Goal: Task Accomplishment & Management: Manage account settings

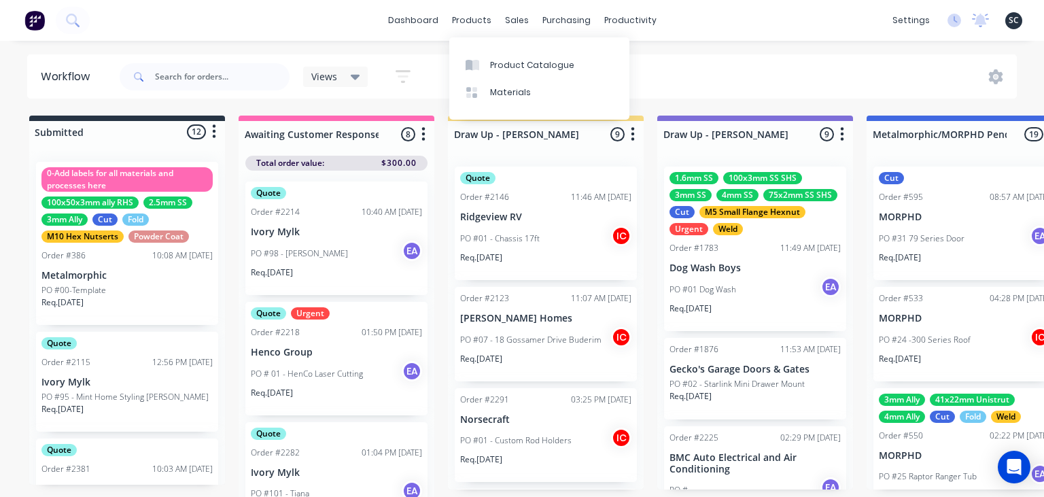
scroll to position [2170, 0]
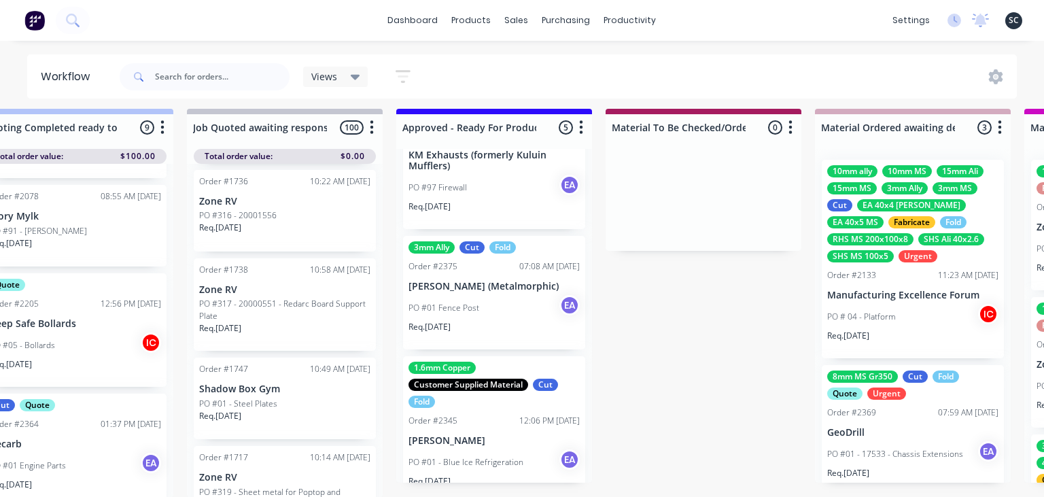
scroll to position [344, 0]
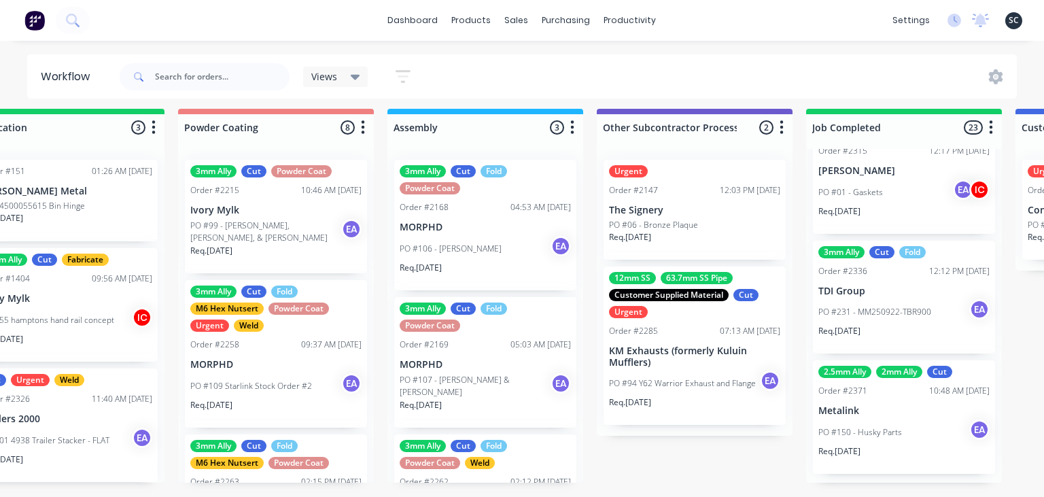
scroll to position [2526, 0]
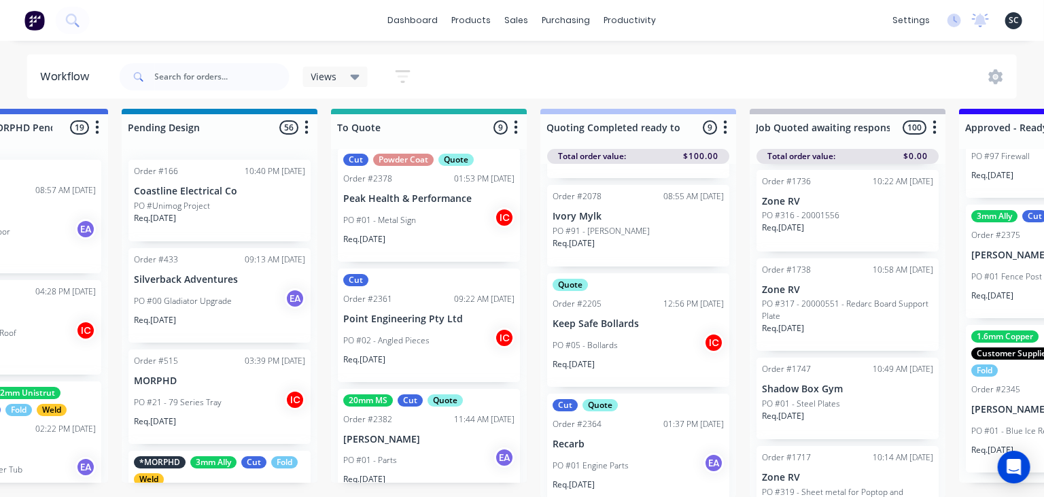
scroll to position [721, 0]
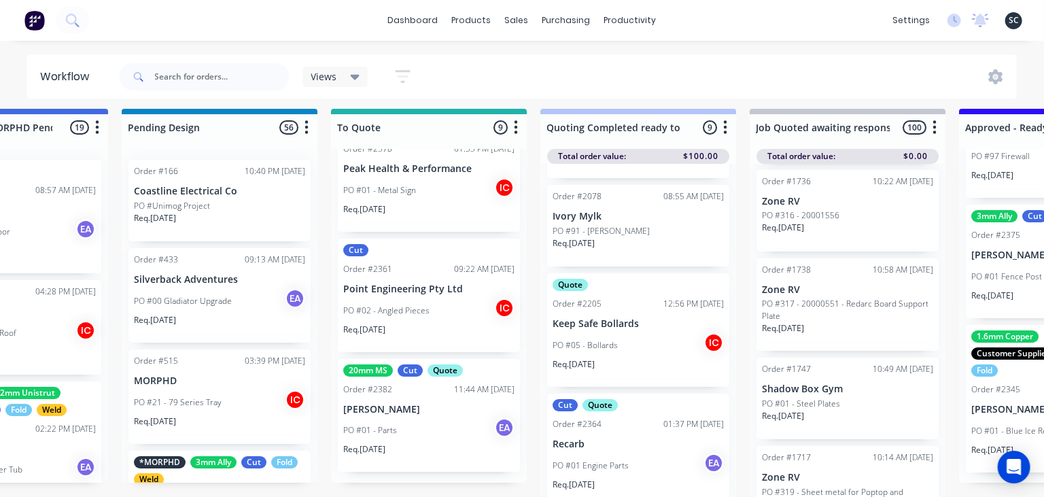
click at [418, 417] on div "20mm MS Cut Quote Order #2382 11:44 AM 30/09/25 Ian Busby PO #01 - Parts EA Req…" at bounding box center [429, 416] width 182 height 114
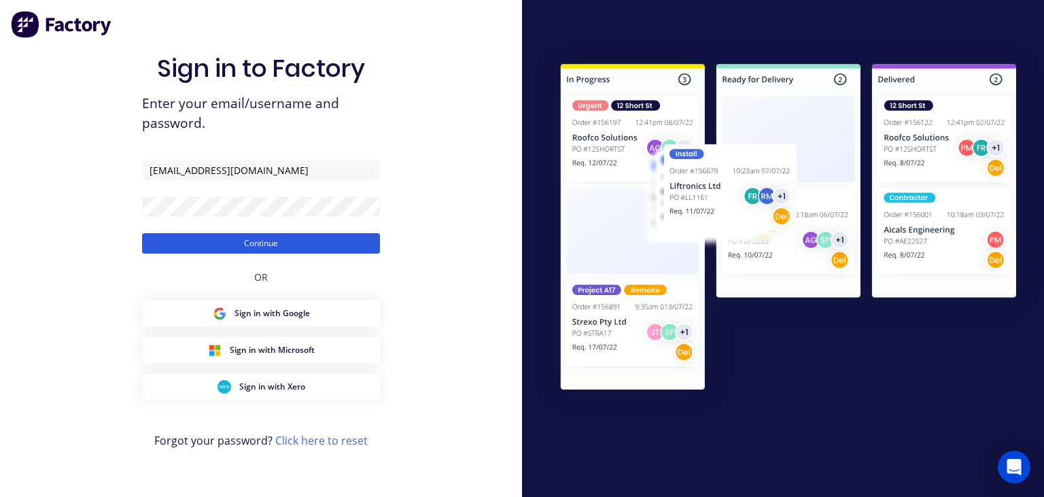
click at [285, 249] on button "Continue" at bounding box center [261, 243] width 238 height 20
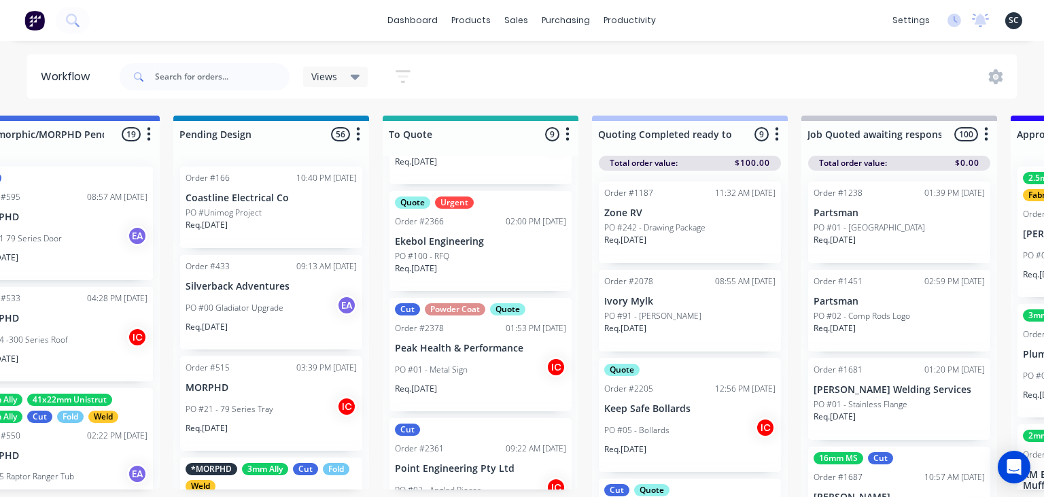
scroll to position [721, 0]
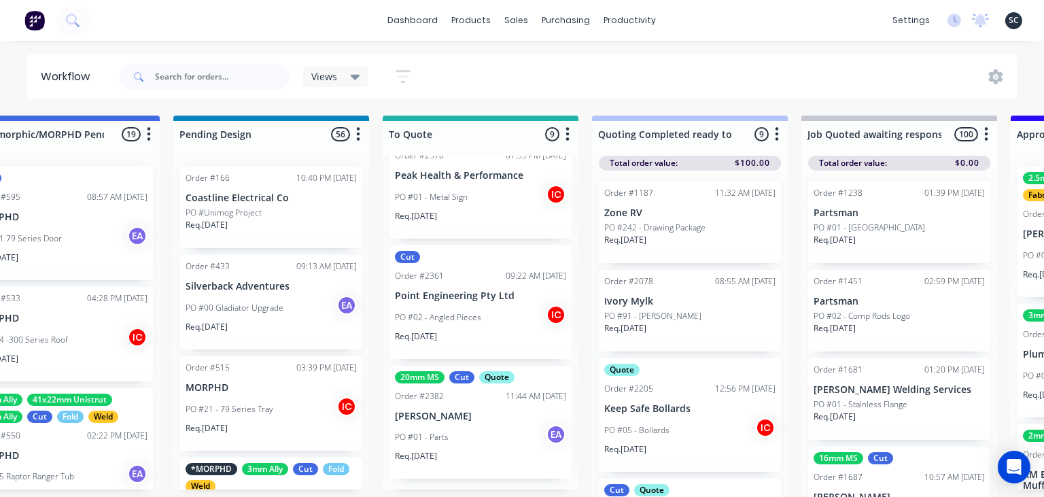
click at [470, 431] on div "PO #01 - Parts EA" at bounding box center [480, 437] width 171 height 26
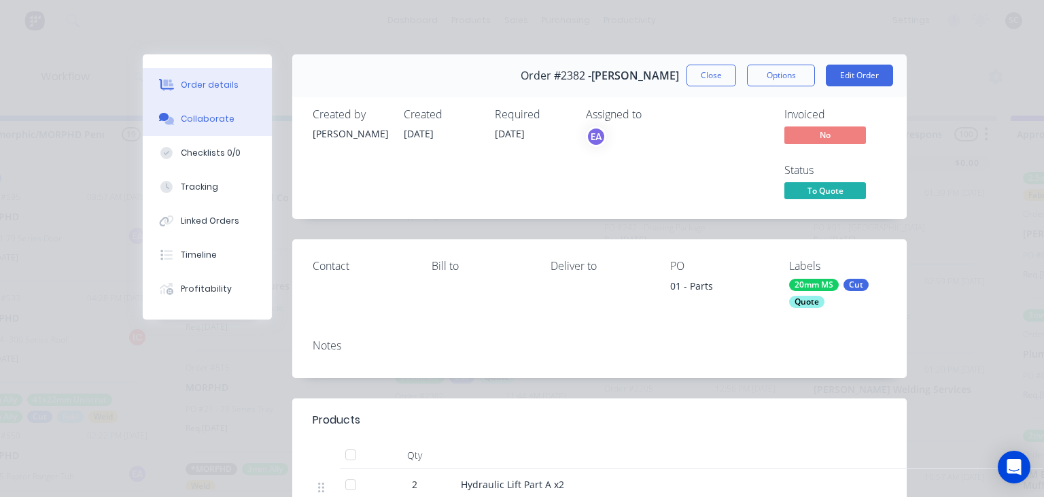
click at [219, 118] on div "Collaborate" at bounding box center [208, 119] width 54 height 12
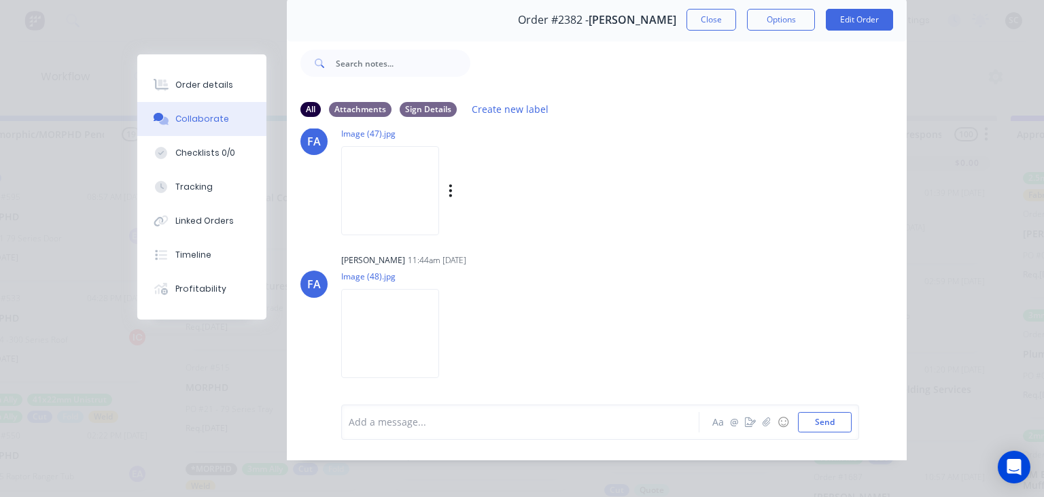
scroll to position [60, 0]
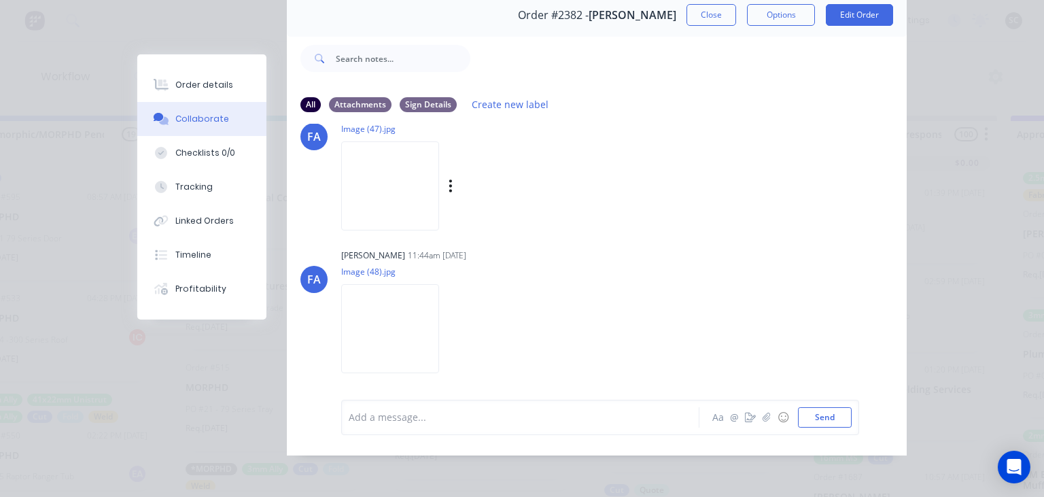
click at [403, 209] on img at bounding box center [390, 185] width 98 height 89
click at [703, 10] on button "Close" at bounding box center [712, 15] width 50 height 22
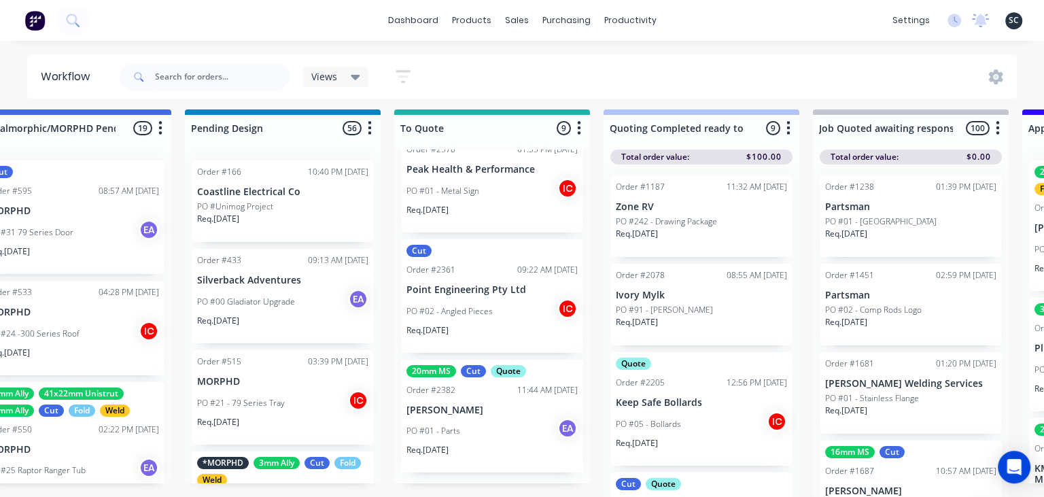
scroll to position [7, 891]
click at [470, 396] on div "20mm MS Cut Quote Order #2382 11:44 AM 30/09/25 Ian Busby PO #01 - Parts EA Req…" at bounding box center [492, 416] width 182 height 114
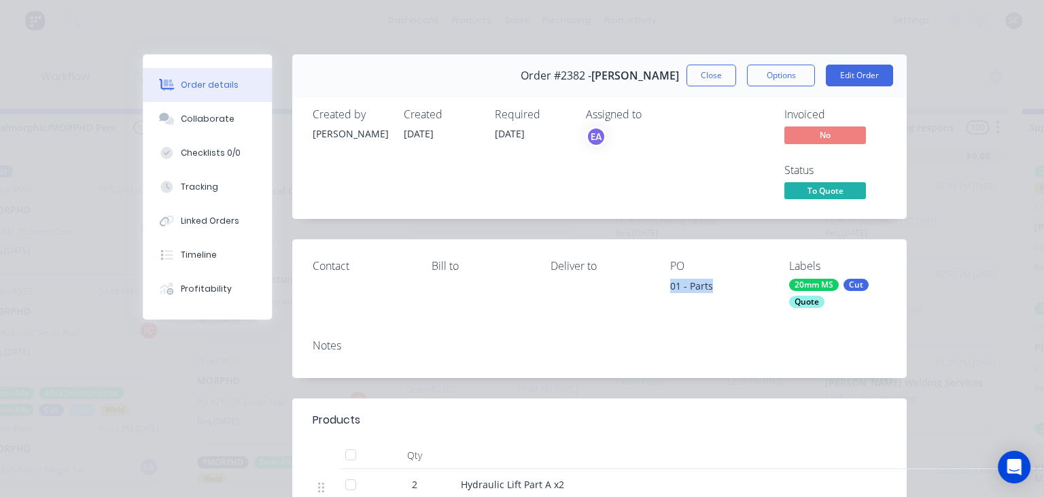
drag, startPoint x: 670, startPoint y: 287, endPoint x: 719, endPoint y: 287, distance: 48.9
click at [719, 287] on div "01 - Parts" at bounding box center [718, 288] width 97 height 19
copy div "01 - Parts"
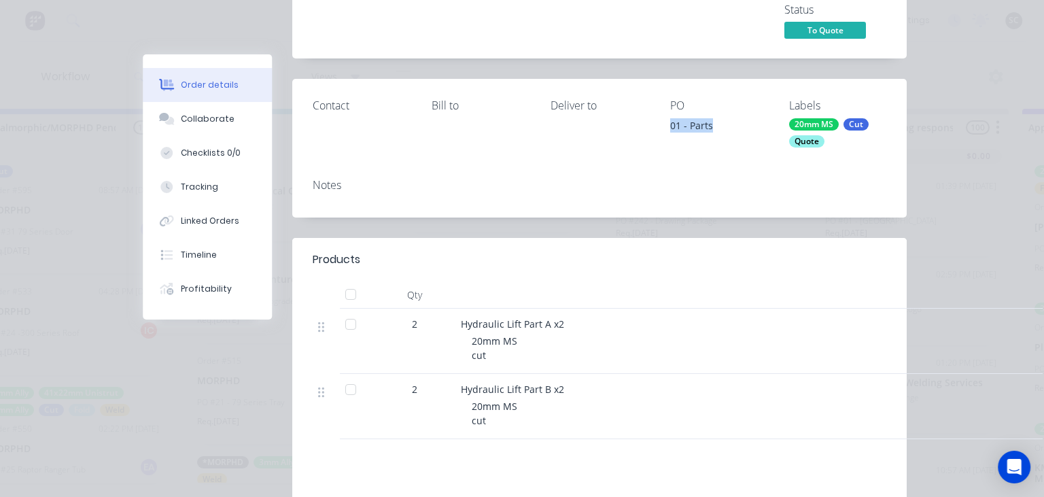
scroll to position [156, 0]
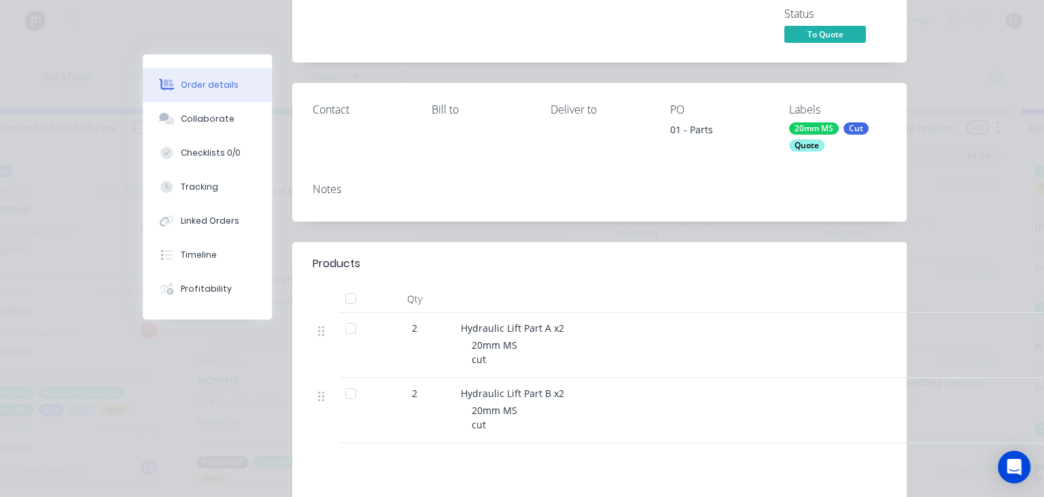
click at [704, 221] on div "Notes" at bounding box center [599, 197] width 614 height 50
click at [216, 122] on div "Collaborate" at bounding box center [208, 119] width 54 height 12
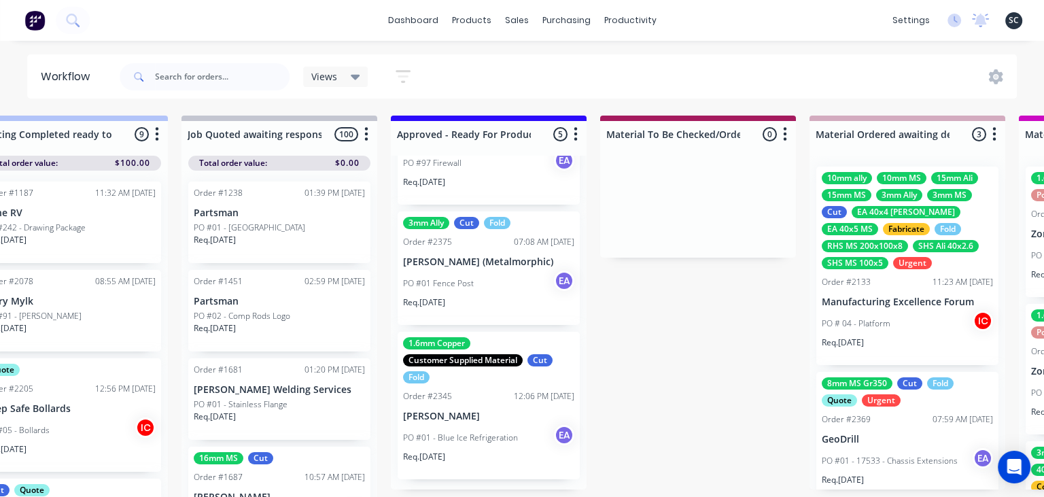
scroll to position [7, 1523]
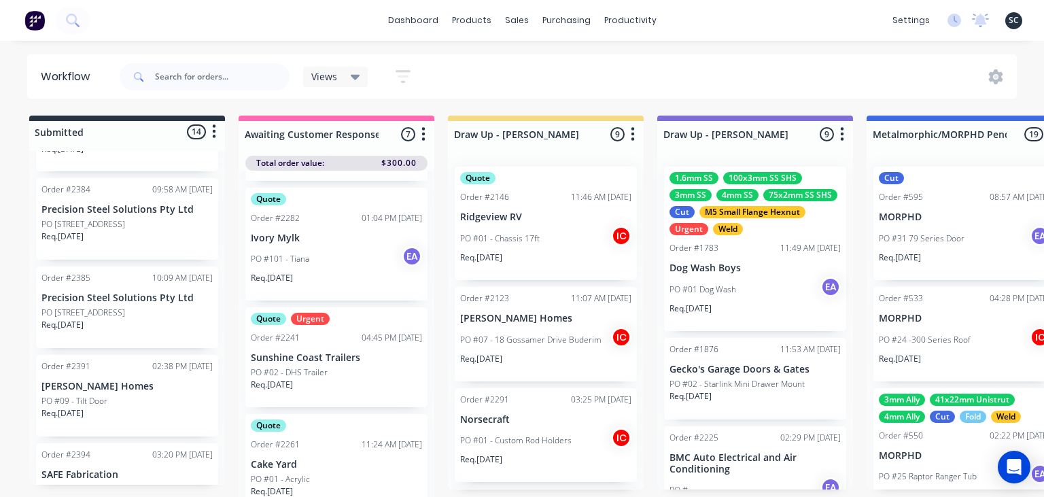
scroll to position [1145, 0]
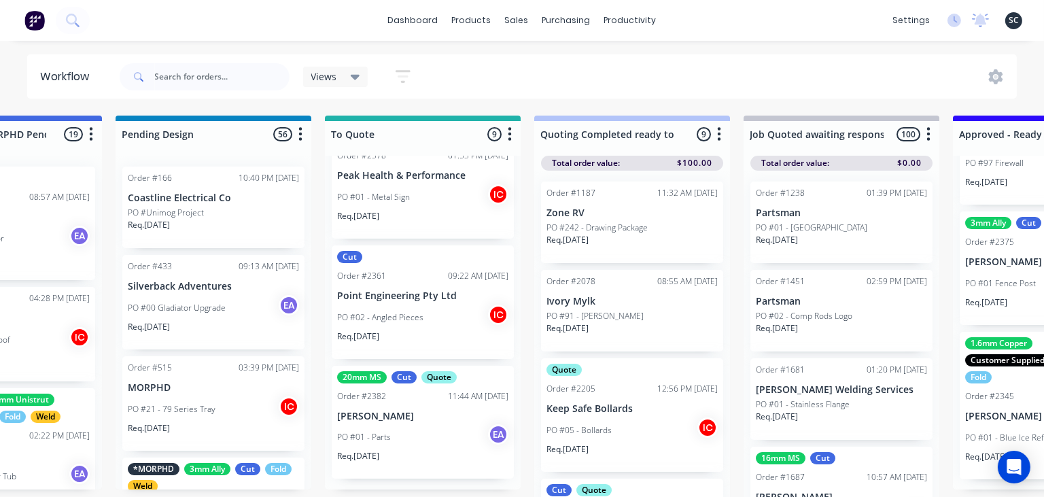
scroll to position [0, 967]
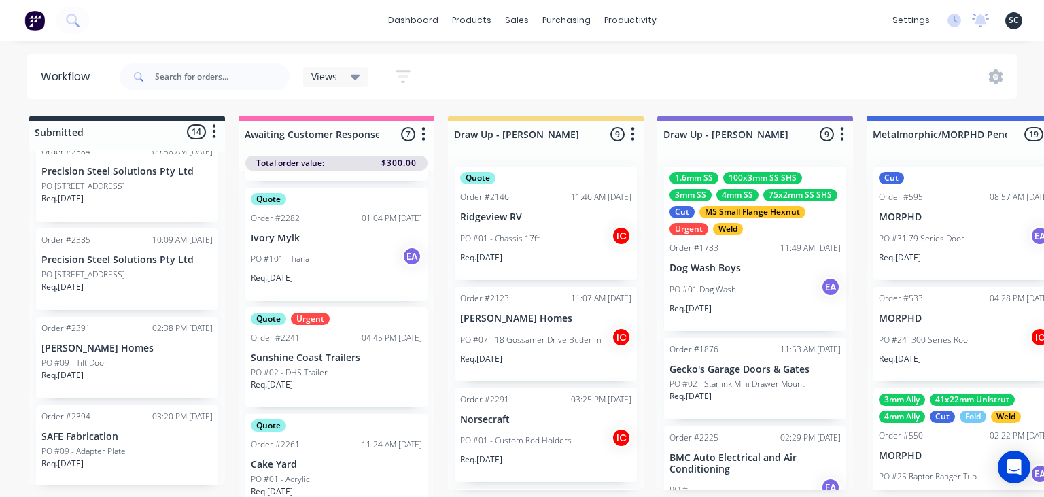
scroll to position [7, 0]
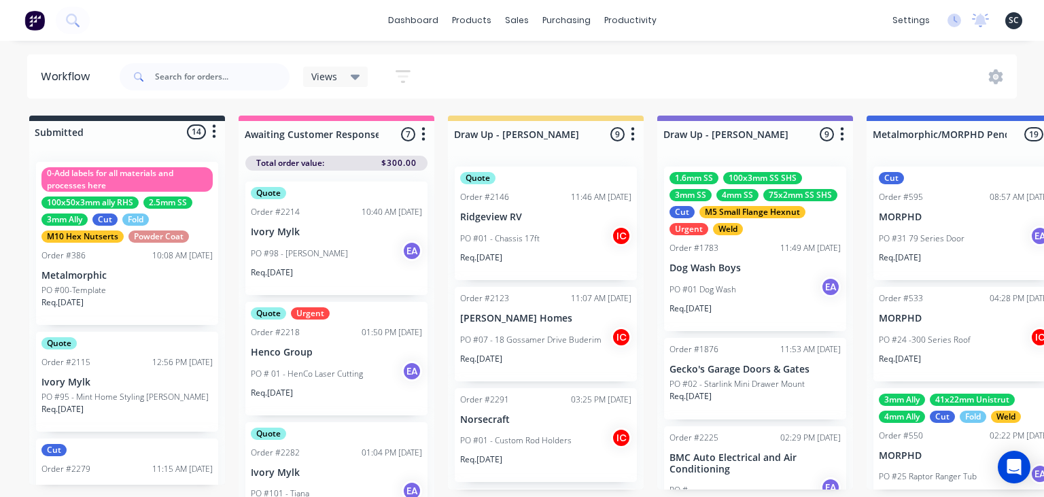
scroll to position [2411, 0]
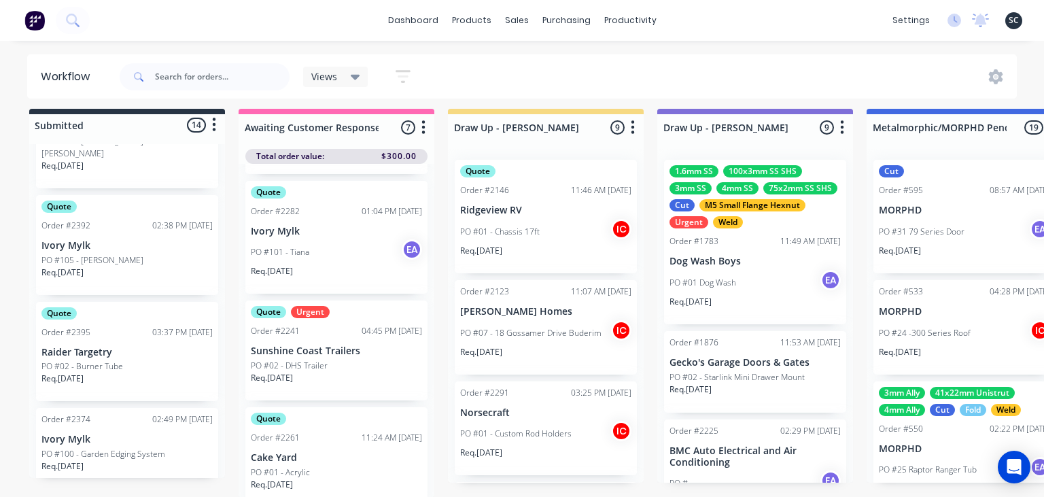
scroll to position [362, 0]
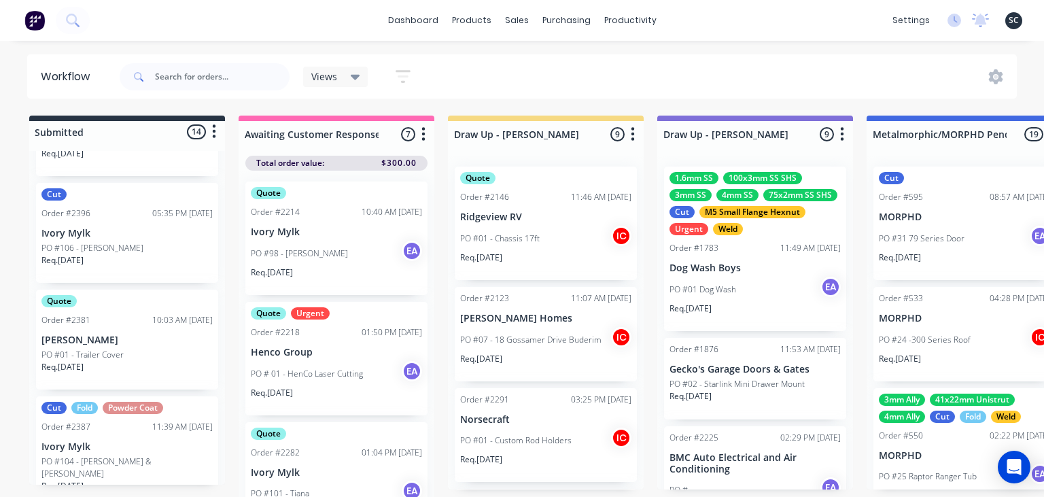
scroll to position [2411, 0]
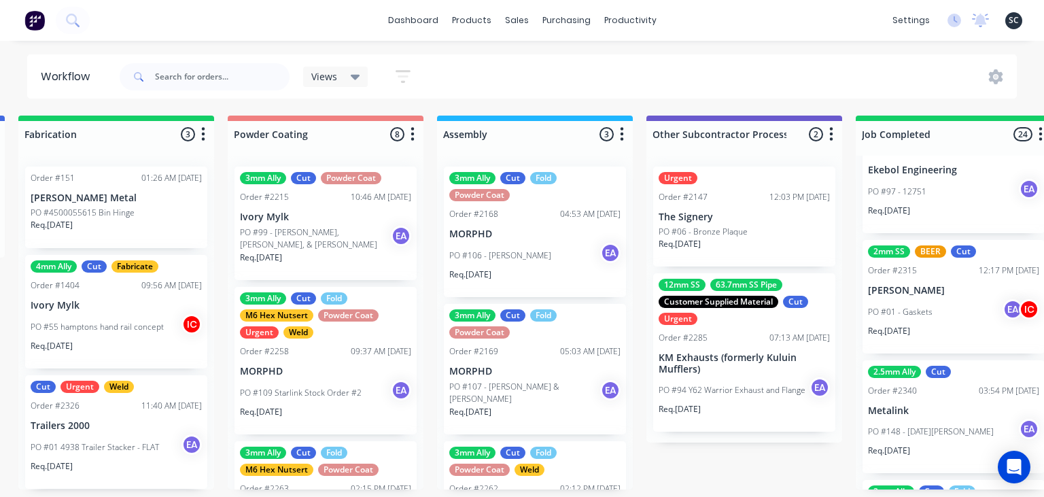
scroll to position [0, 3782]
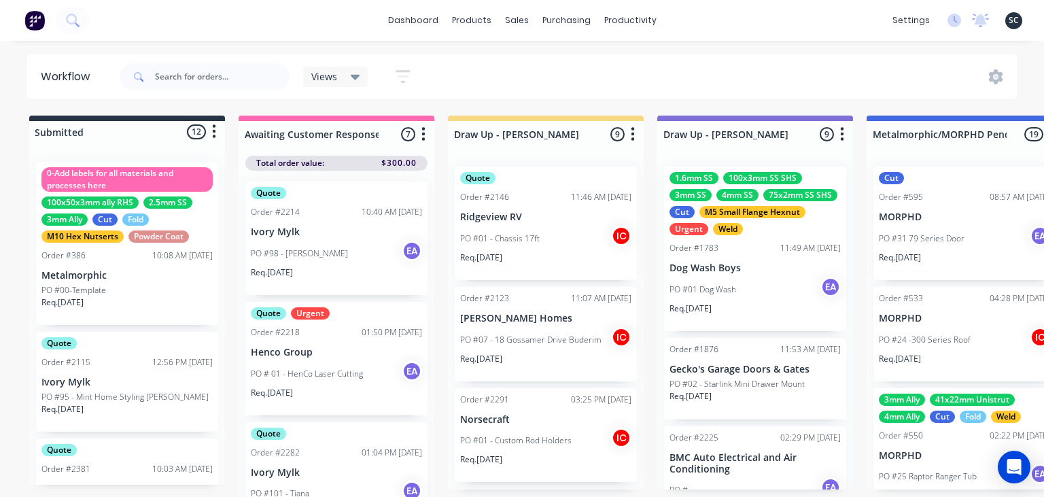
scroll to position [2411, 0]
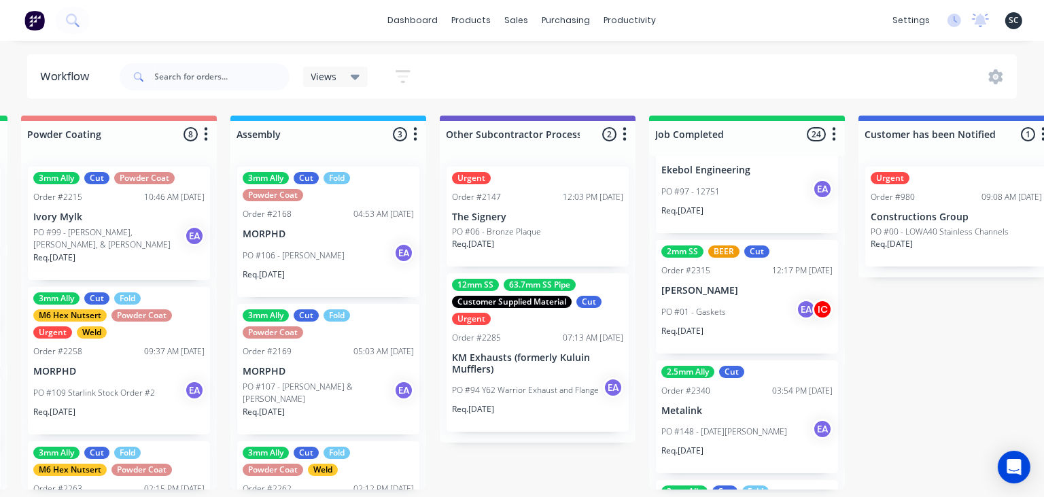
scroll to position [0, 4033]
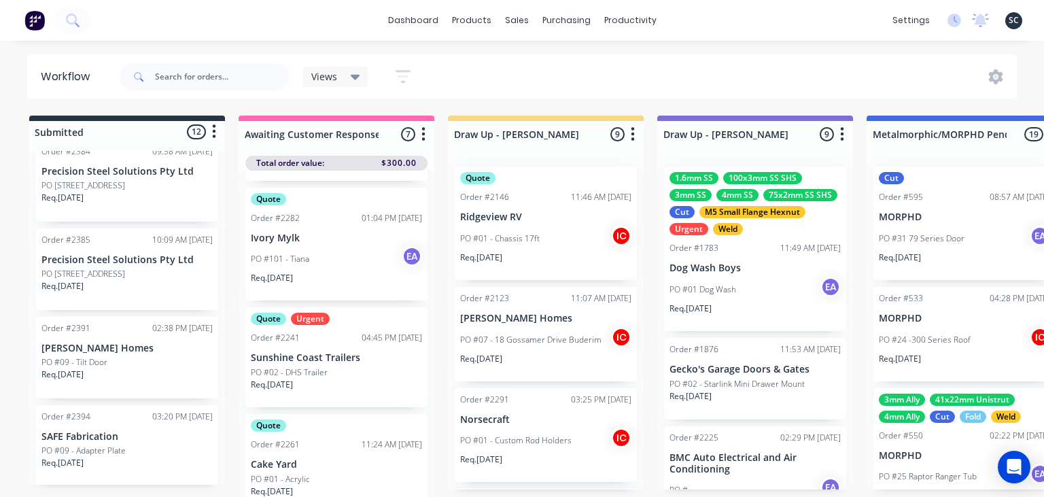
scroll to position [7, 0]
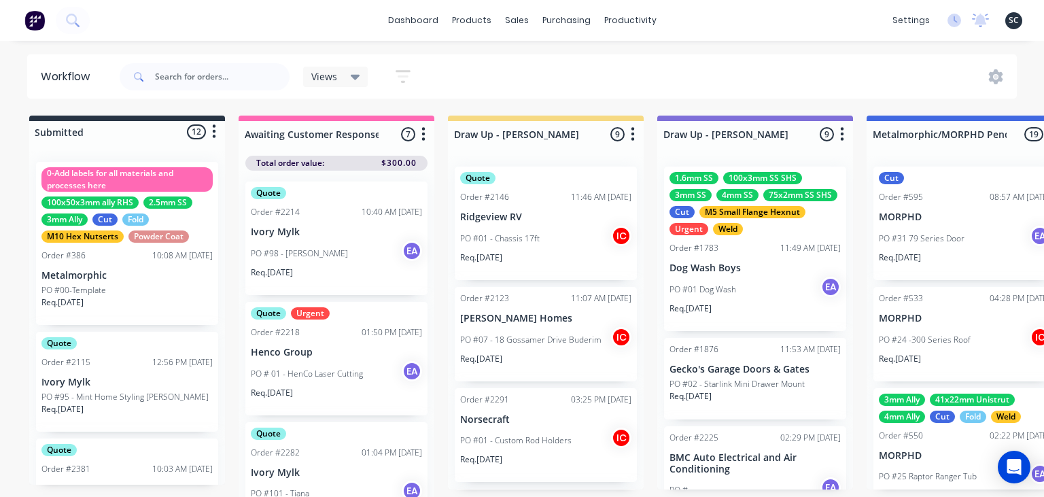
scroll to position [2411, 0]
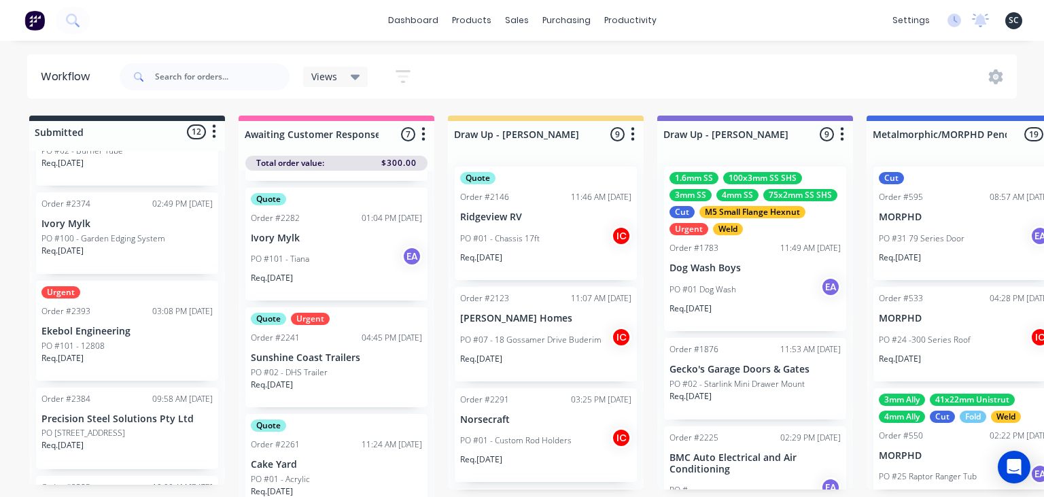
scroll to position [619, 0]
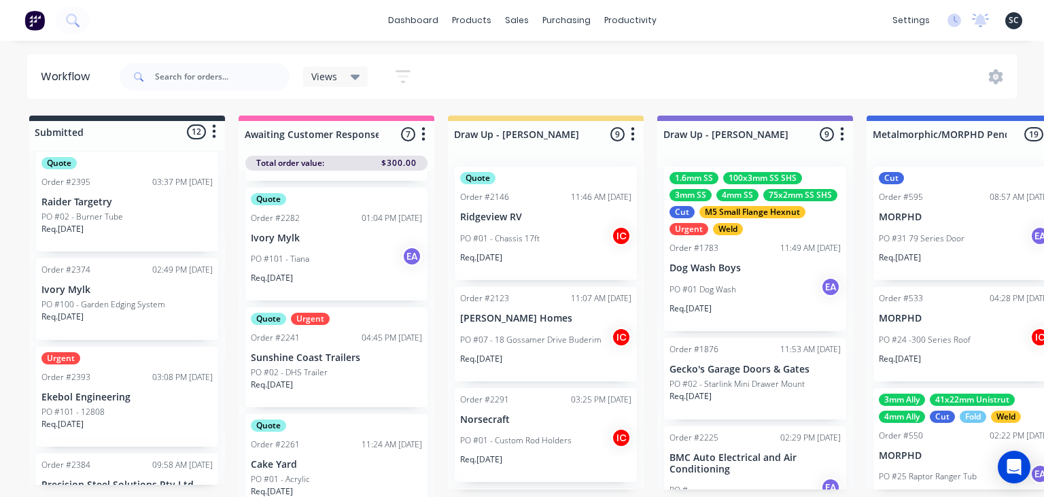
scroll to position [2411, 0]
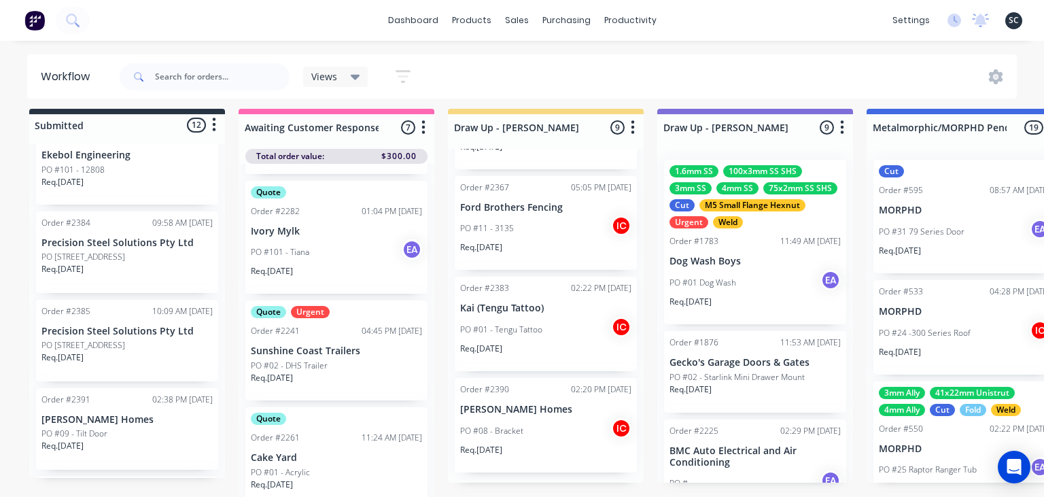
scroll to position [932, 0]
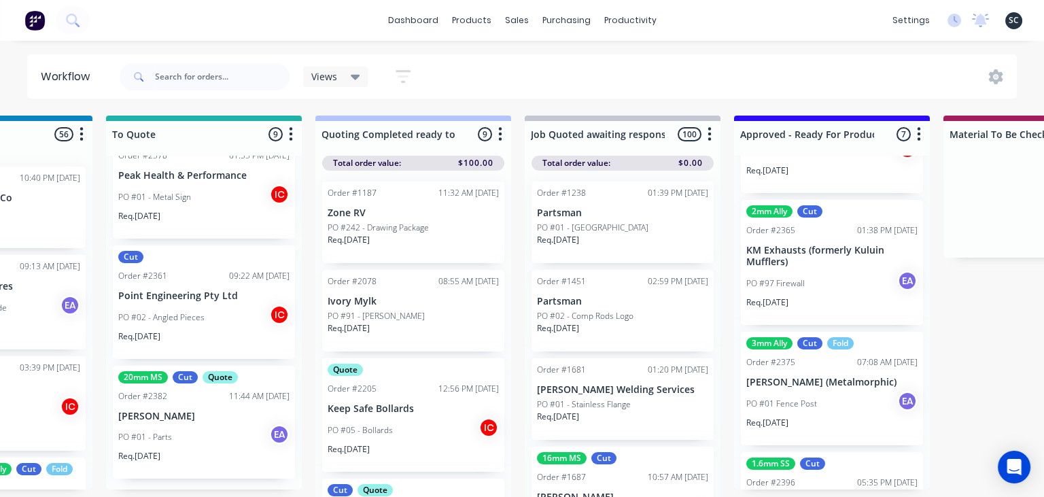
scroll to position [0, 1182]
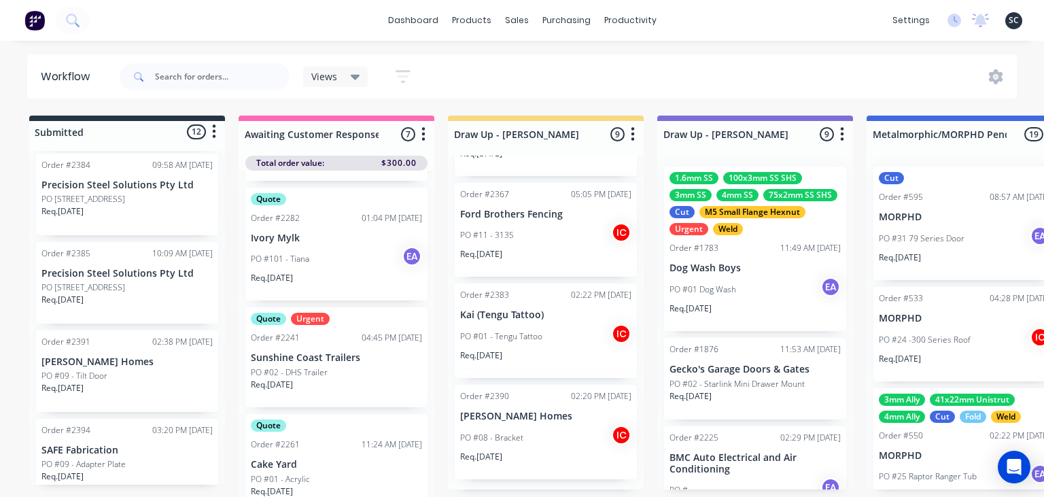
scroll to position [945, 0]
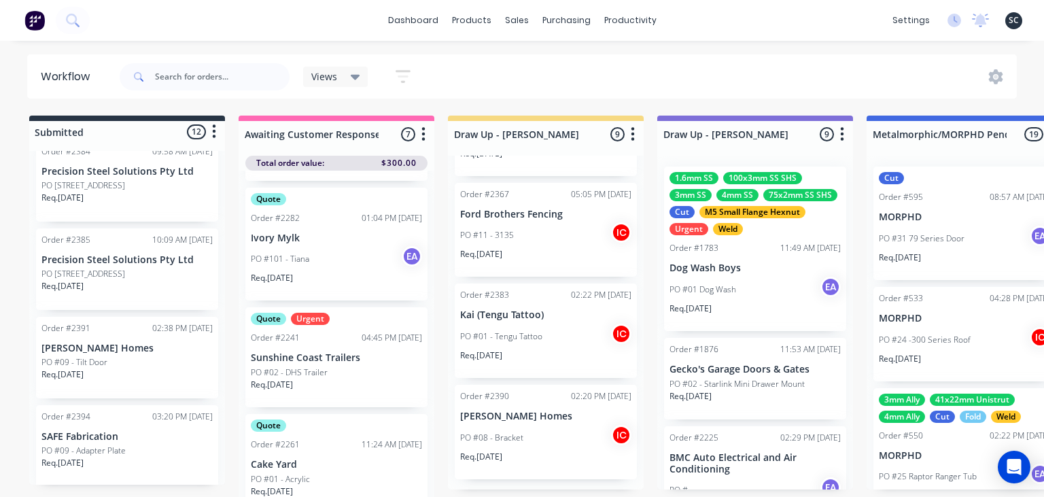
scroll to position [0, 17]
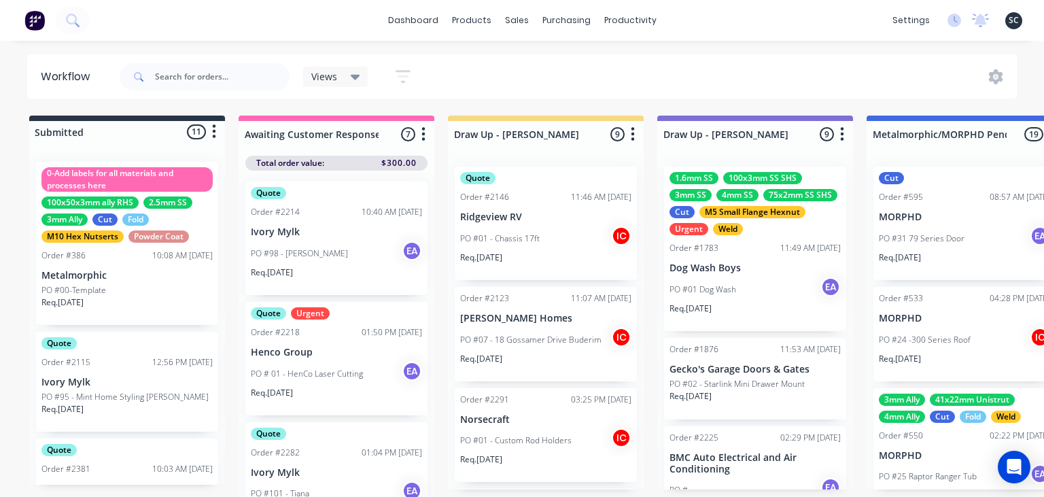
scroll to position [2411, 0]
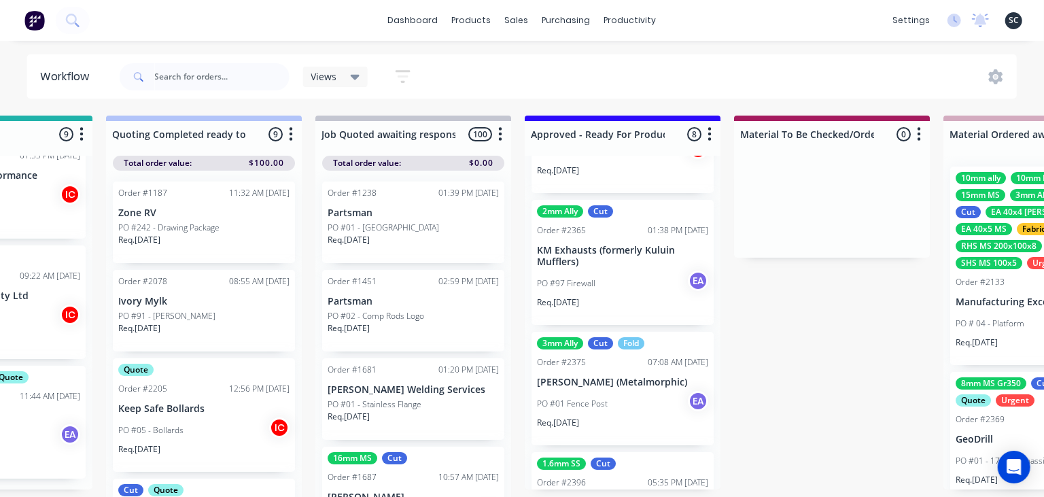
scroll to position [0, 1409]
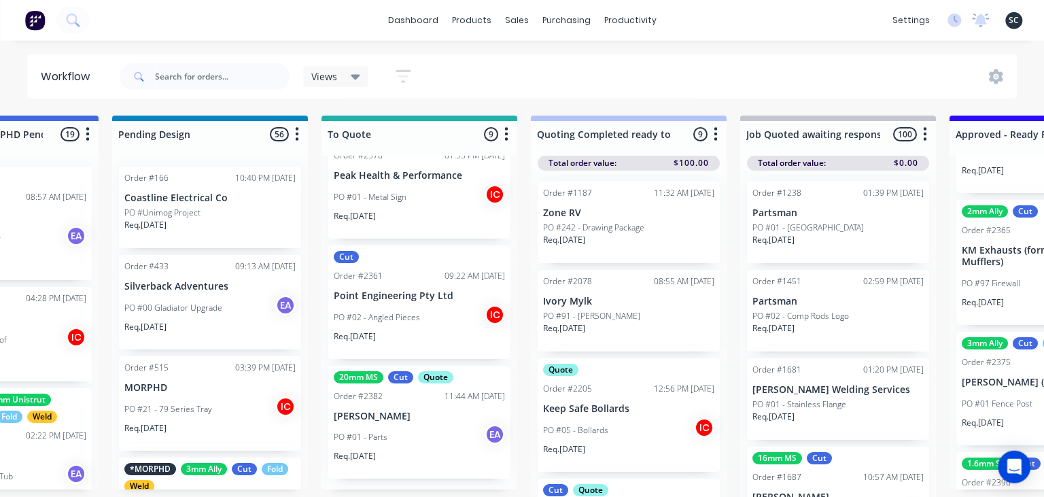
scroll to position [7, 964]
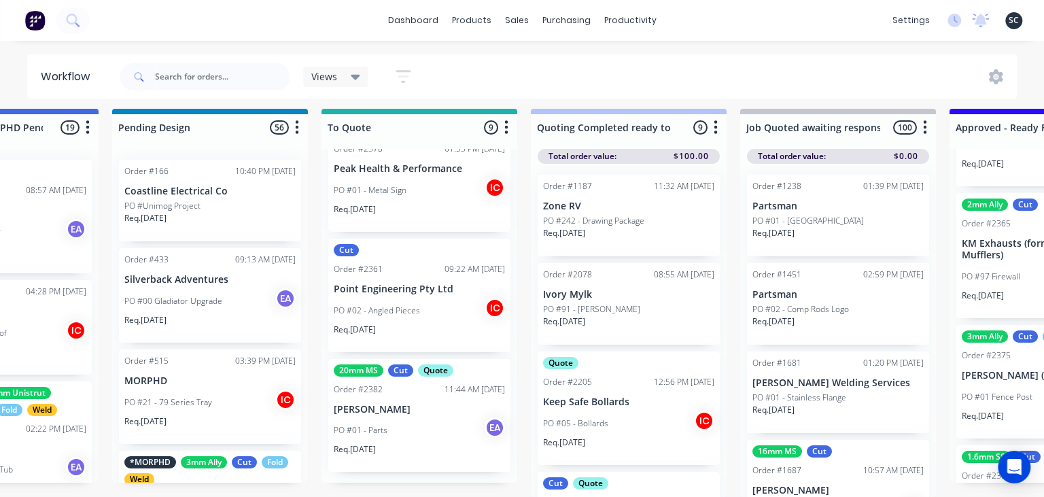
drag, startPoint x: 400, startPoint y: 408, endPoint x: 499, endPoint y: 415, distance: 98.8
click at [401, 411] on div "Urgent Order #1258 10:33 AM 06/02/25 Zone RV PO #256 - Gen 3 Chassis Parts Req.…" at bounding box center [420, 316] width 196 height 334
click at [413, 415] on div "20mm MS Cut Quote Order #2382 11:44 AM 30/09/25 Ian Busby PO #01 - Parts EA Req…" at bounding box center [419, 416] width 182 height 114
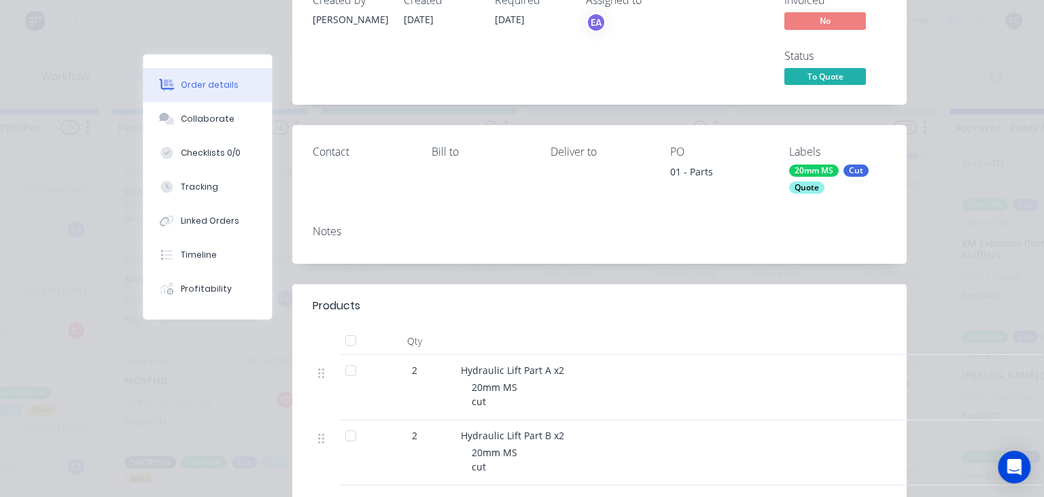
scroll to position [78, 0]
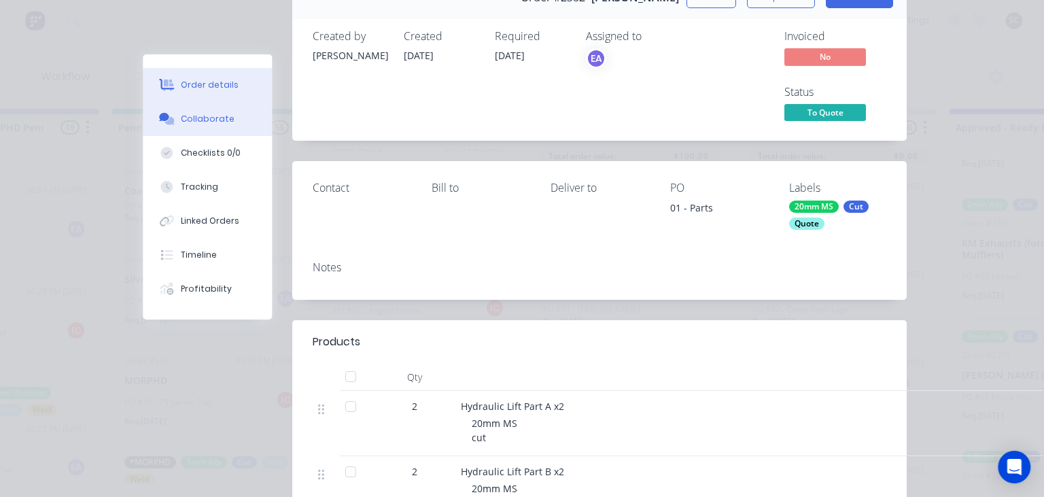
click at [218, 118] on div "Collaborate" at bounding box center [208, 119] width 54 height 12
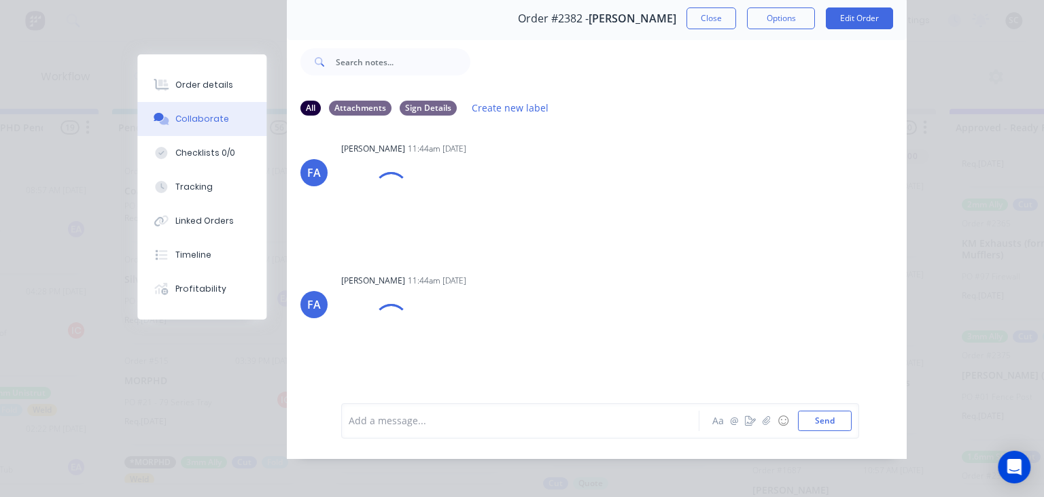
scroll to position [60, 0]
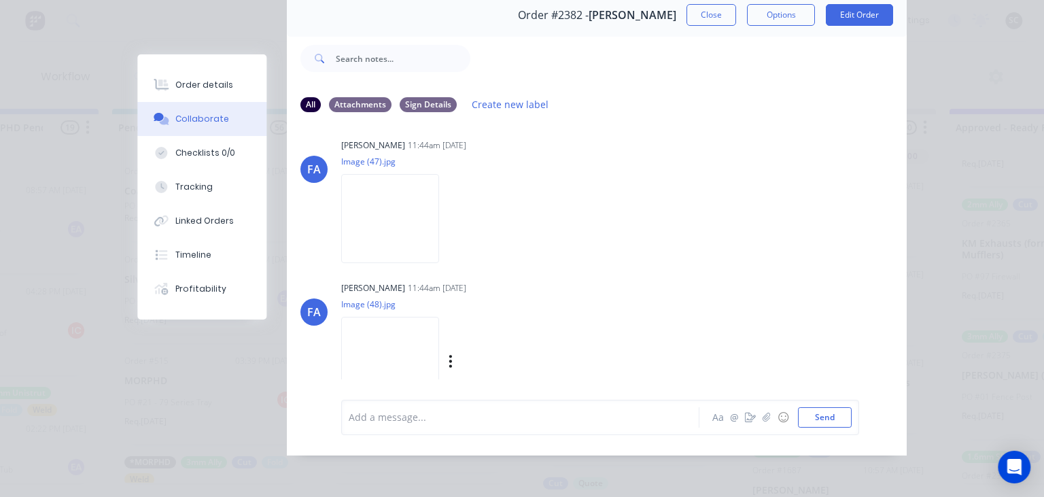
click at [410, 346] on img at bounding box center [390, 361] width 98 height 89
click at [763, 421] on button "button" at bounding box center [767, 417] width 16 height 16
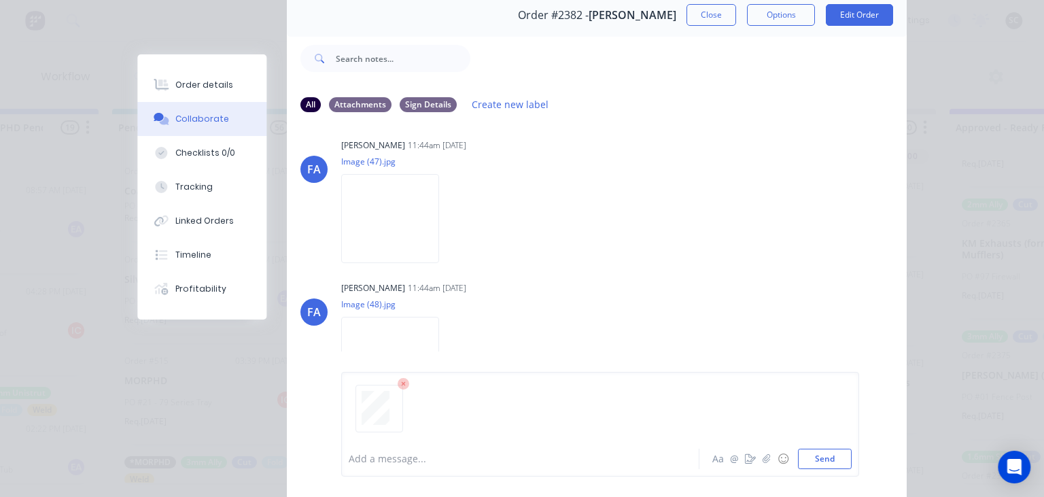
click at [438, 449] on div "Add a message..." at bounding box center [524, 459] width 350 height 20
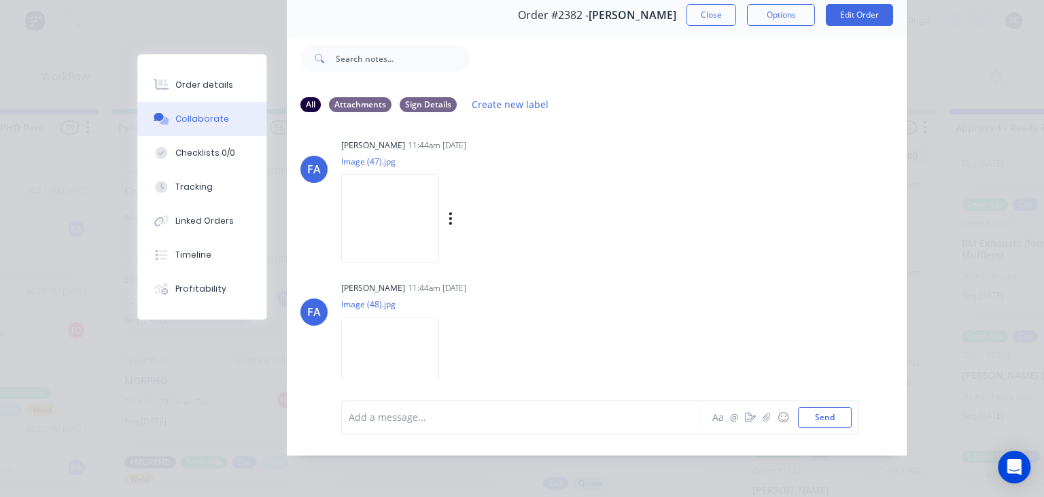
scroll to position [109, 0]
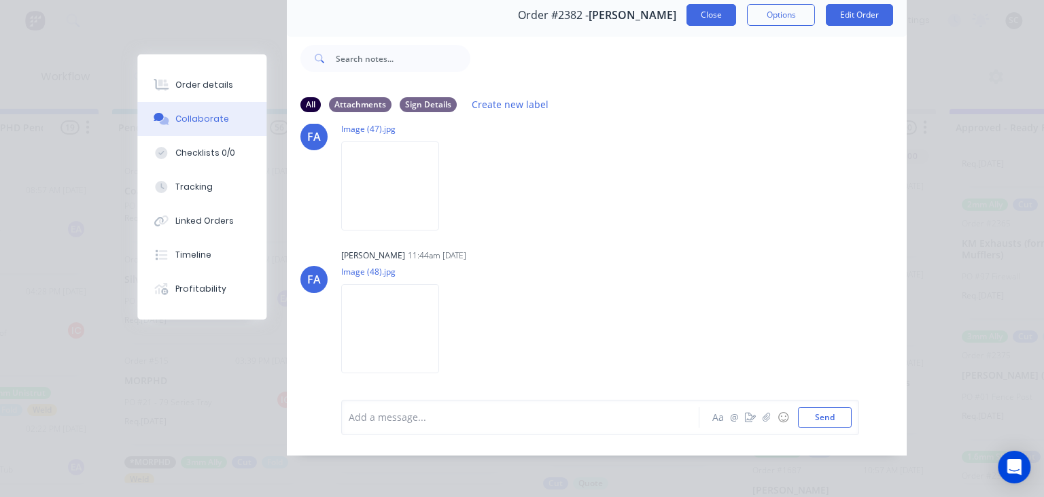
click at [711, 17] on button "Close" at bounding box center [712, 15] width 50 height 22
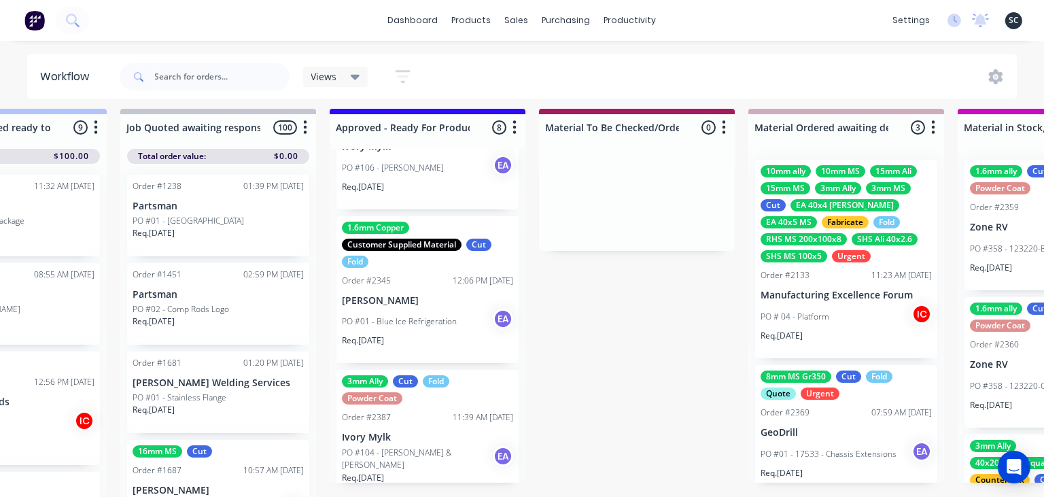
scroll to position [721, 0]
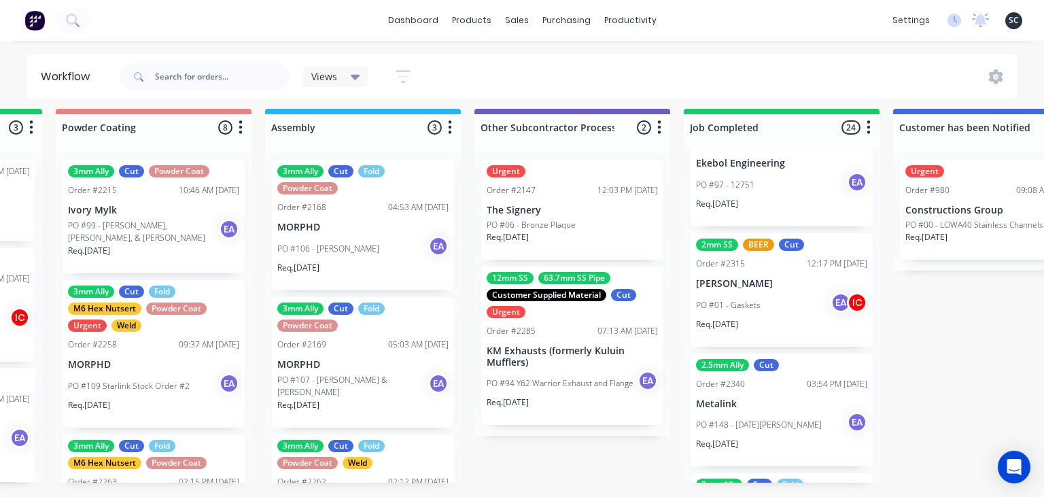
scroll to position [7, 3960]
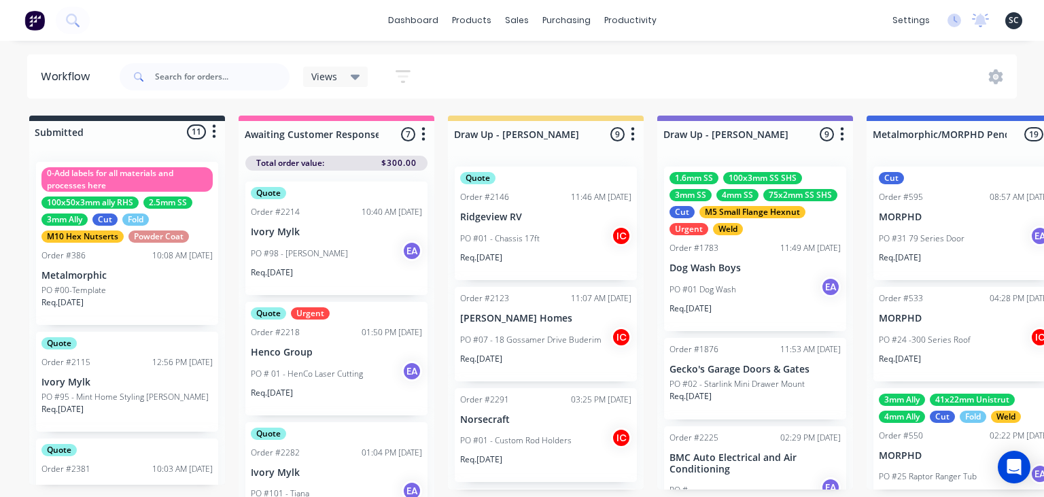
scroll to position [2411, 0]
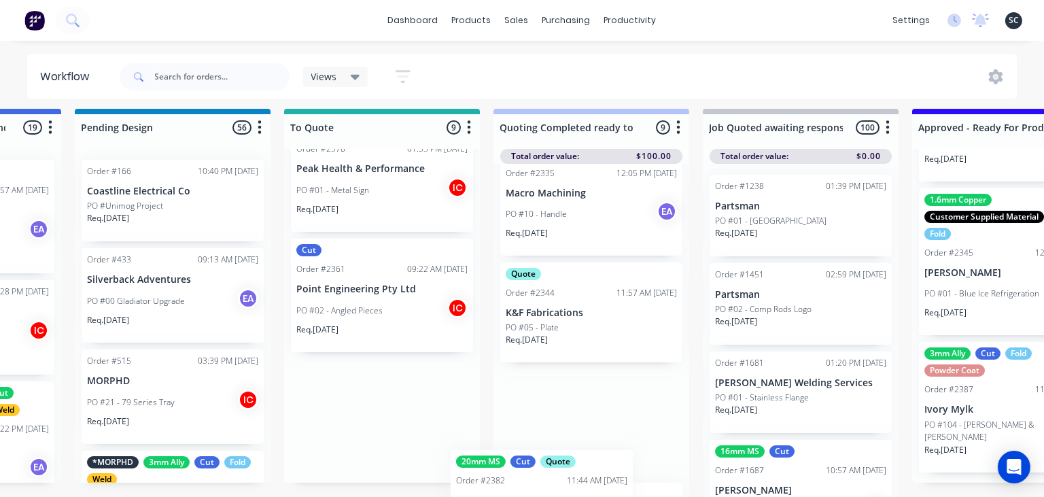
scroll to position [792, 0]
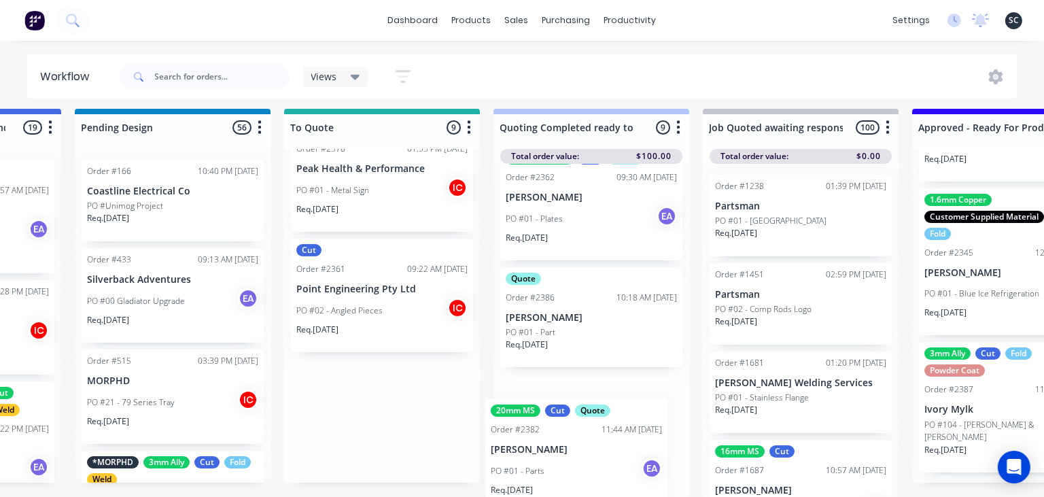
drag, startPoint x: 355, startPoint y: 410, endPoint x: 553, endPoint y: 451, distance: 202.6
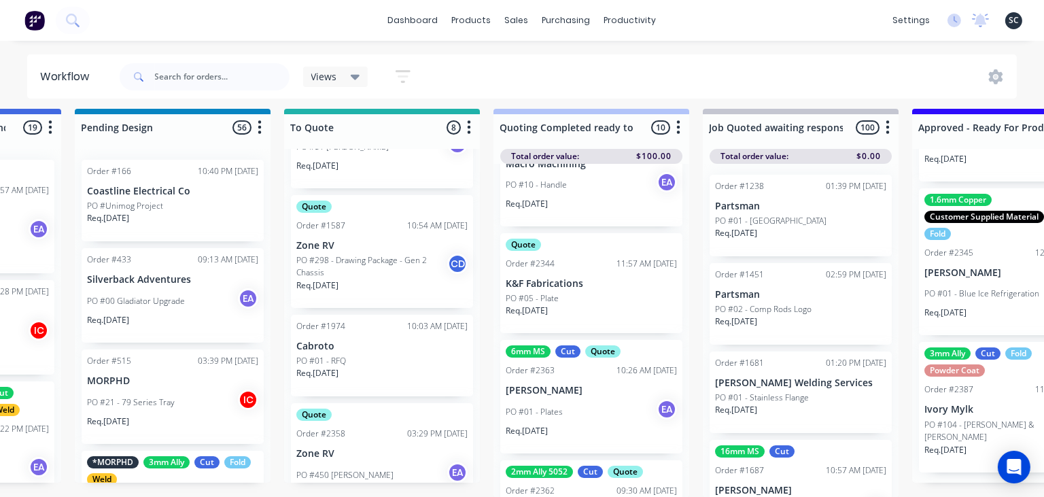
scroll to position [0, 0]
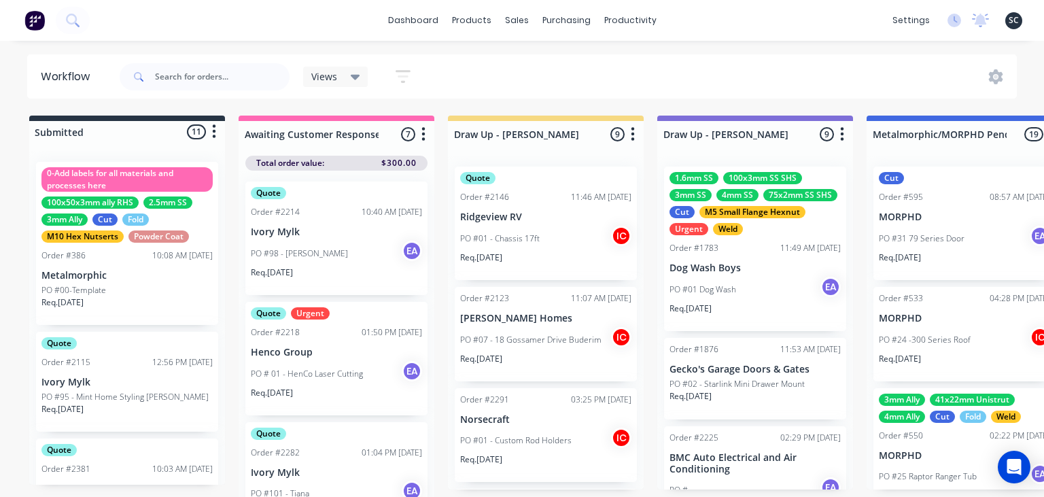
scroll to position [2411, 0]
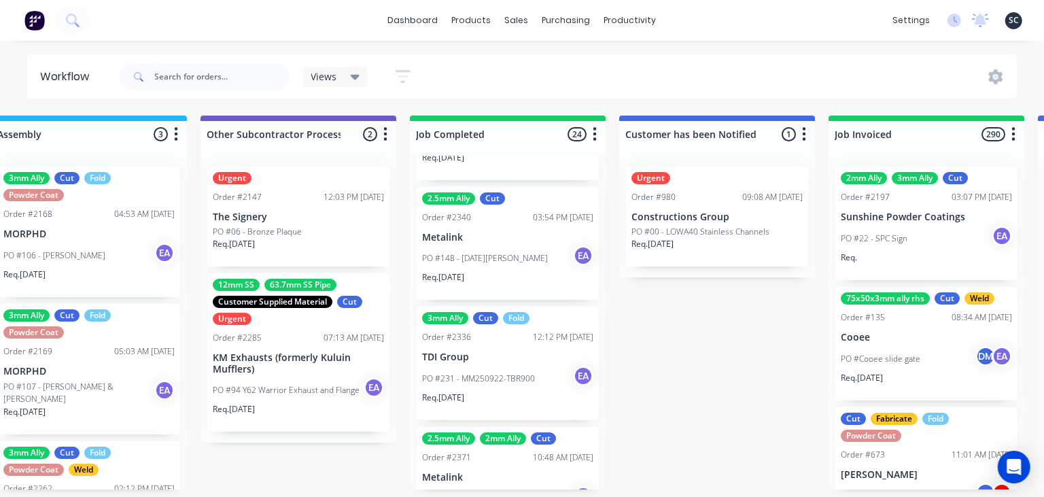
scroll to position [2645, 0]
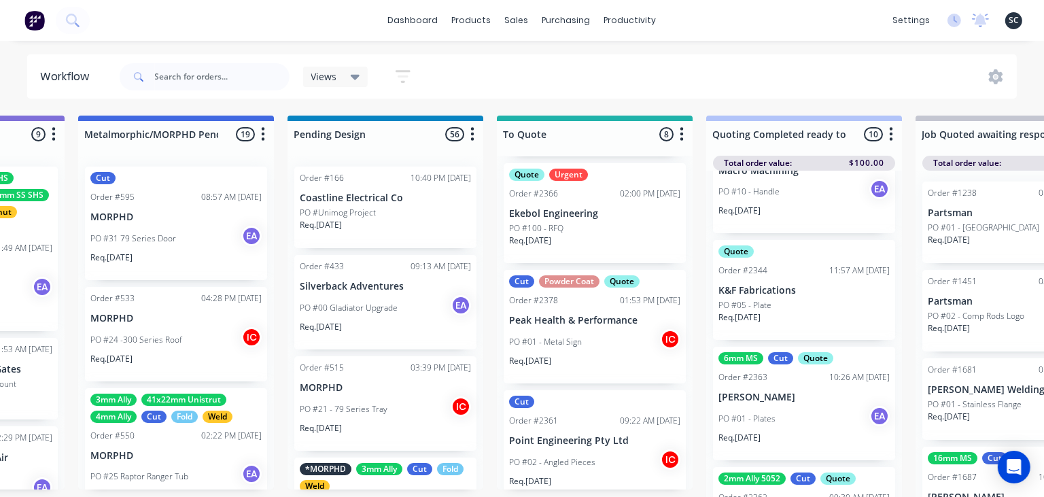
scroll to position [600, 0]
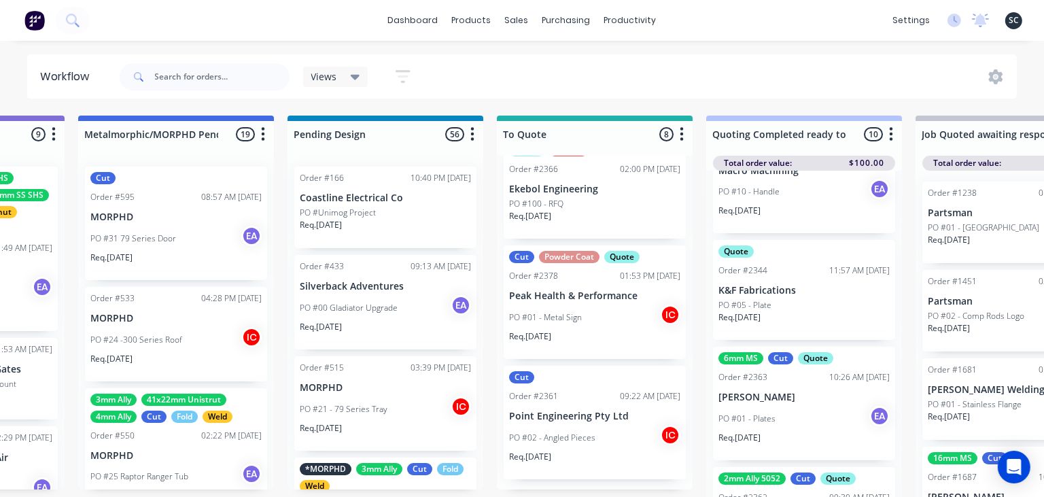
click at [498, 60] on div "Views Save new view None (Default) edit Greg edit Greg edit Show/Hide statuses …" at bounding box center [567, 76] width 901 height 41
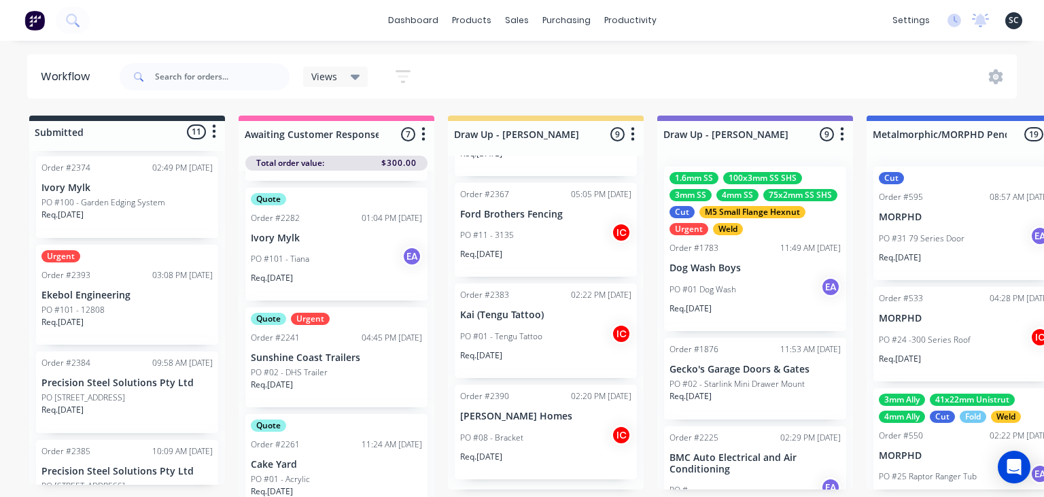
scroll to position [839, 0]
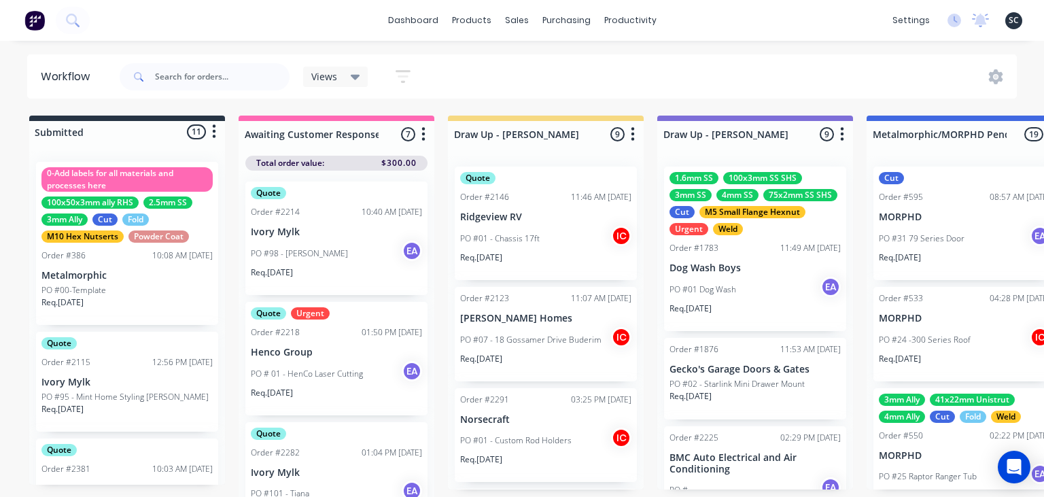
scroll to position [2645, 0]
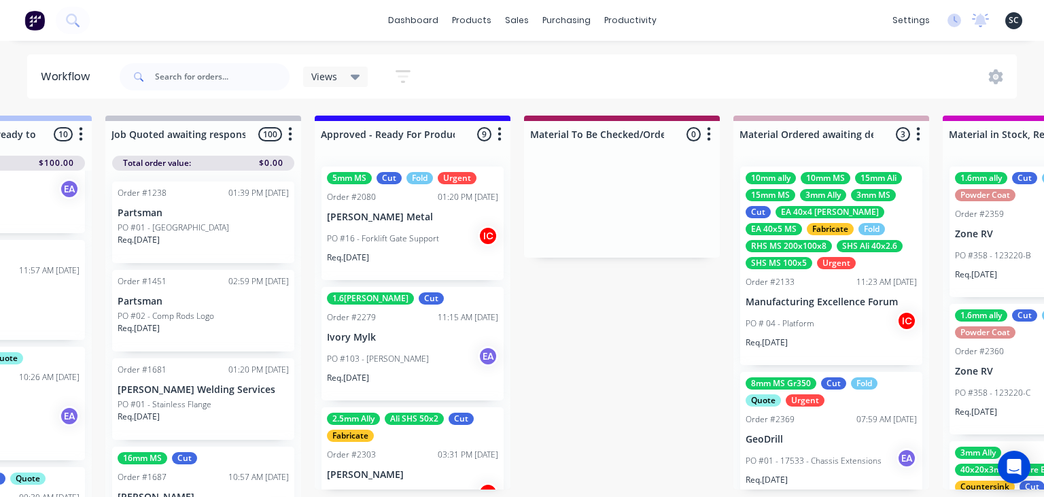
click at [421, 249] on div "PO #16 - Forklift Gate Support IC" at bounding box center [412, 239] width 171 height 26
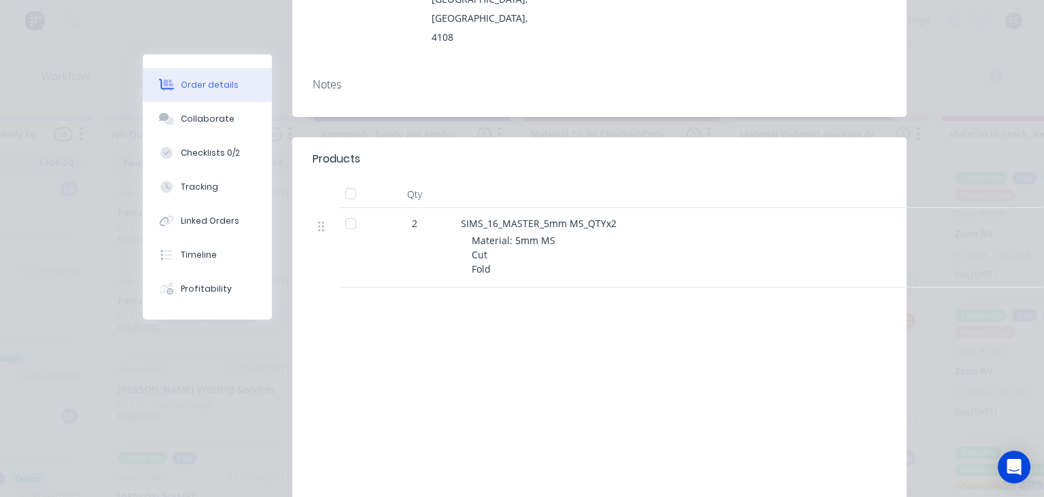
scroll to position [313, 0]
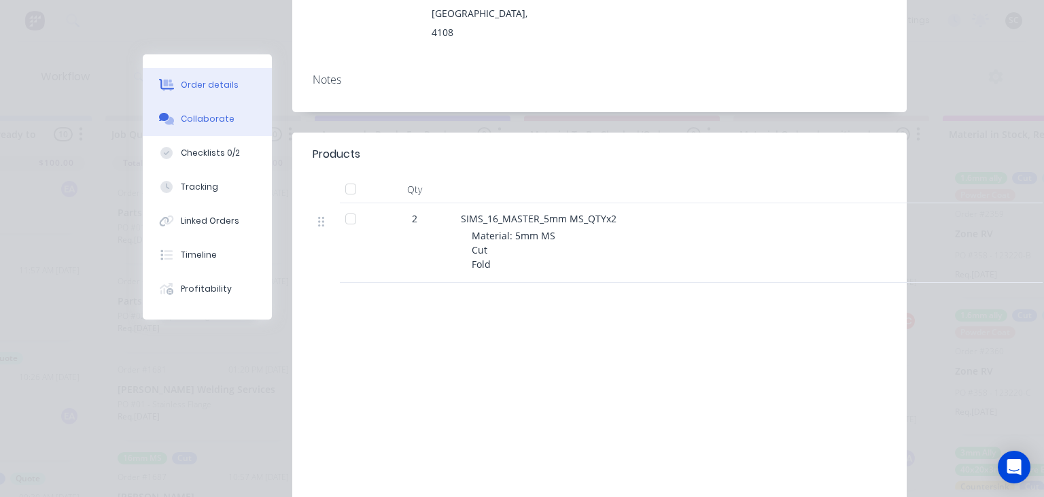
click at [231, 124] on button "Collaborate" at bounding box center [207, 119] width 129 height 34
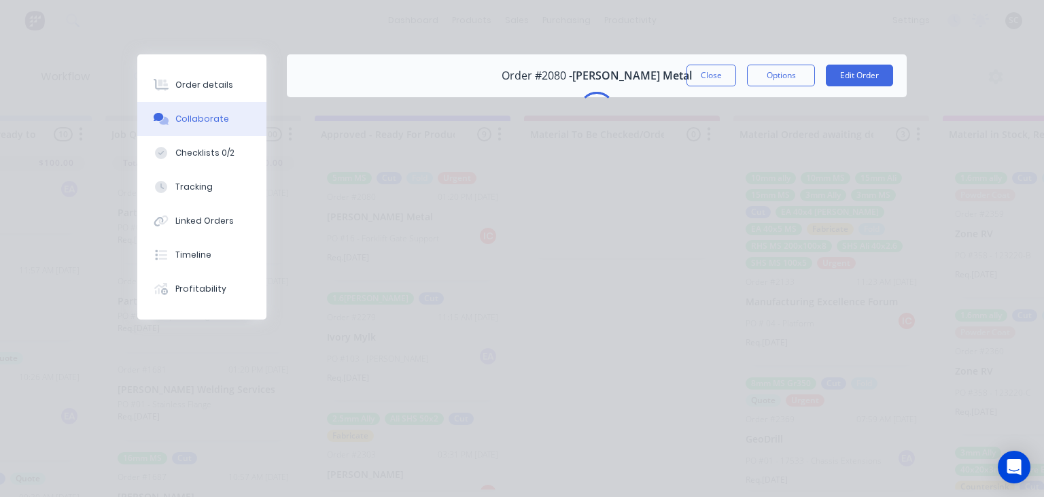
scroll to position [0, 0]
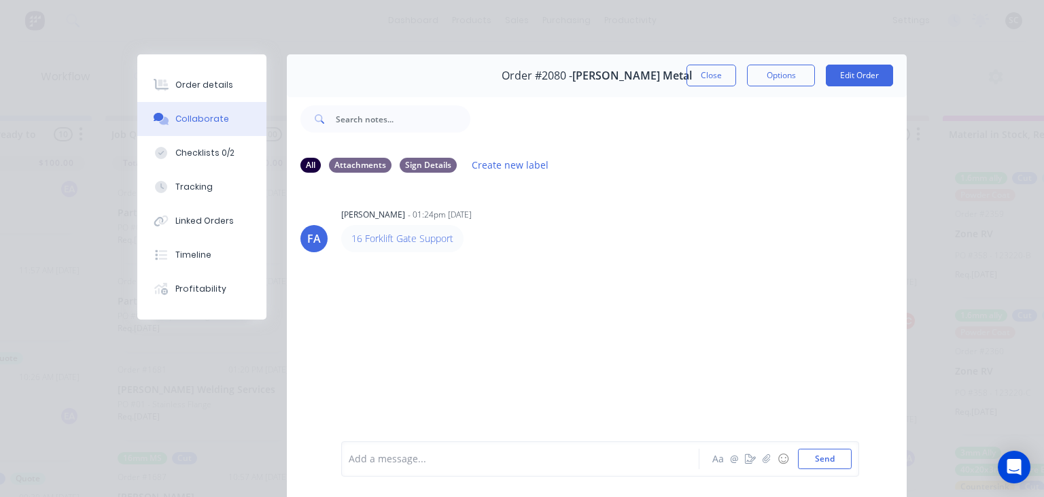
click at [591, 260] on div "FA Francis Adrian Candido - 01:24pm 08/08/25 16 Forklift Gate Support" at bounding box center [597, 312] width 620 height 256
click at [717, 71] on button "Close" at bounding box center [712, 76] width 50 height 22
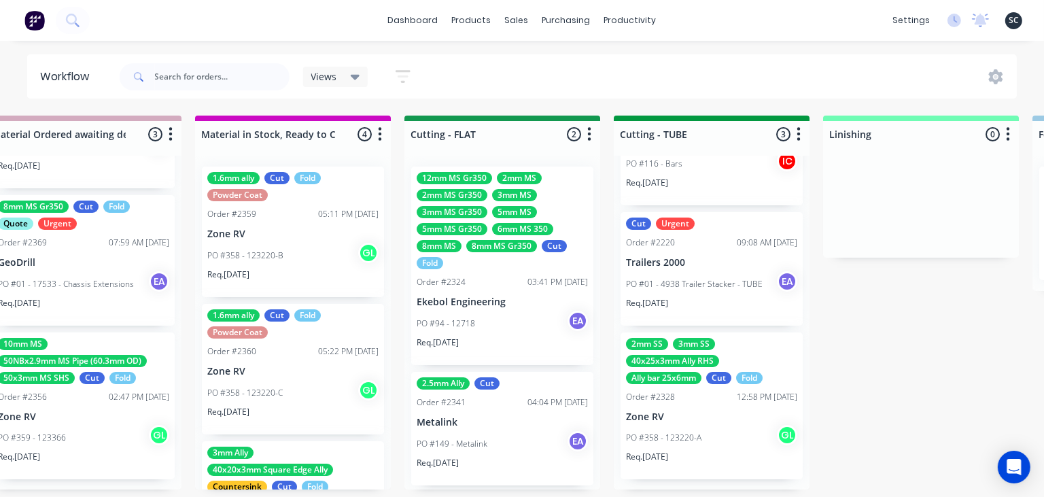
scroll to position [75, 0]
click at [956, 283] on div "Submitted 11 Status colour #273444 hex #273444 Save Cancel Summaries Total orde…" at bounding box center [452, 310] width 5618 height 389
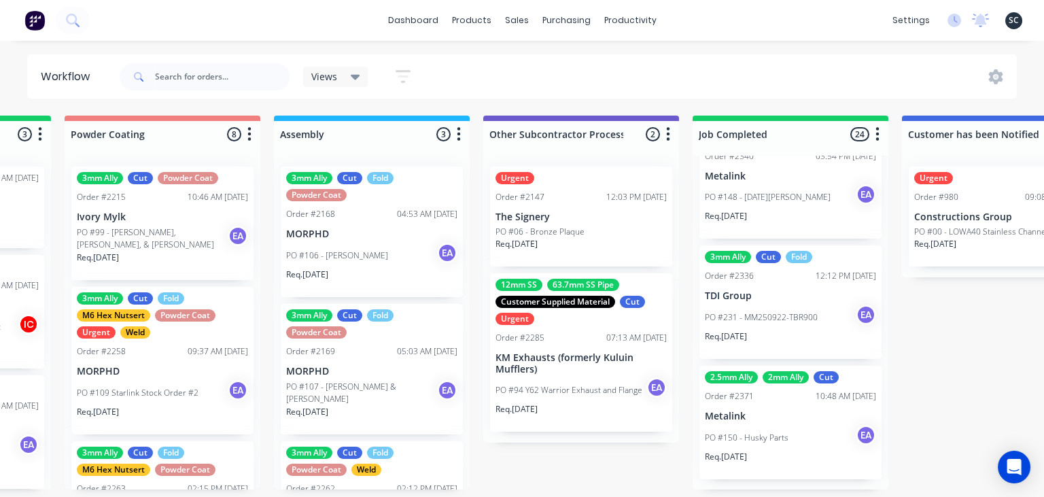
scroll to position [7, 3942]
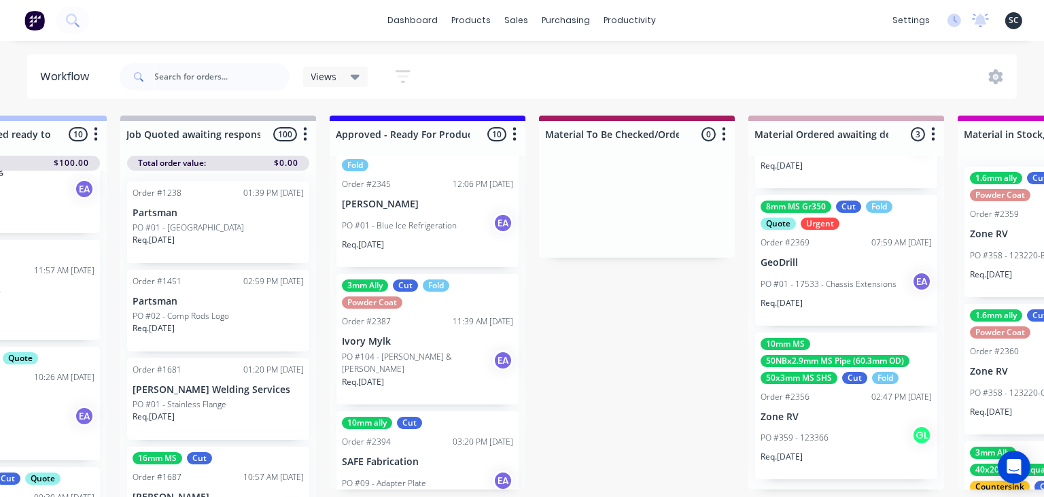
scroll to position [962, 0]
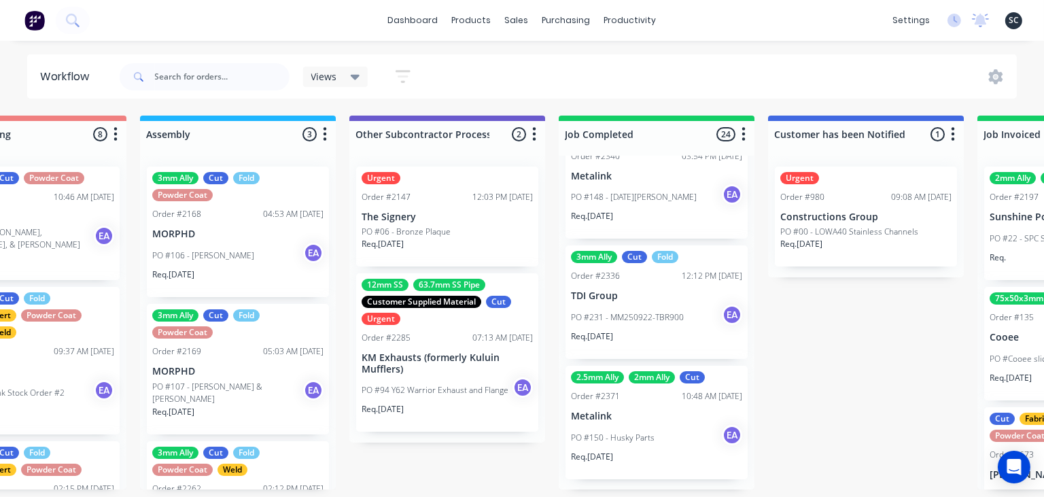
scroll to position [0, 4091]
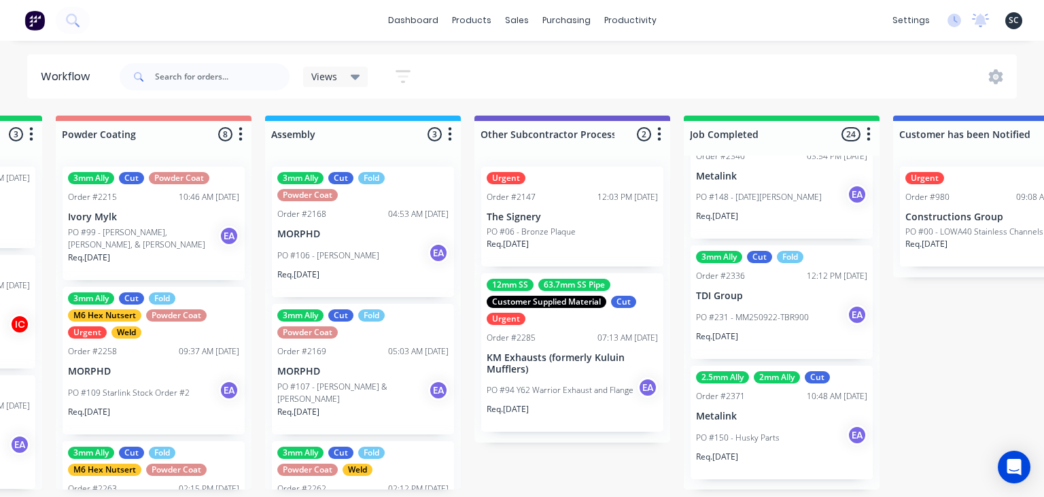
scroll to position [0, 3960]
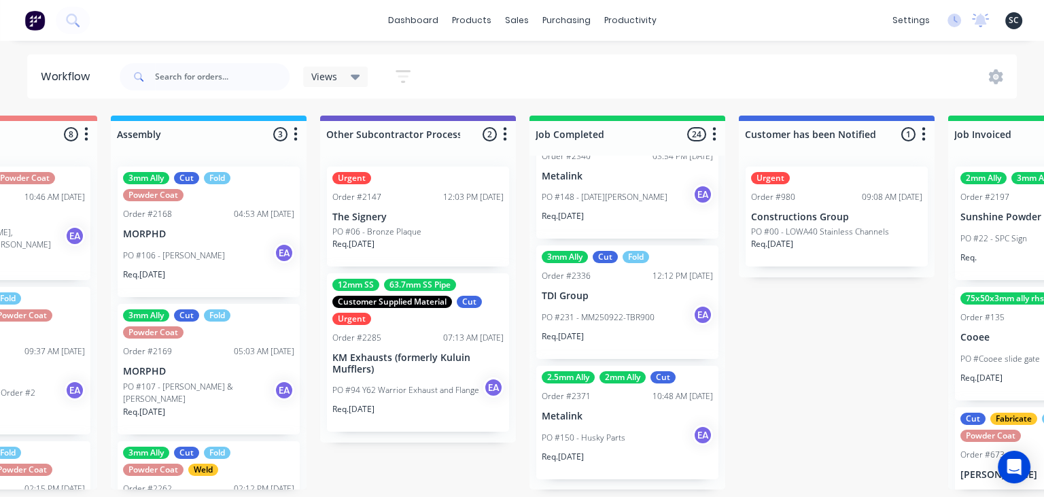
scroll to position [0, 4103]
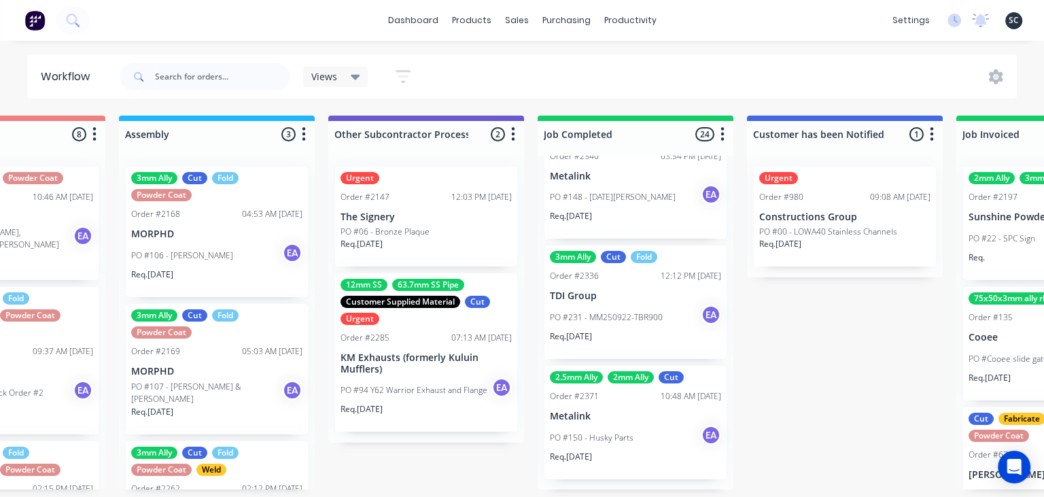
scroll to position [0, 4094]
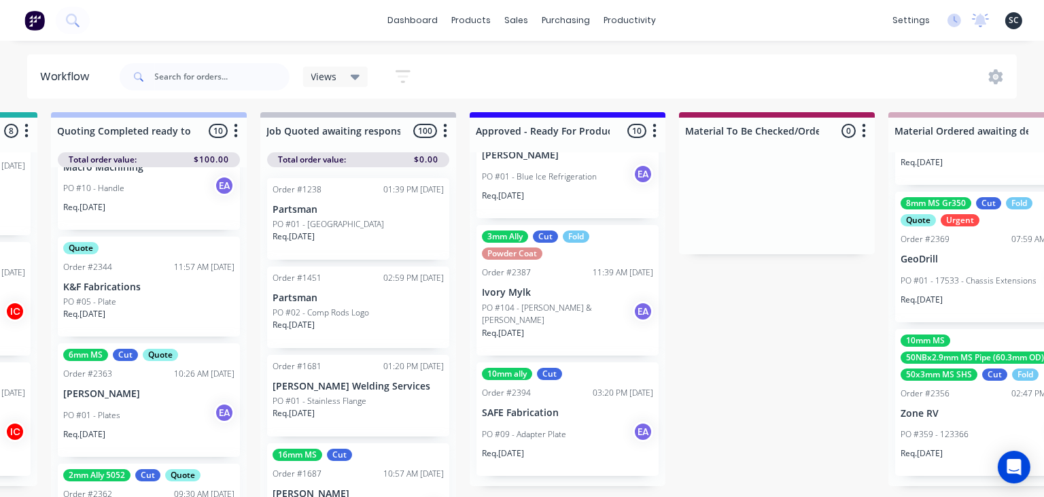
scroll to position [0, 1444]
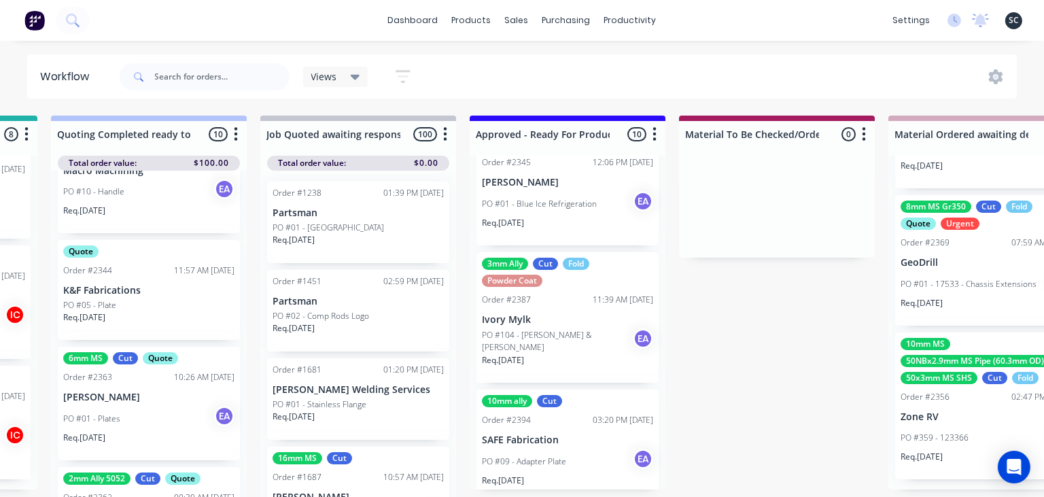
scroll to position [934, 0]
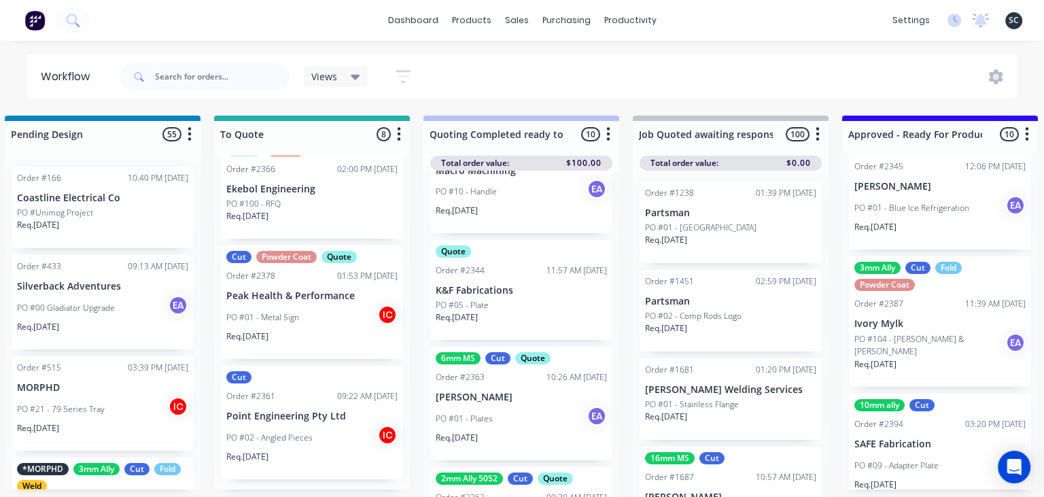
scroll to position [0, 1098]
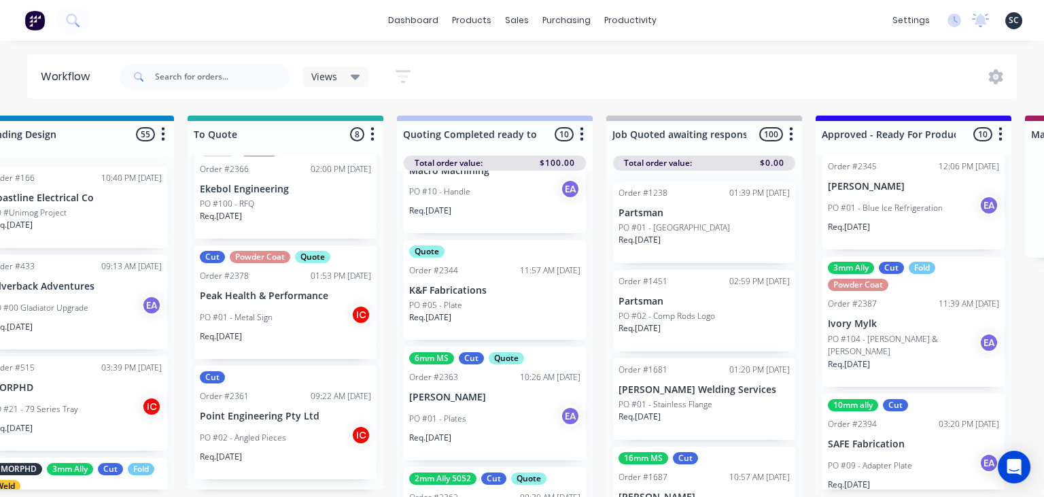
click at [271, 309] on div "PO #01 - Metal Sign IC" at bounding box center [285, 318] width 171 height 26
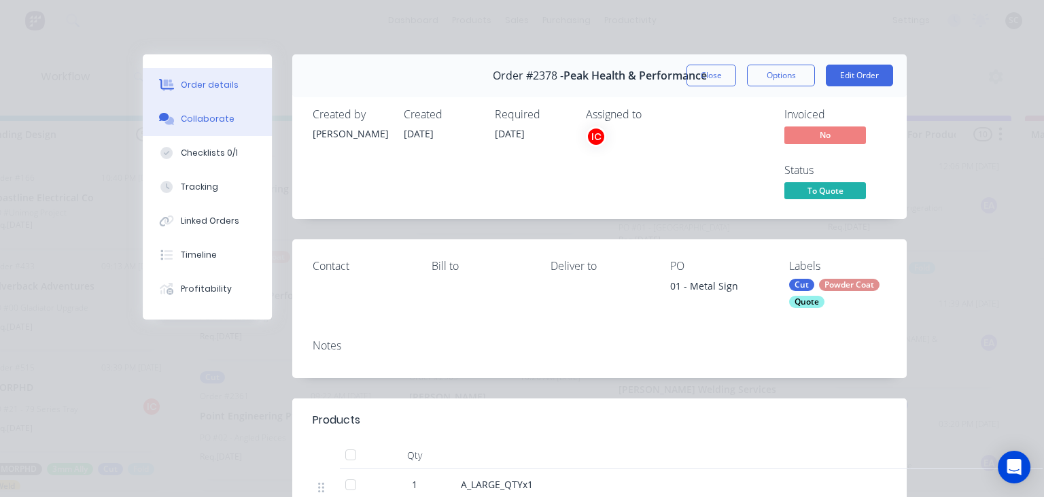
click at [214, 131] on button "Collaborate" at bounding box center [207, 119] width 129 height 34
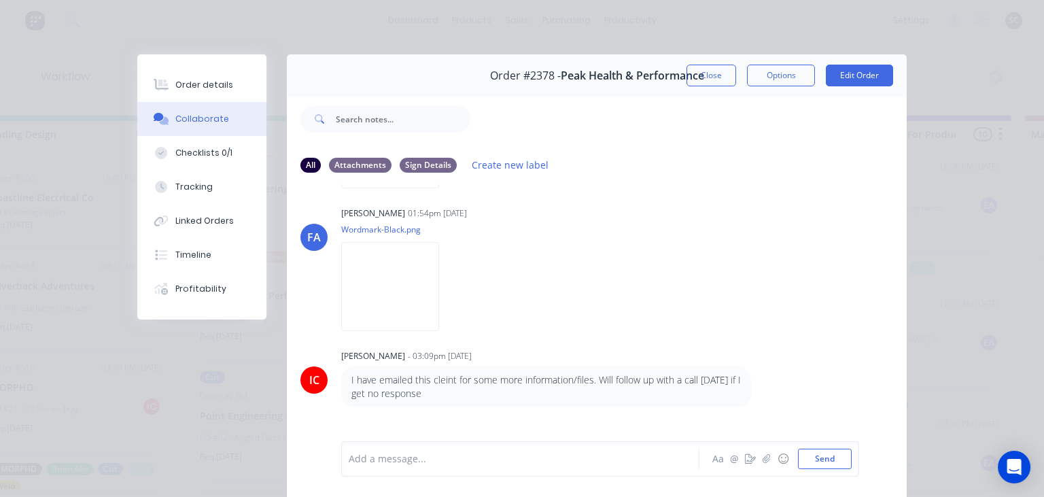
scroll to position [247, 0]
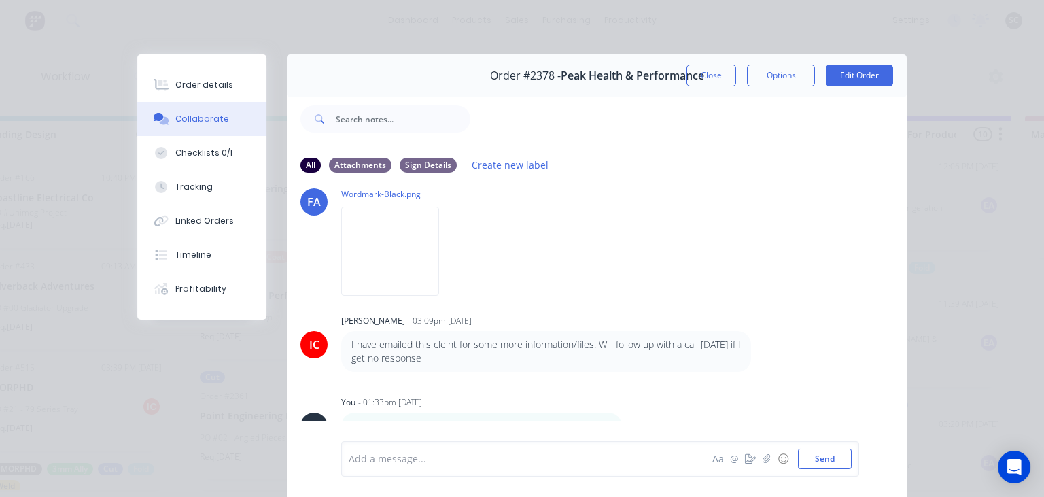
click at [808, 313] on div "IC Izaak Critchley - 03:09pm 30/09/25 I have emailed this cleint for some more …" at bounding box center [597, 342] width 620 height 62
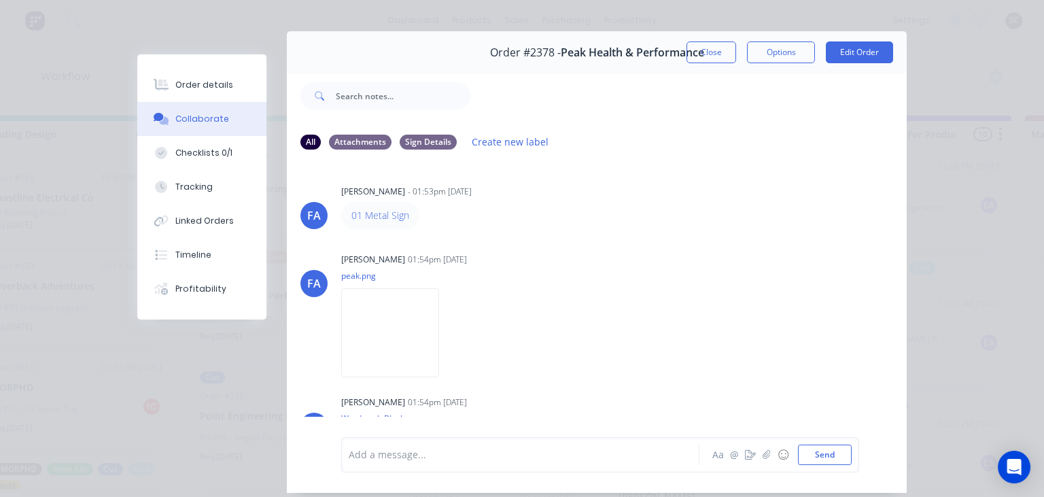
scroll to position [0, 0]
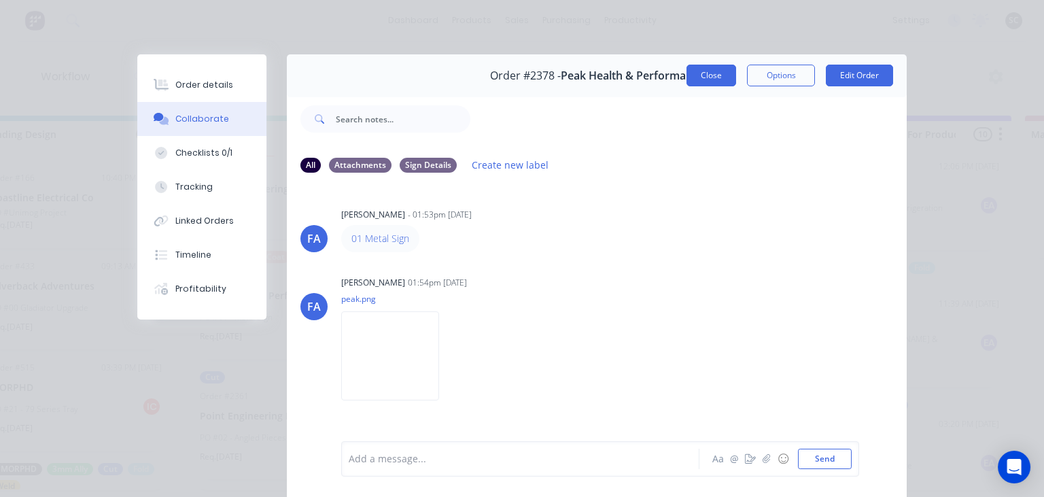
click at [706, 82] on button "Close" at bounding box center [712, 76] width 50 height 22
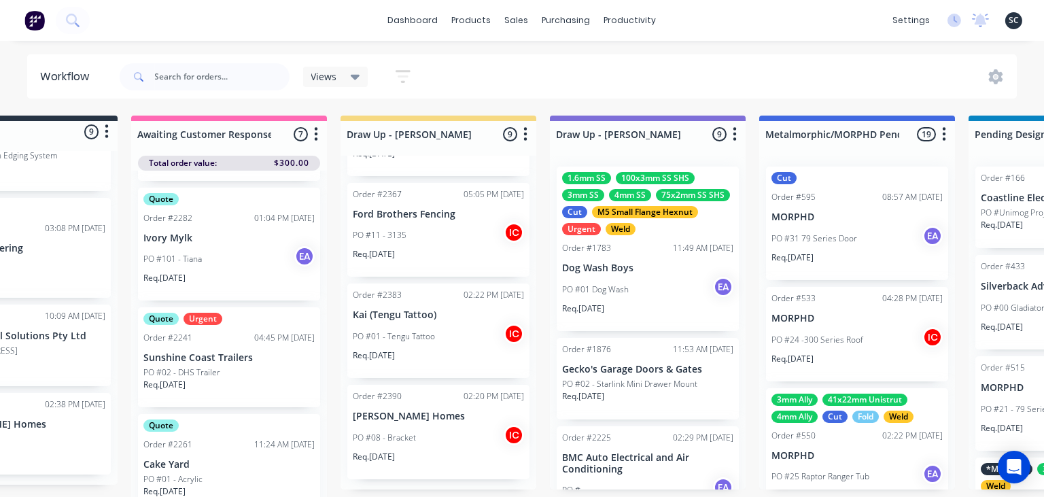
scroll to position [0, 92]
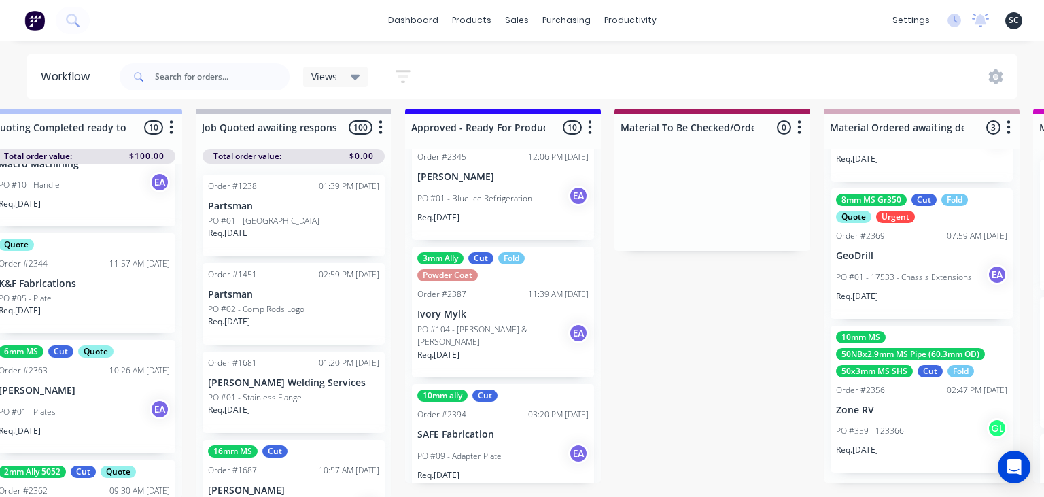
scroll to position [962, 0]
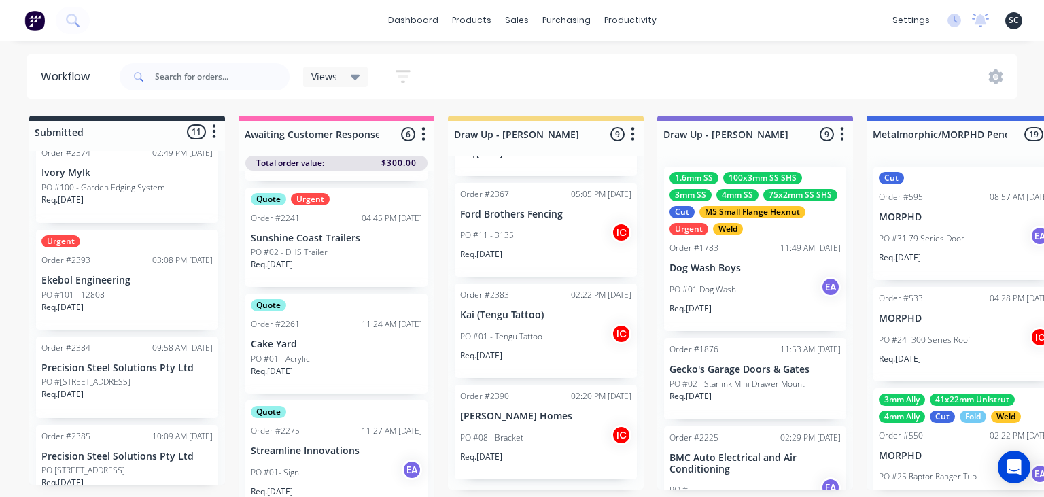
scroll to position [2645, 0]
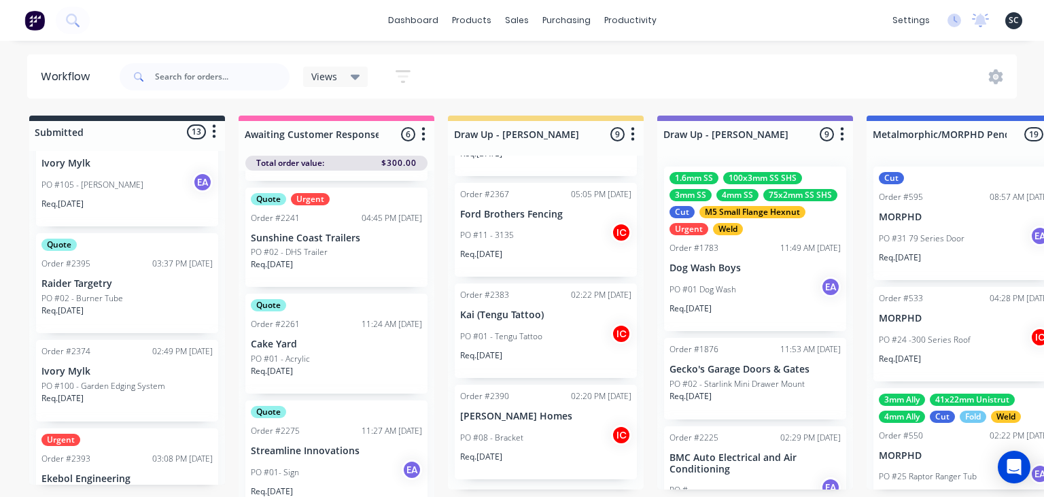
scroll to position [499, 0]
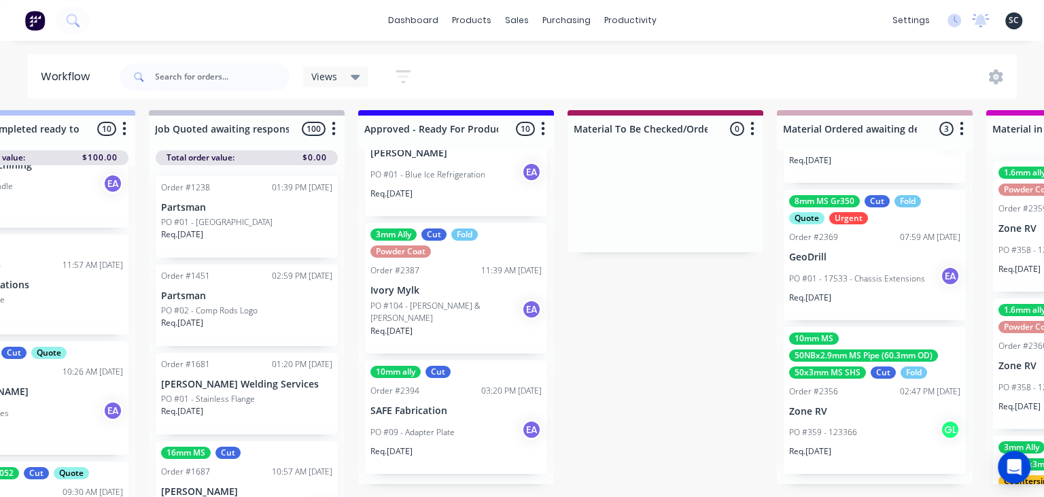
scroll to position [7, 1555]
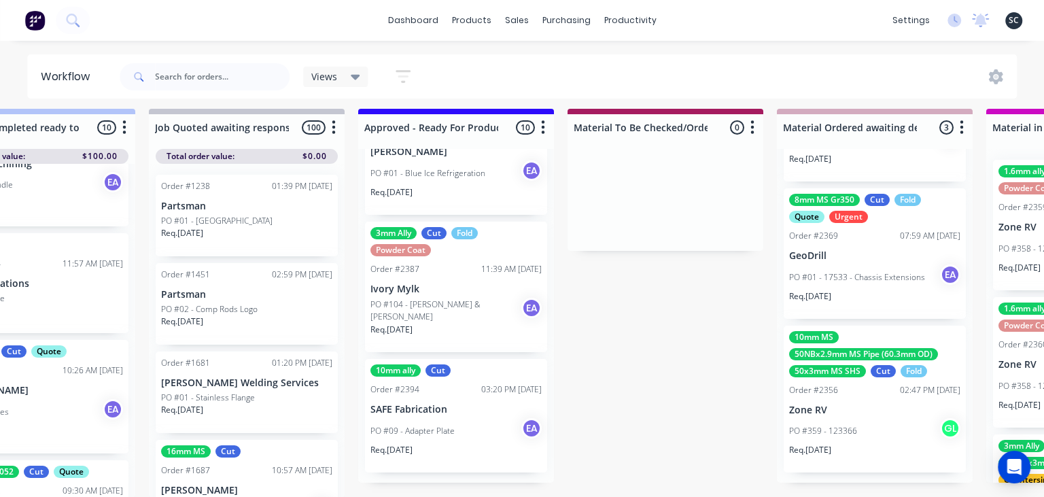
click at [469, 428] on div "PO #09 - Adapter Plate EA" at bounding box center [455, 431] width 171 height 26
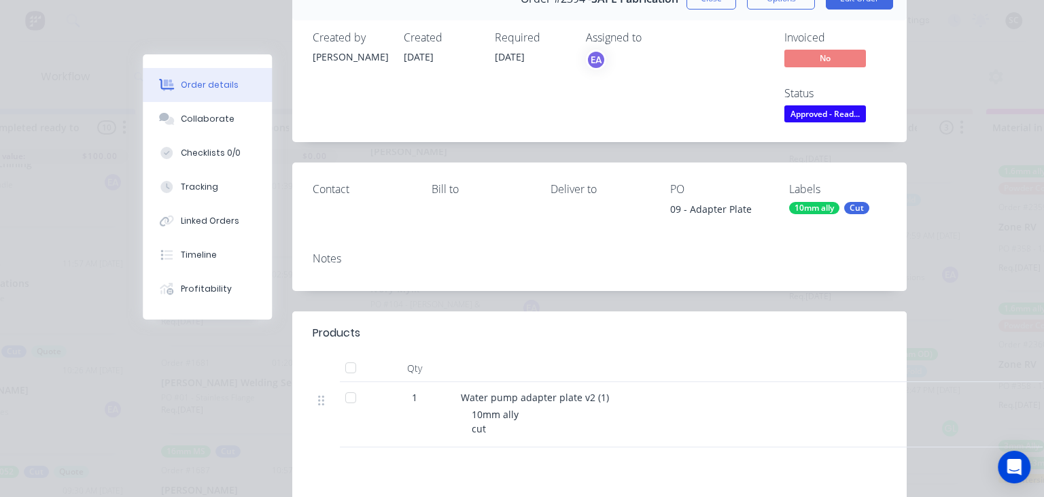
scroll to position [156, 0]
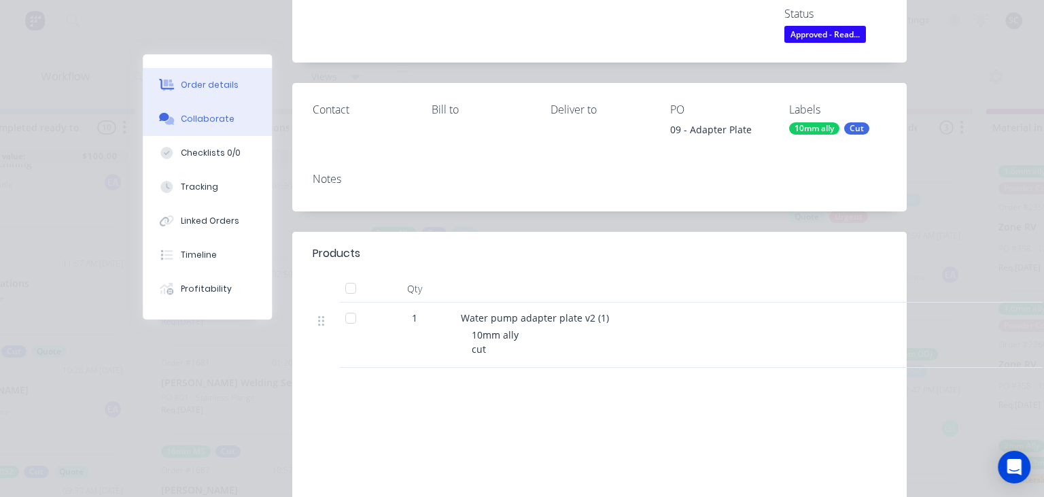
click at [221, 120] on div "Collaborate" at bounding box center [208, 119] width 54 height 12
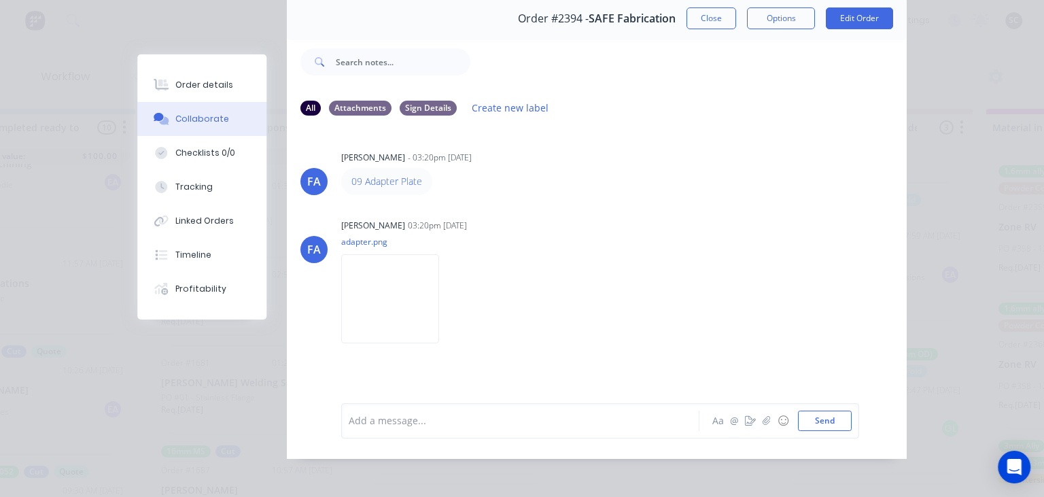
scroll to position [60, 0]
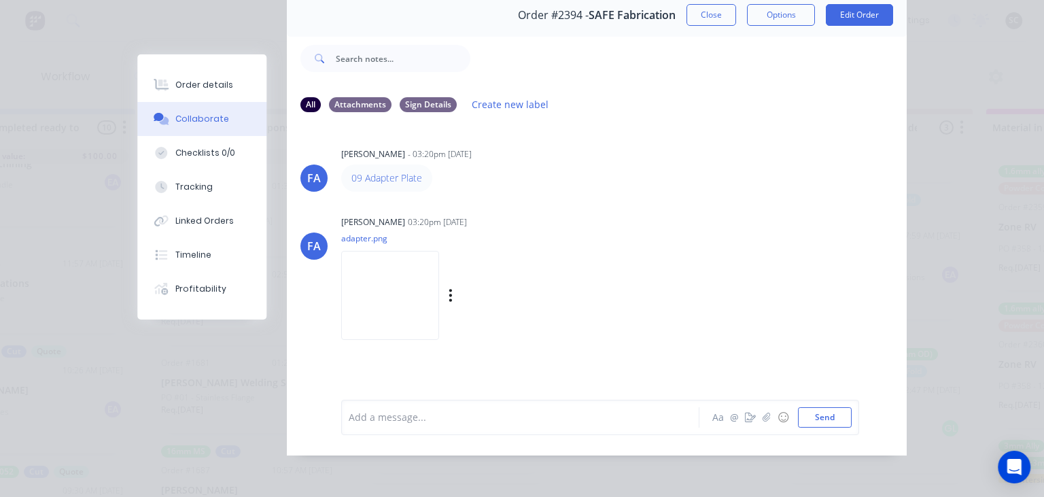
click at [430, 292] on img at bounding box center [390, 295] width 98 height 89
click at [699, 198] on div "FA Francis Adrian Candido - 03:20pm 01/10/25 09 Adapter Plate FA Francis Adrian…" at bounding box center [597, 252] width 620 height 256
click at [712, 21] on button "Close" at bounding box center [712, 15] width 50 height 22
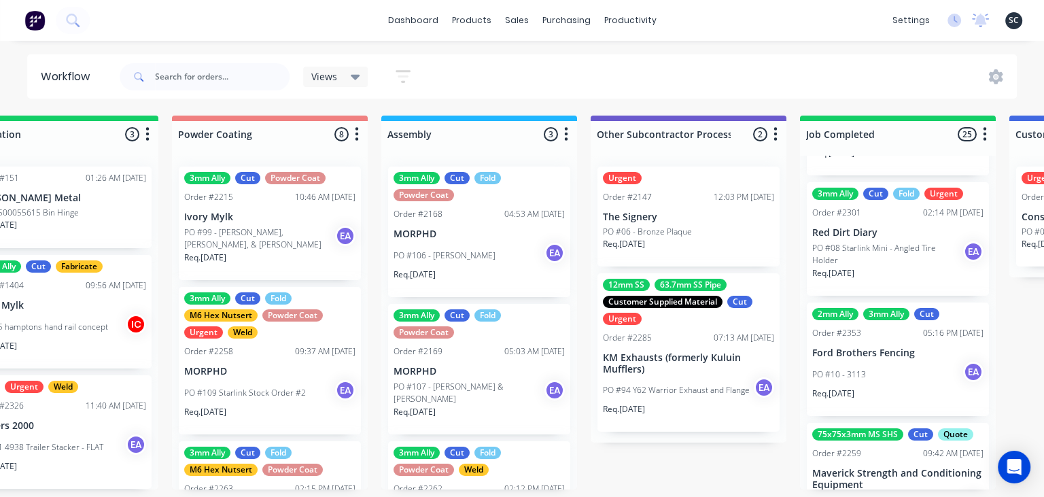
scroll to position [1591, 0]
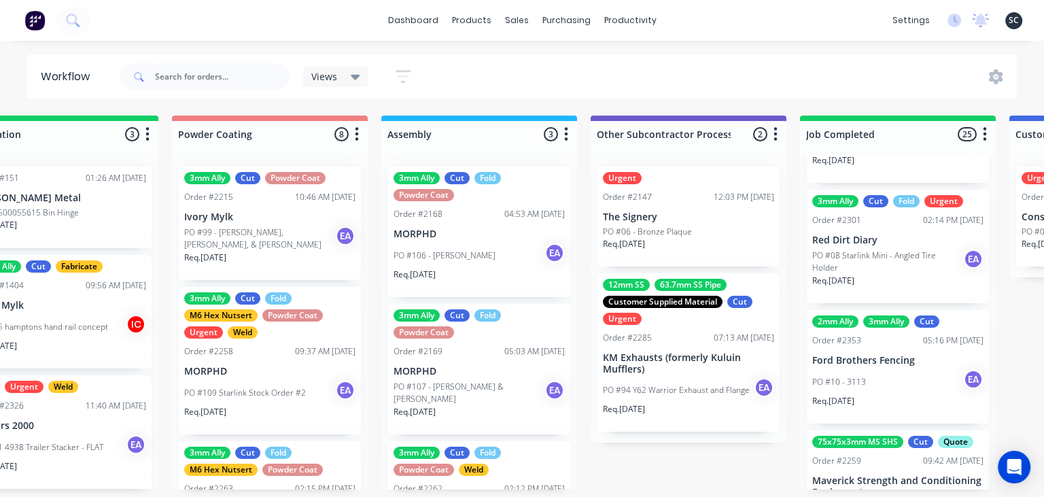
click at [897, 358] on p "Ford Brothers Fencing" at bounding box center [897, 361] width 171 height 12
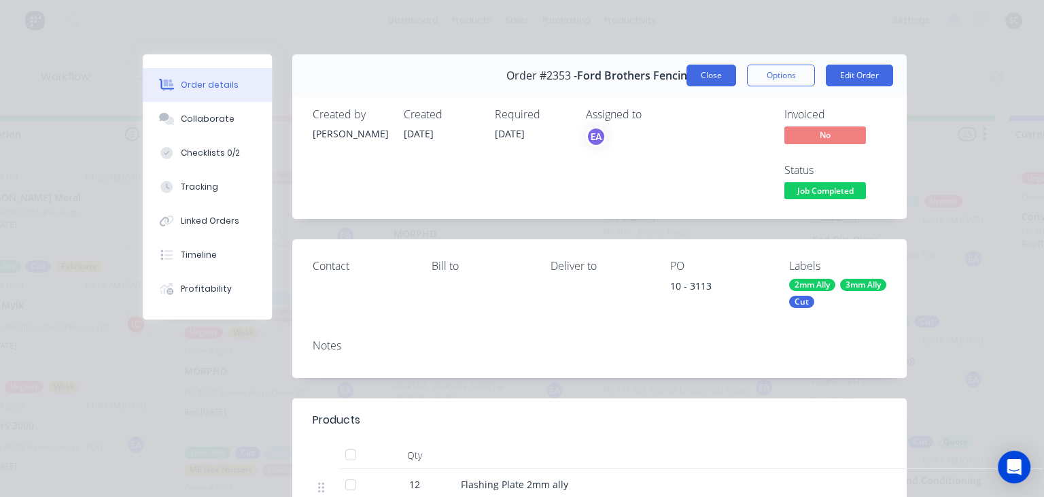
click at [718, 80] on button "Close" at bounding box center [712, 76] width 50 height 22
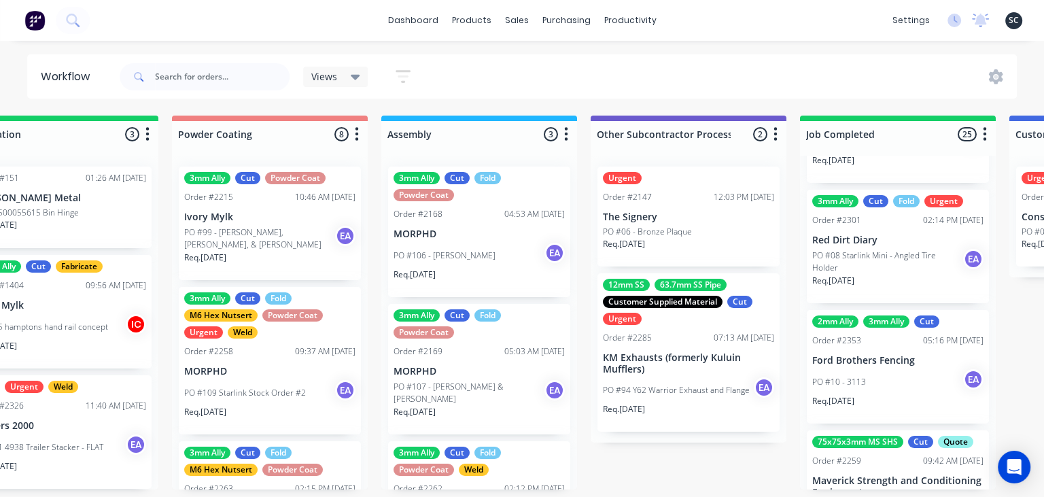
click at [891, 365] on p "Ford Brothers Fencing" at bounding box center [897, 361] width 171 height 12
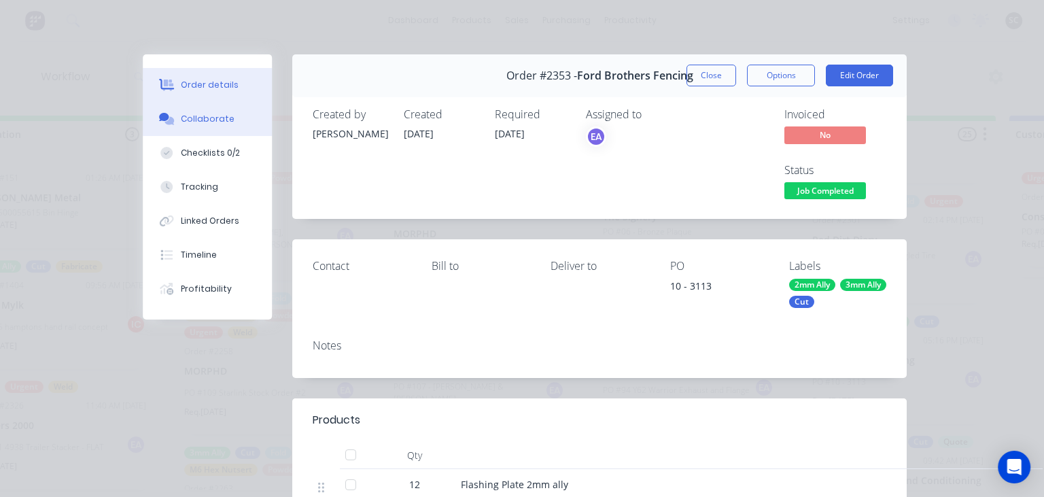
click at [207, 116] on div "Collaborate" at bounding box center [208, 119] width 54 height 12
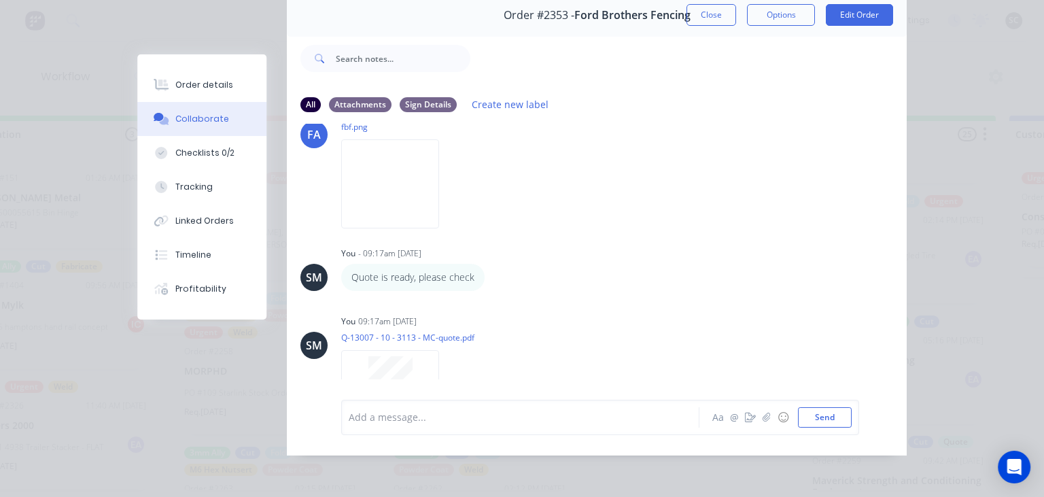
scroll to position [178, 0]
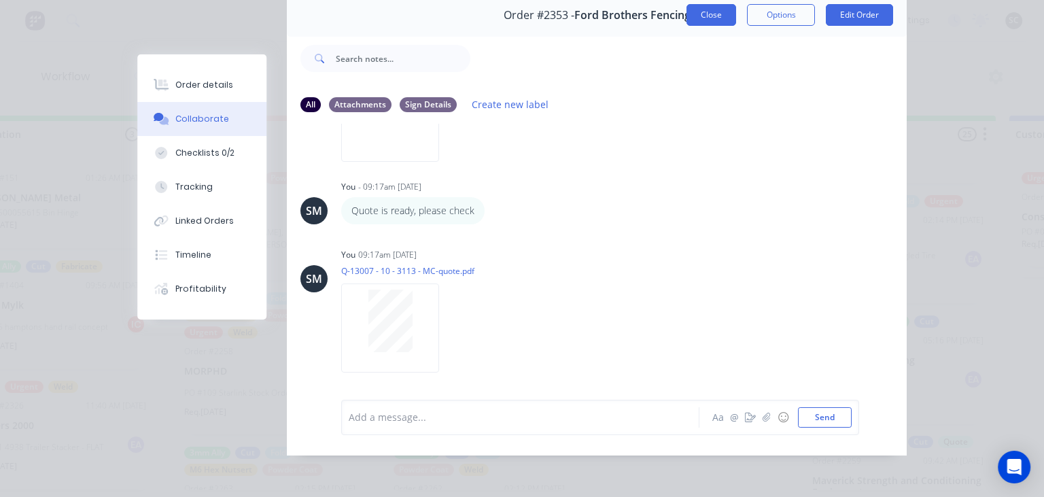
click at [716, 14] on button "Close" at bounding box center [712, 15] width 50 height 22
click at [716, 14] on div "dashboard products sales purchasing productivity dashboard products Product Cat…" at bounding box center [522, 20] width 1044 height 41
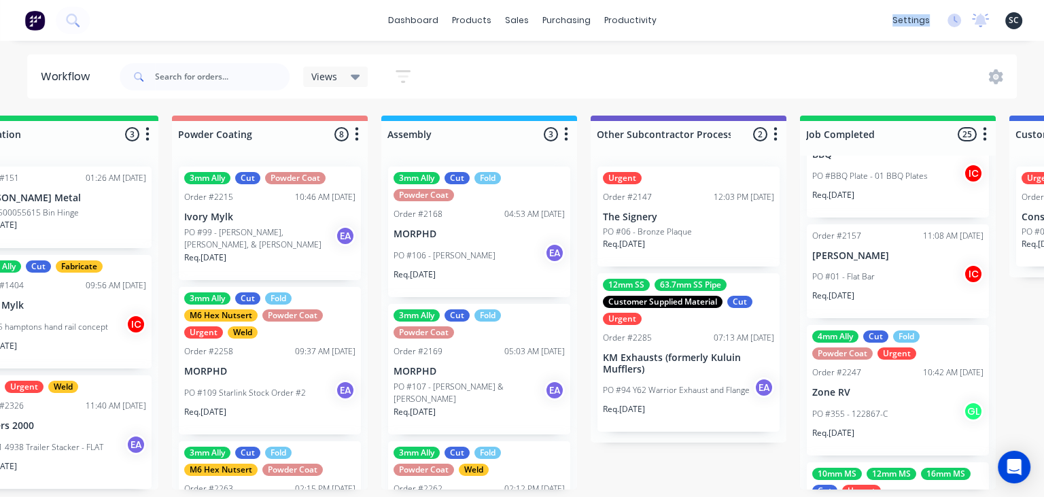
scroll to position [808, 0]
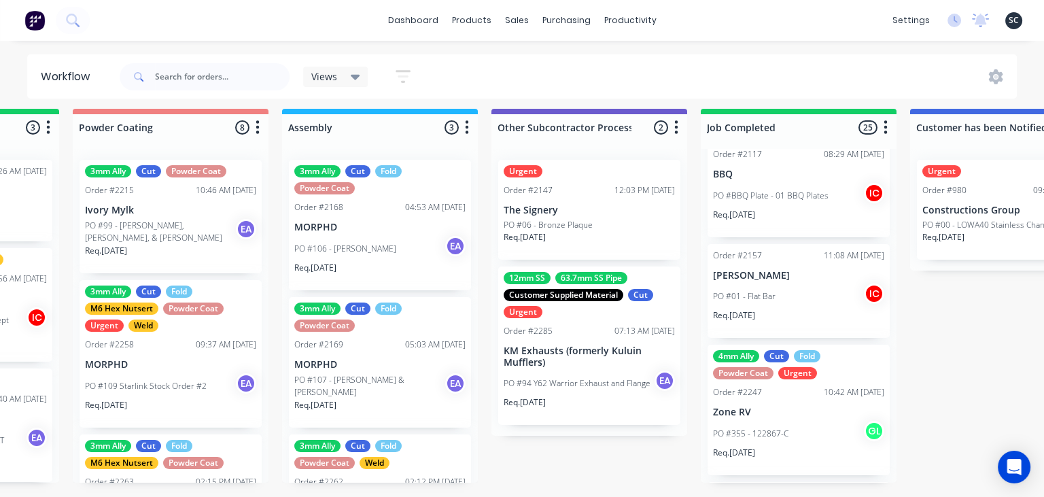
scroll to position [7, 3972]
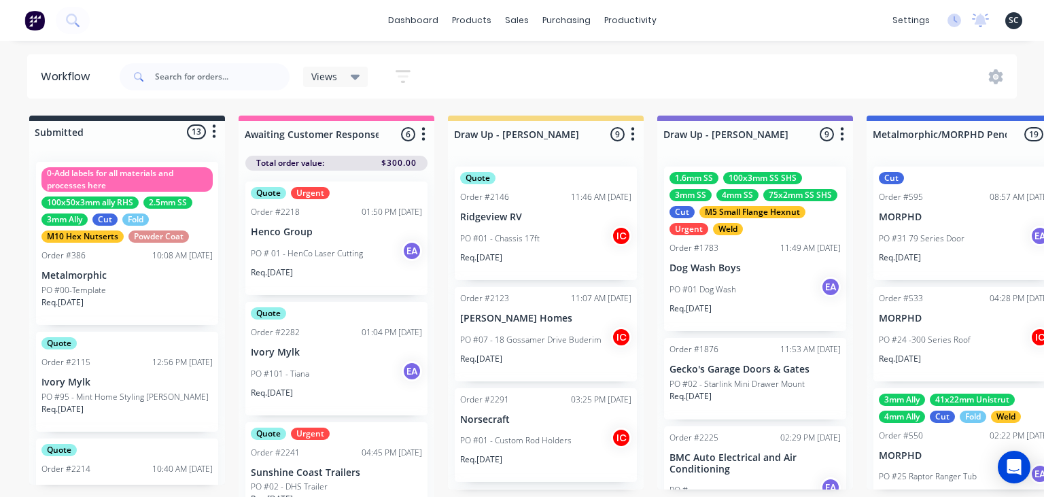
scroll to position [808, 0]
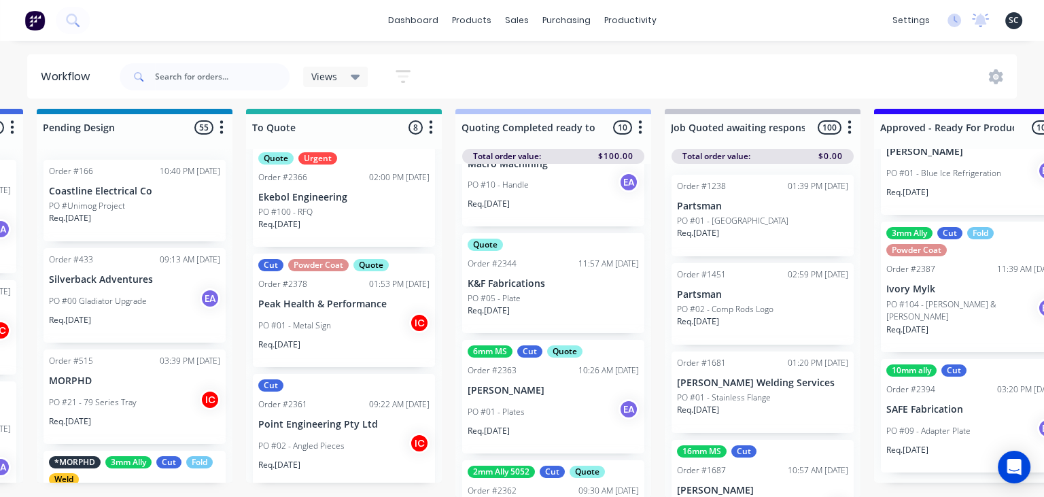
scroll to position [600, 0]
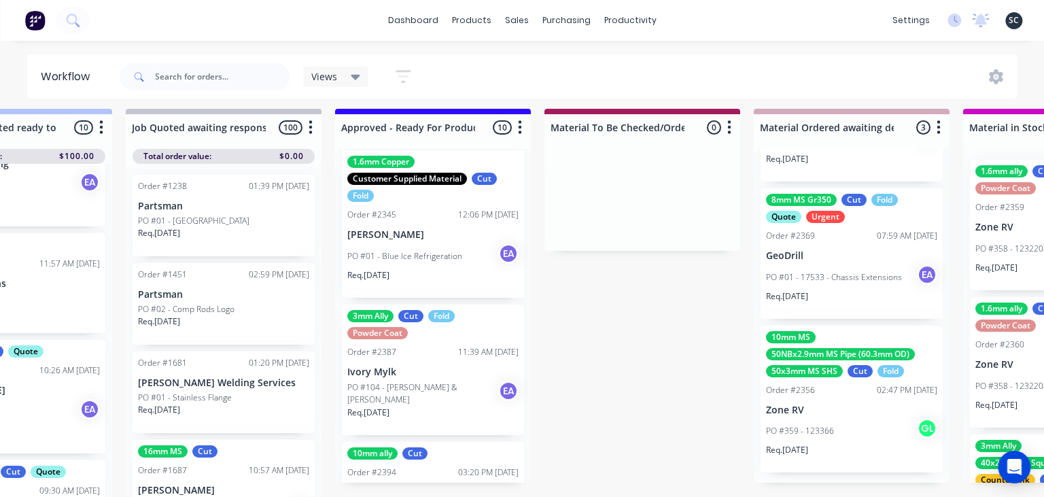
scroll to position [884, 0]
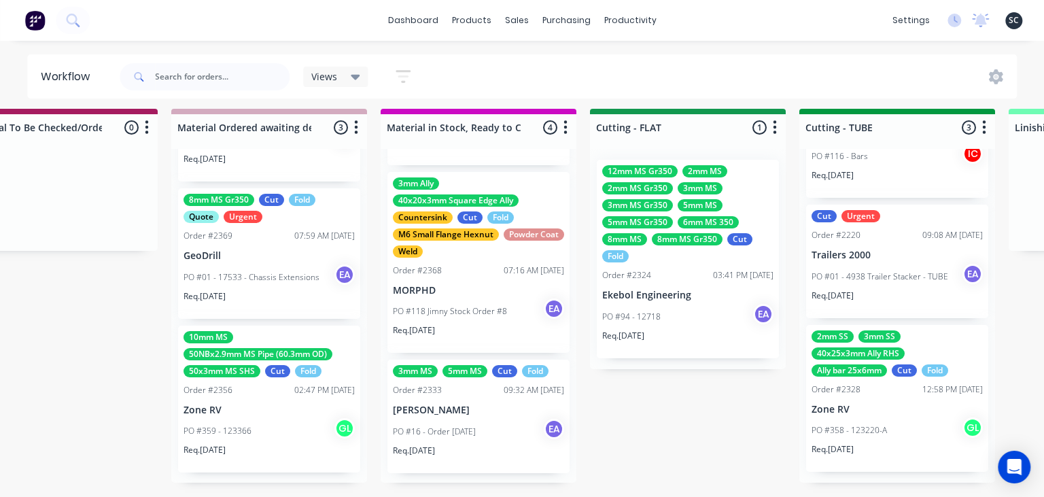
scroll to position [264, 0]
click at [696, 409] on div "Submitted 13 Status colour #273444 hex #273444 Save Cancel Summaries Total orde…" at bounding box center [638, 303] width 5618 height 389
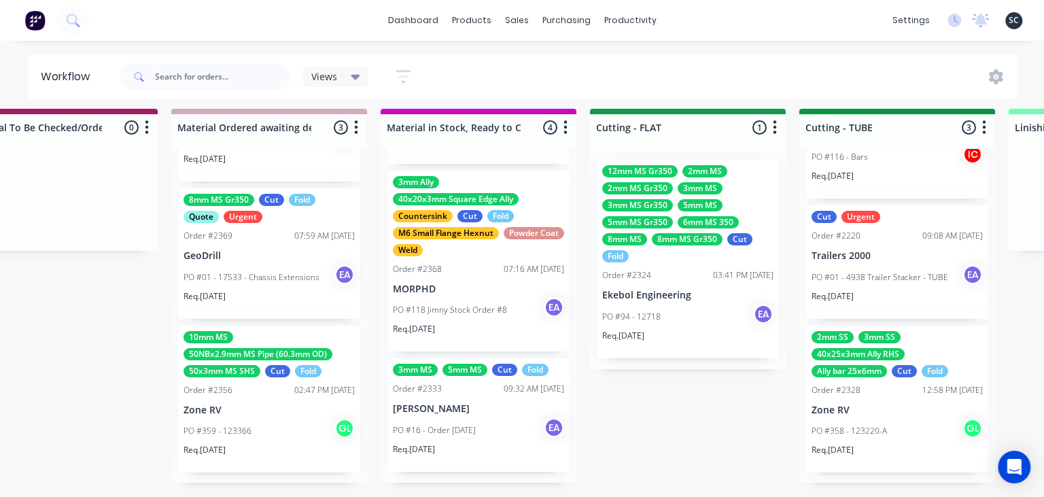
scroll to position [75, 0]
click at [704, 445] on div "Submitted 13 Status colour #273444 hex #273444 Save Cancel Summaries Total orde…" at bounding box center [638, 303] width 5618 height 389
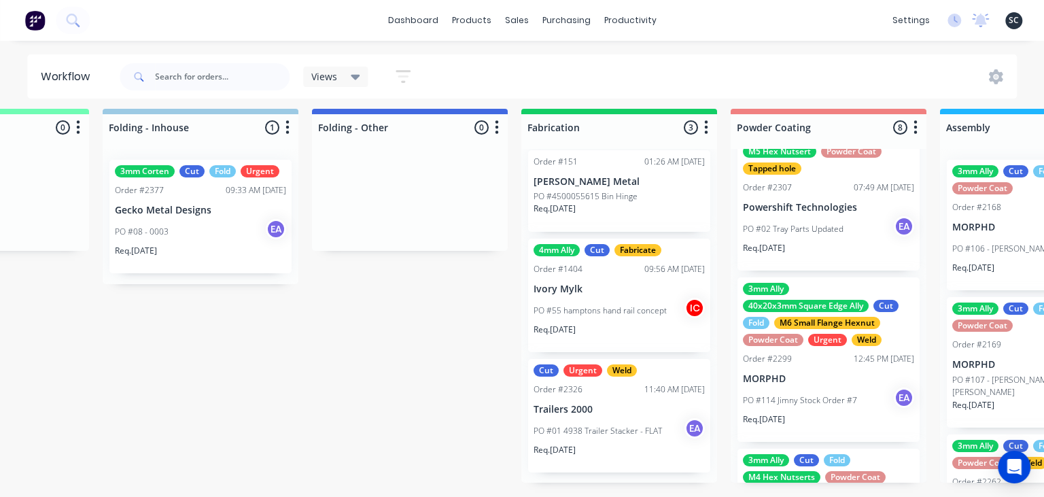
scroll to position [799, 0]
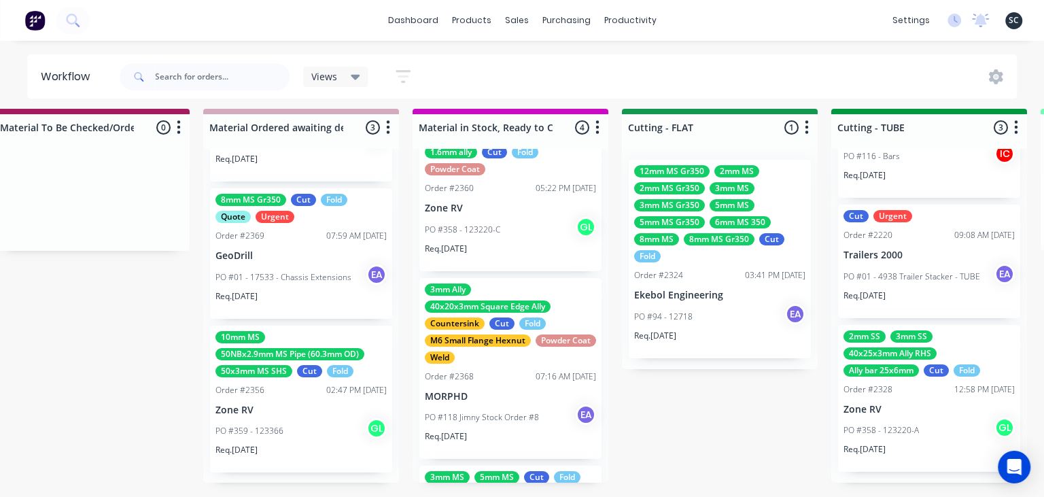
scroll to position [264, 0]
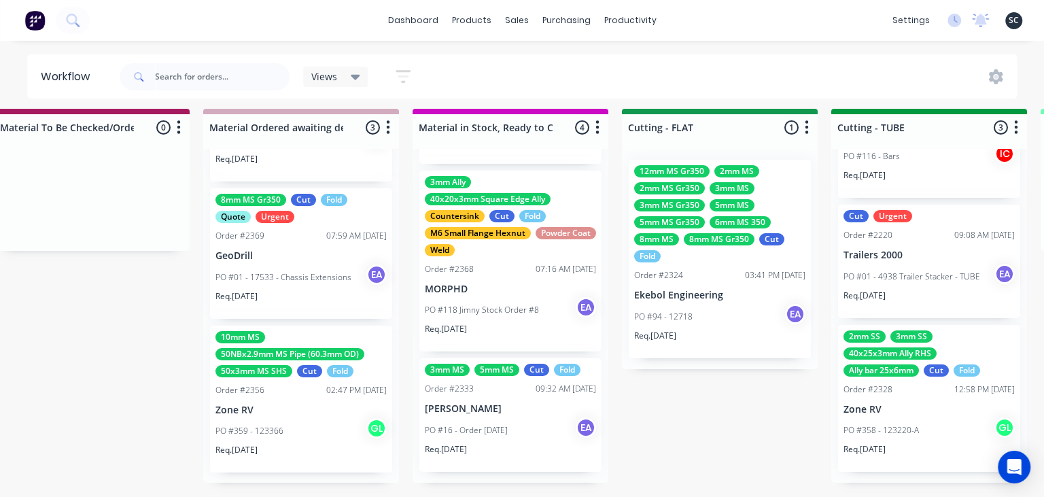
click at [774, 434] on div "Submitted 13 Status colour #273444 hex #273444 Save Cancel Summaries Total orde…" at bounding box center [670, 303] width 5618 height 389
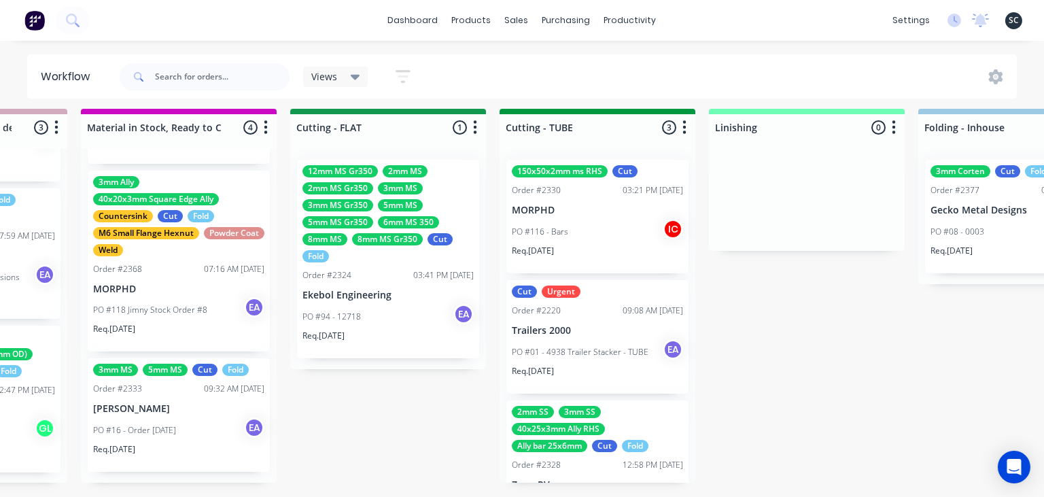
scroll to position [75, 0]
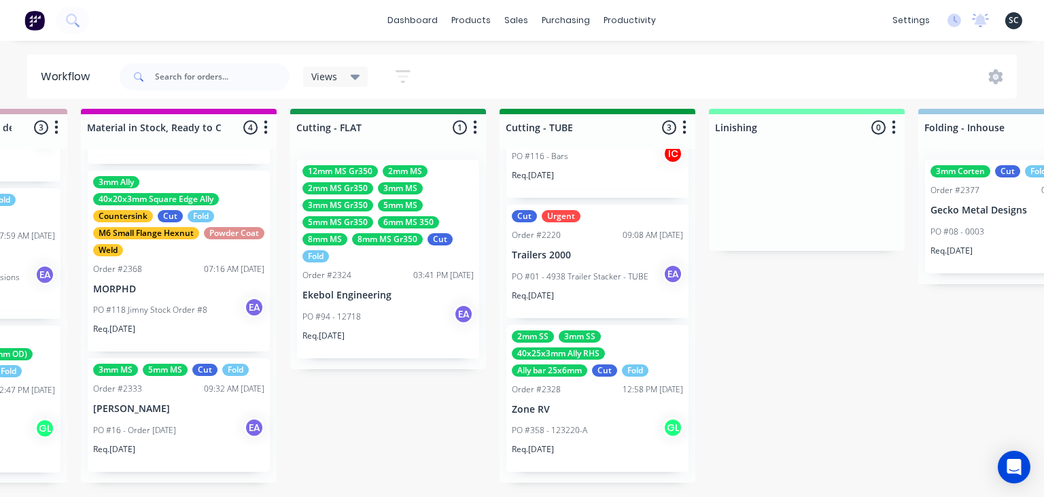
click at [782, 413] on div "Submitted 13 Status colour #273444 hex #273444 Save Cancel Summaries Total orde…" at bounding box center [338, 303] width 5618 height 389
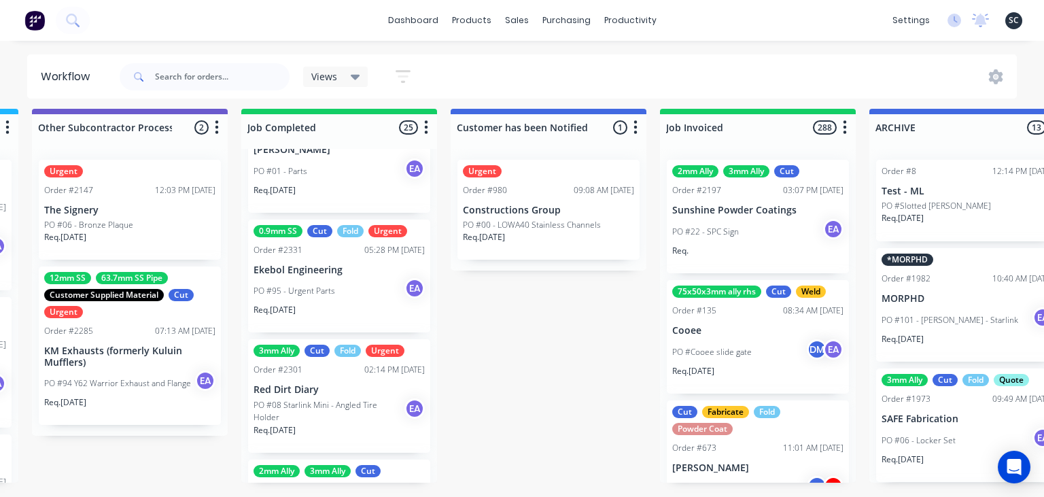
scroll to position [1748, 0]
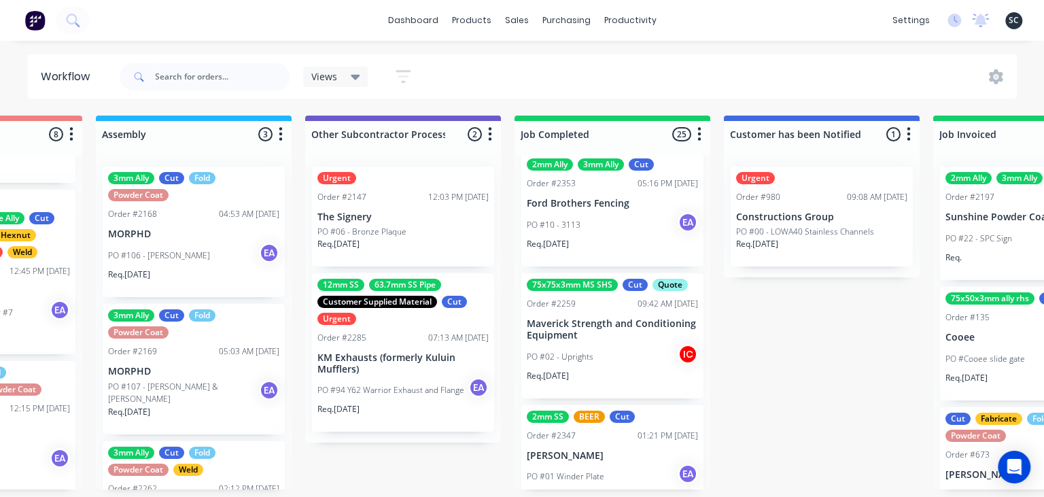
scroll to position [0, 4126]
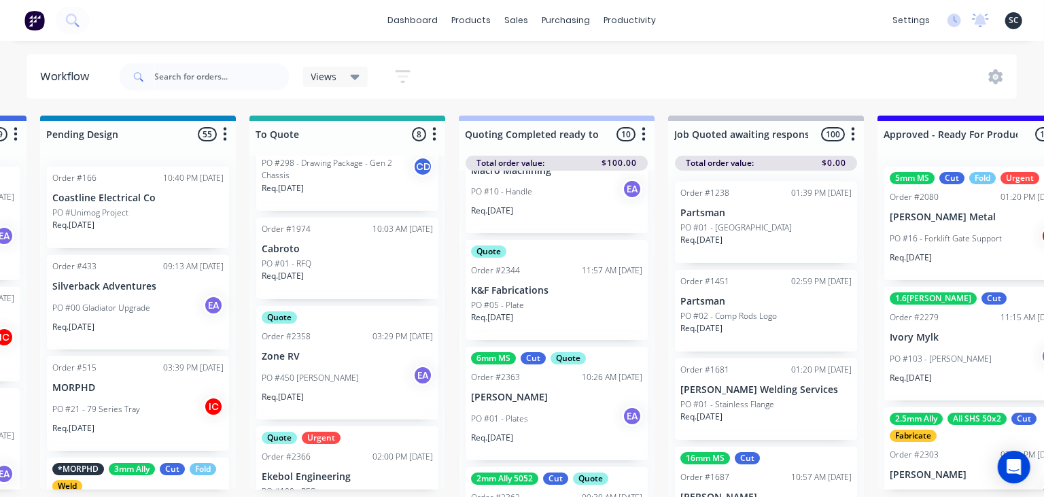
scroll to position [470, 0]
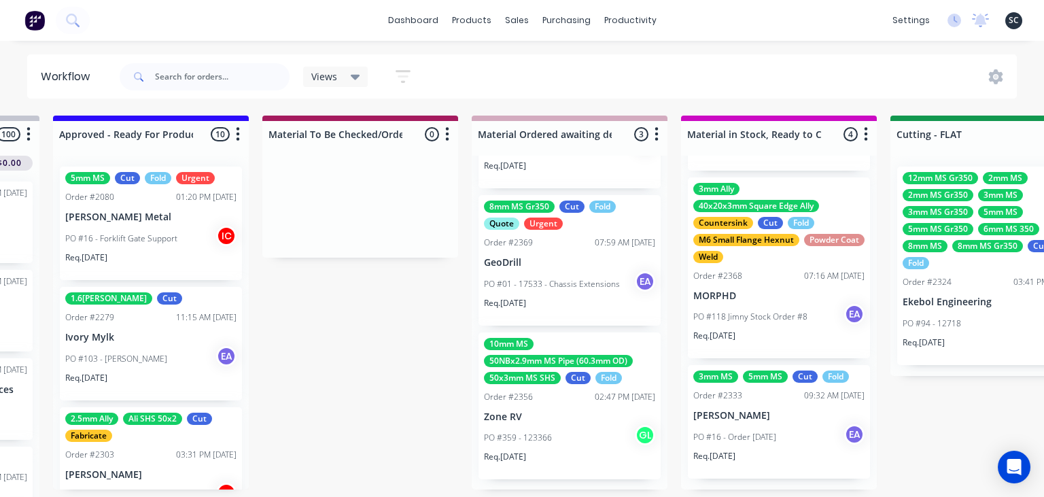
scroll to position [0, 1867]
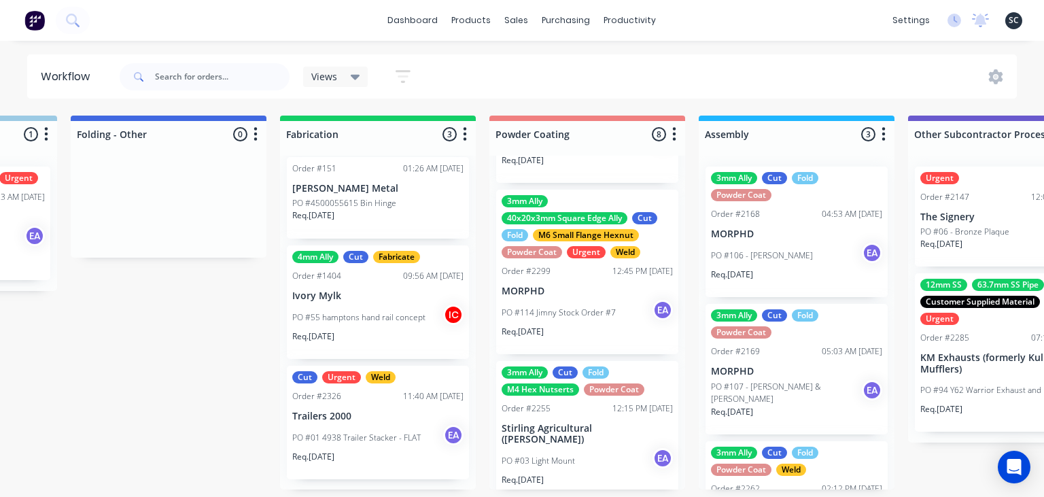
scroll to position [0, 3541]
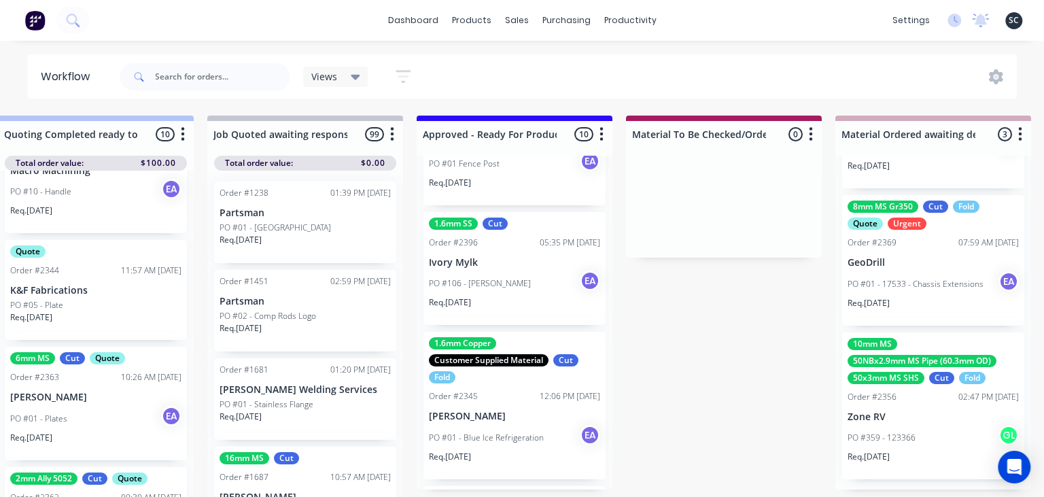
scroll to position [962, 0]
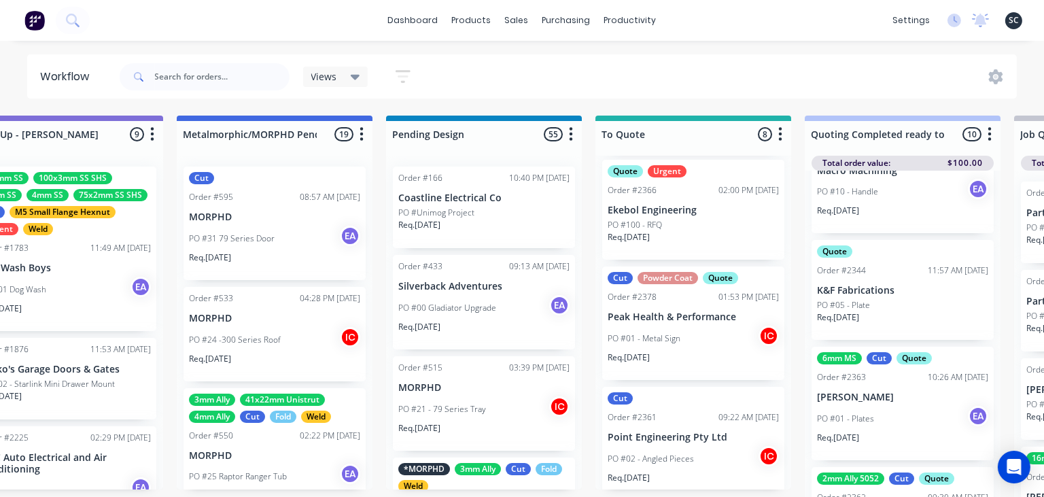
scroll to position [600, 0]
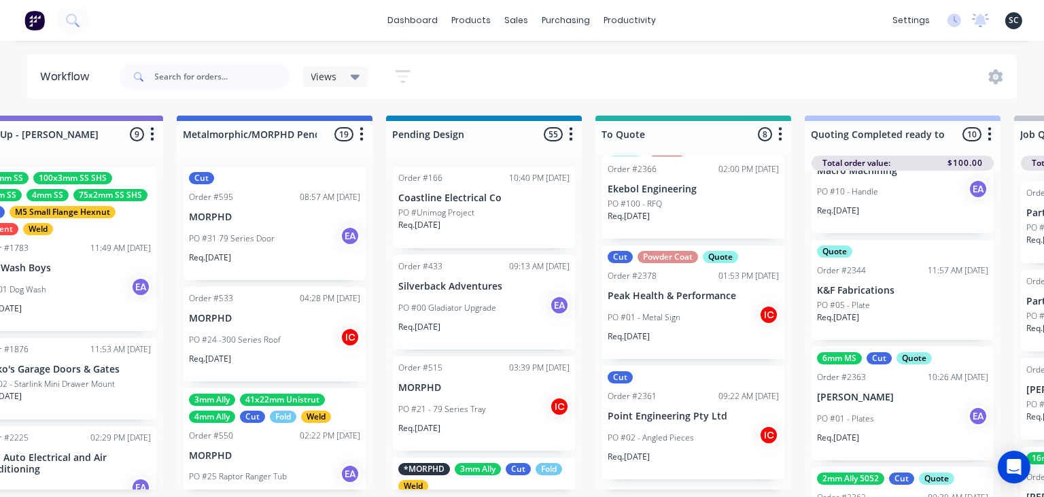
click at [703, 264] on div "Cut Powder Coat Quote Order #2378 01:53 PM 29/09/25 Peak Health & Performance P…" at bounding box center [693, 302] width 182 height 114
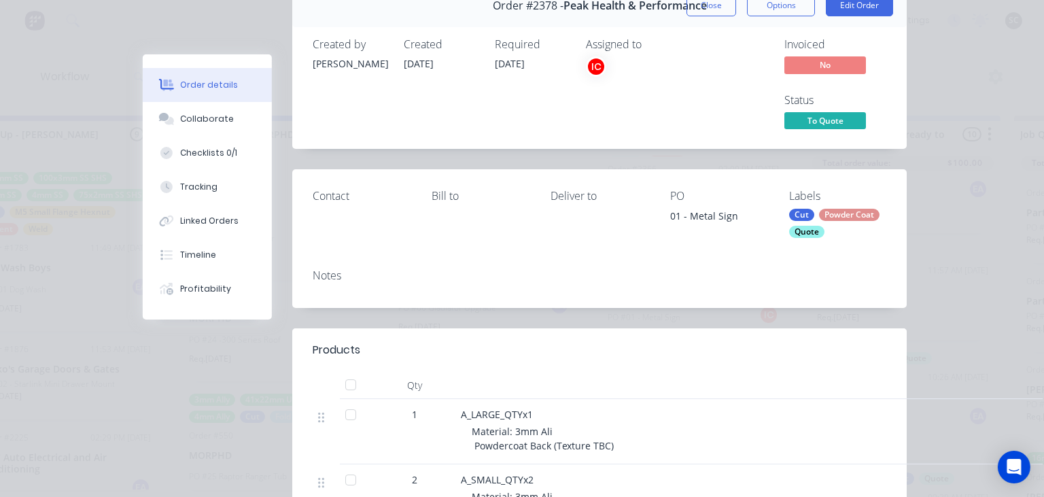
scroll to position [78, 0]
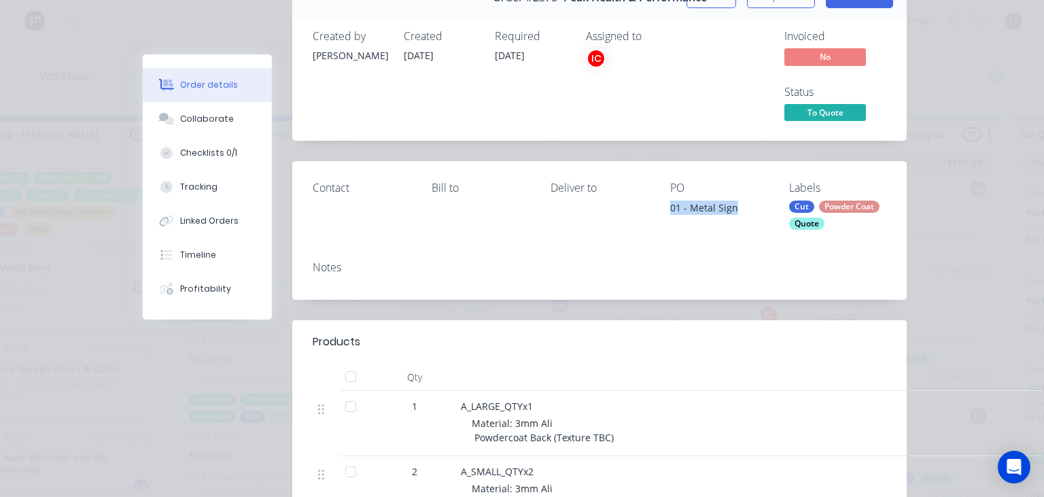
drag, startPoint x: 664, startPoint y: 208, endPoint x: 740, endPoint y: 207, distance: 76.1
click at [740, 207] on div "Contact Bill to Deliver to PO 01 - Metal Sign Labels Cut Powder Coat Quote" at bounding box center [599, 205] width 614 height 88
copy div "01 - Metal Sign"
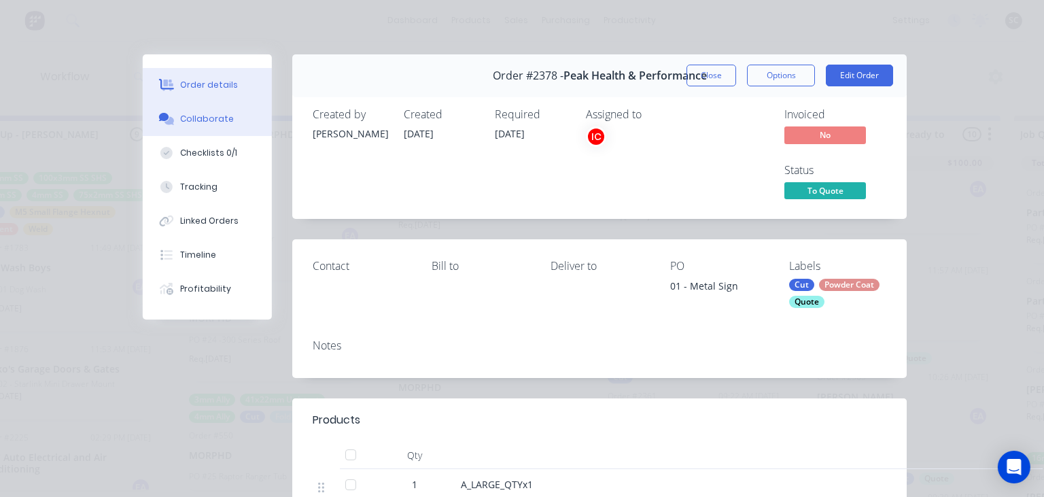
click at [211, 121] on div "Collaborate" at bounding box center [208, 119] width 54 height 12
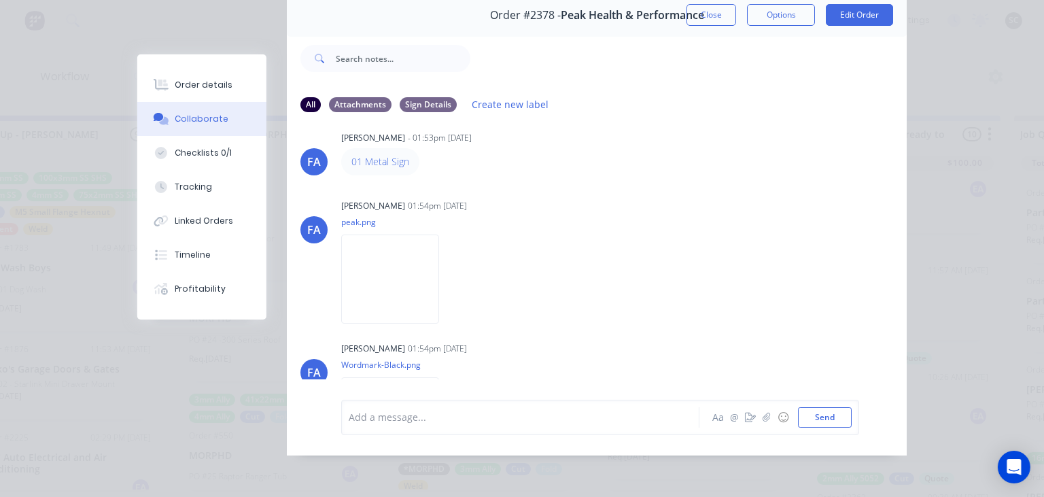
scroll to position [13, 0]
click at [439, 287] on img at bounding box center [390, 282] width 98 height 89
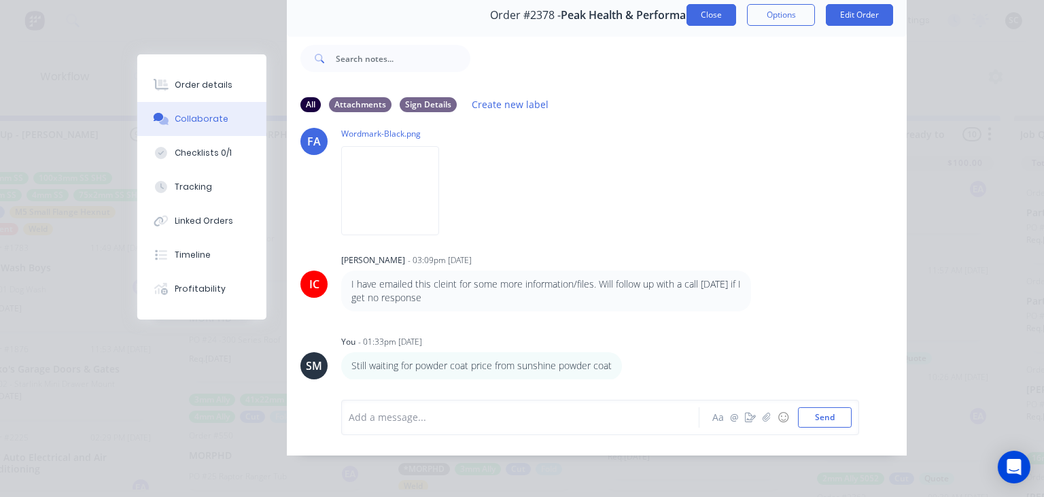
click at [718, 20] on button "Close" at bounding box center [712, 15] width 50 height 22
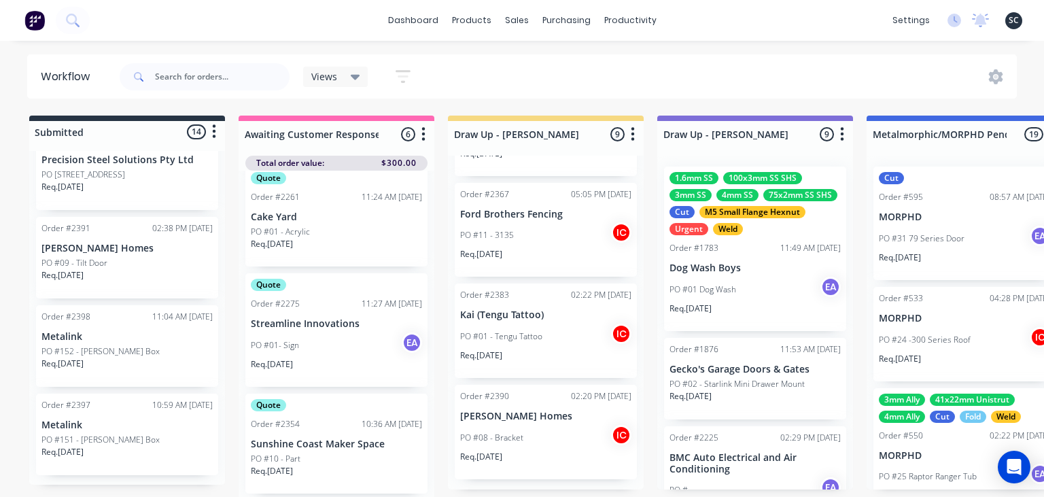
scroll to position [1153, 0]
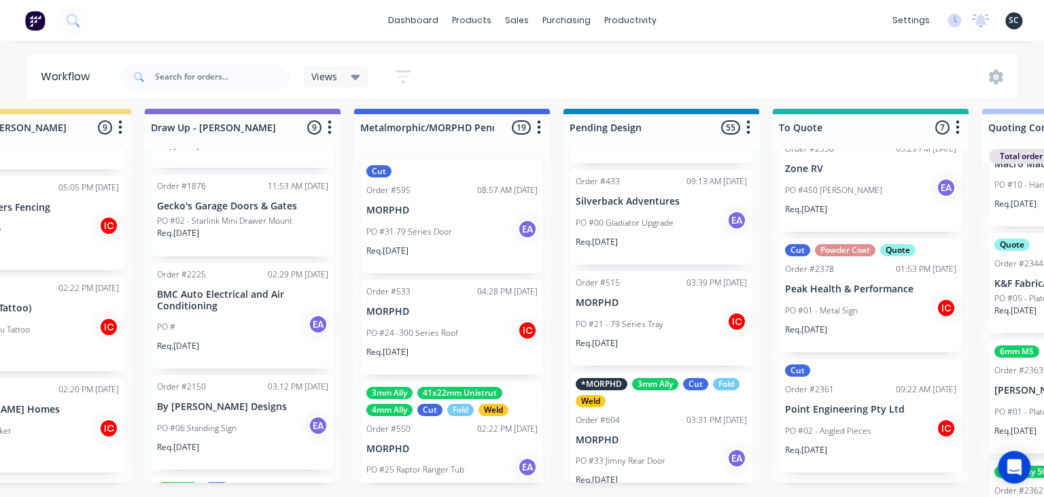
scroll to position [7, 512]
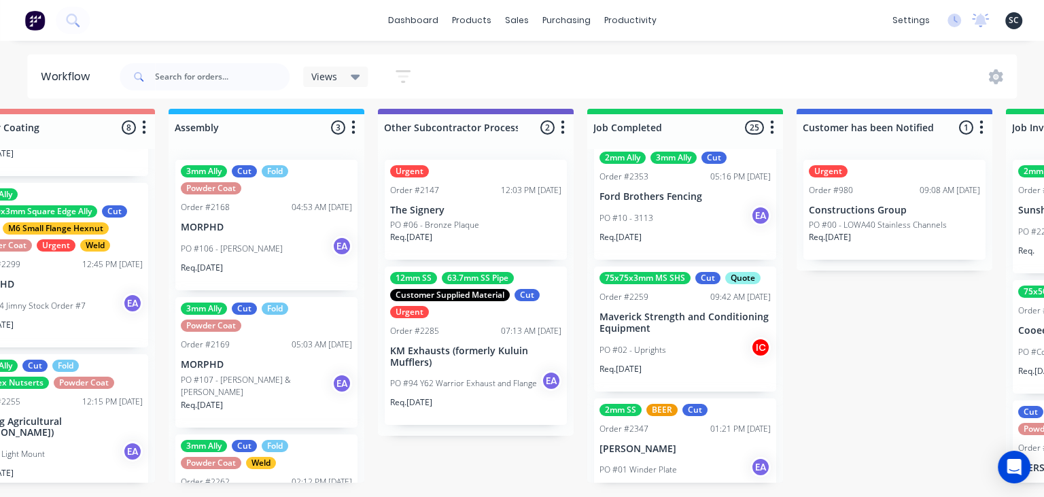
scroll to position [7, 4065]
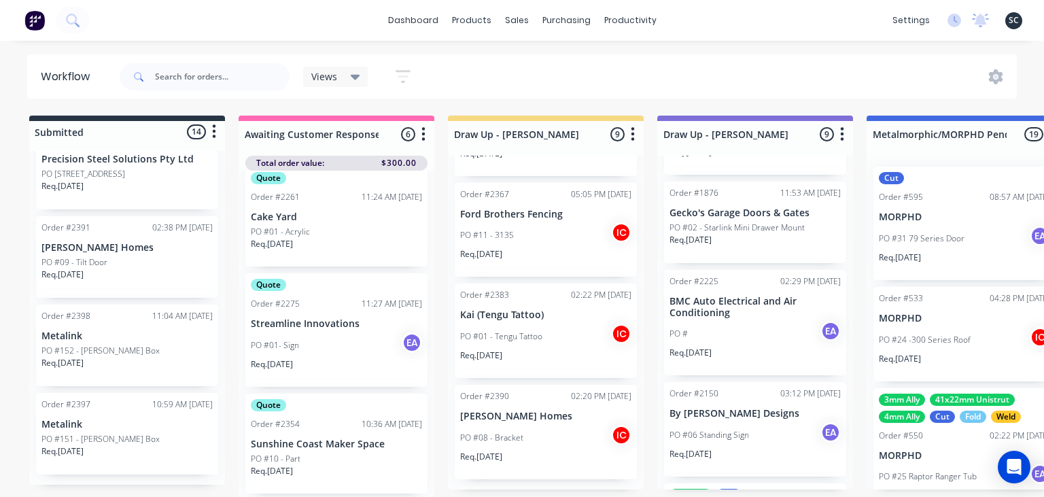
click at [710, 46] on div "dashboard products sales purchasing productivity dashboard products Product Cat…" at bounding box center [522, 207] width 1044 height 415
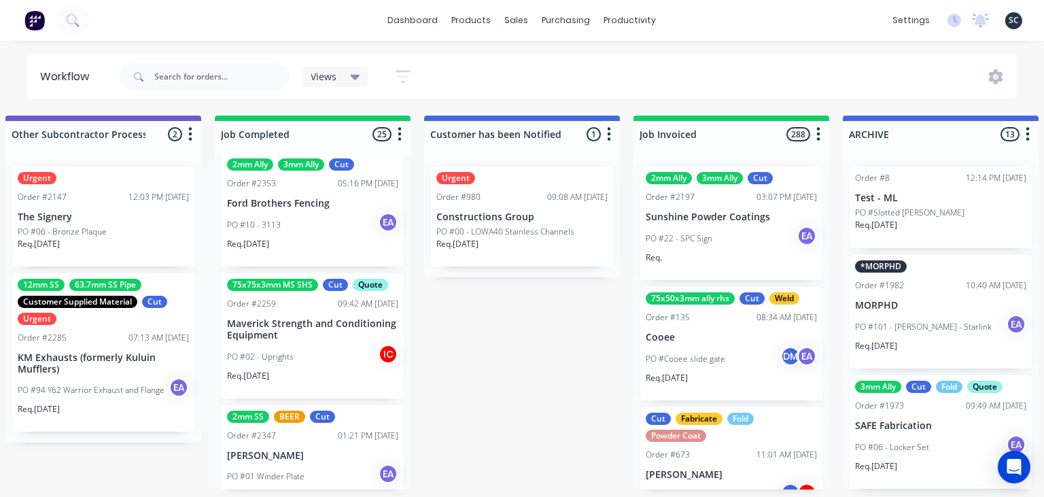
scroll to position [0, 4424]
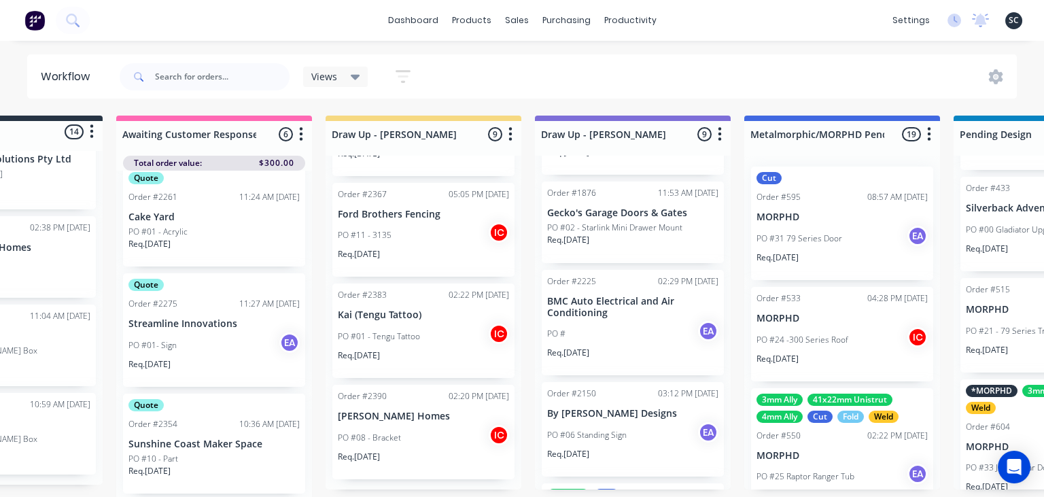
scroll to position [0, 0]
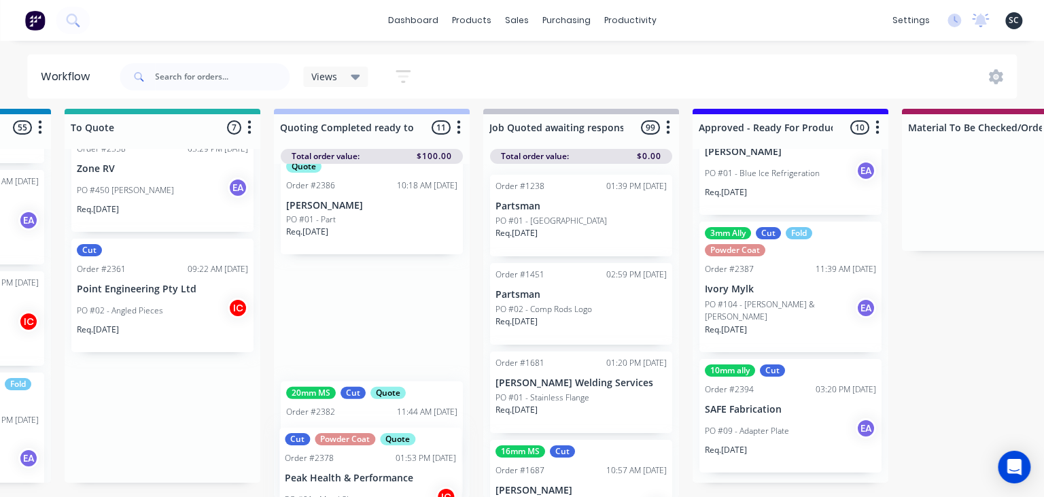
scroll to position [1023, 0]
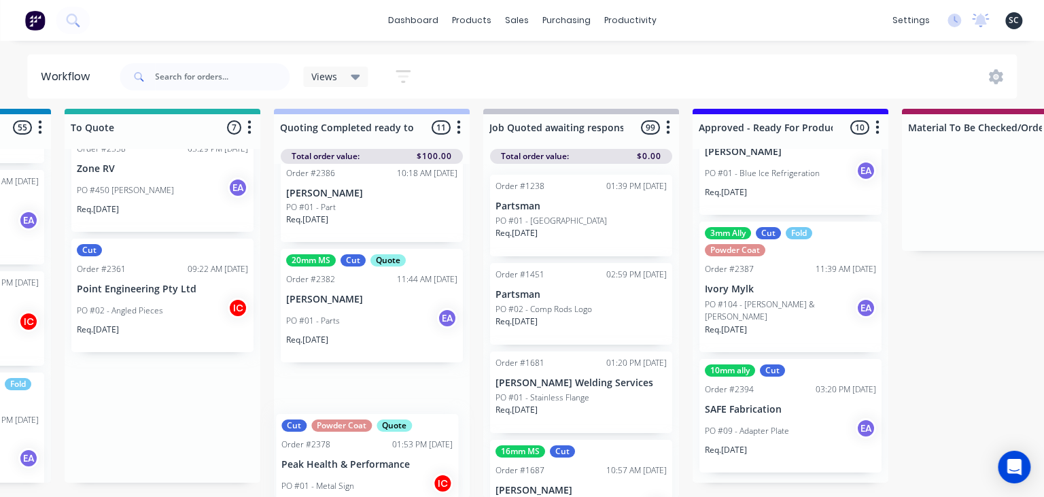
drag, startPoint x: 115, startPoint y: 313, endPoint x: 328, endPoint y: 483, distance: 272.4
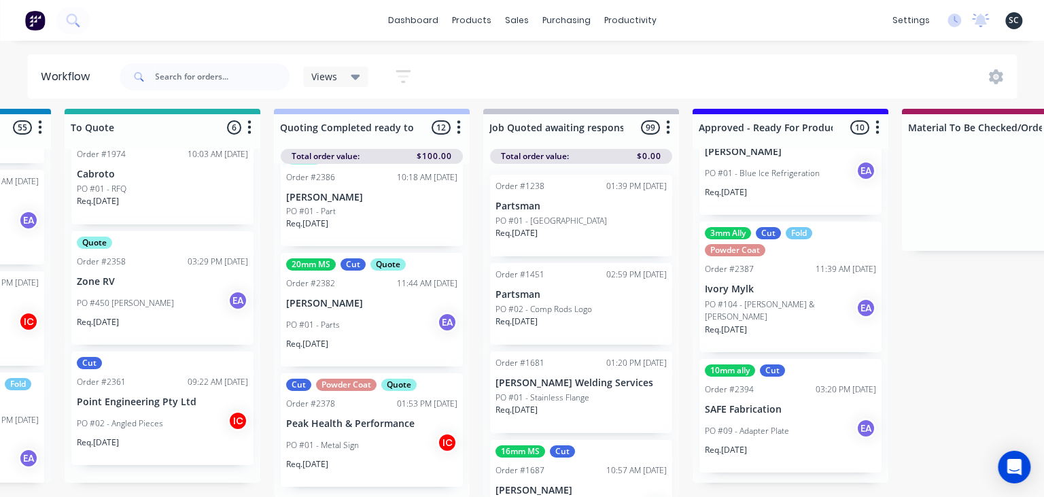
scroll to position [373, 0]
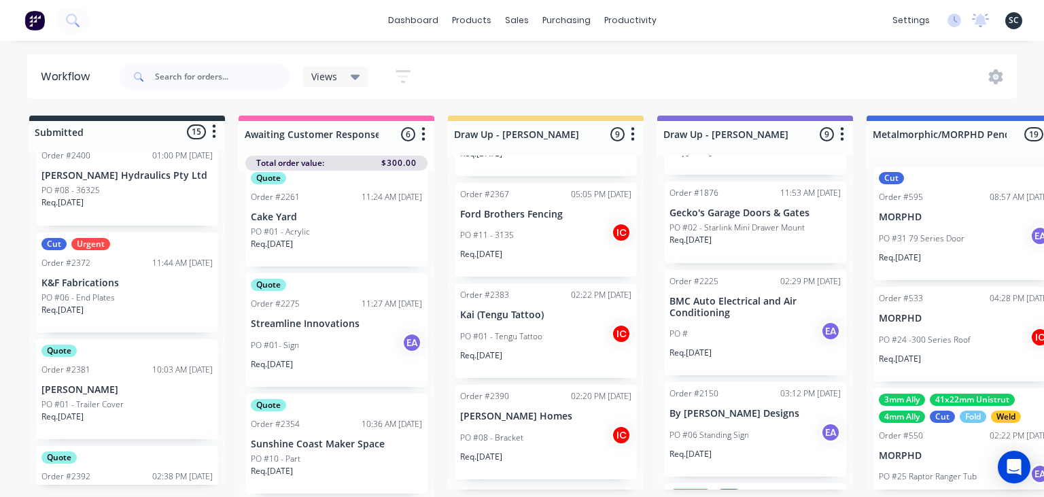
scroll to position [302, 0]
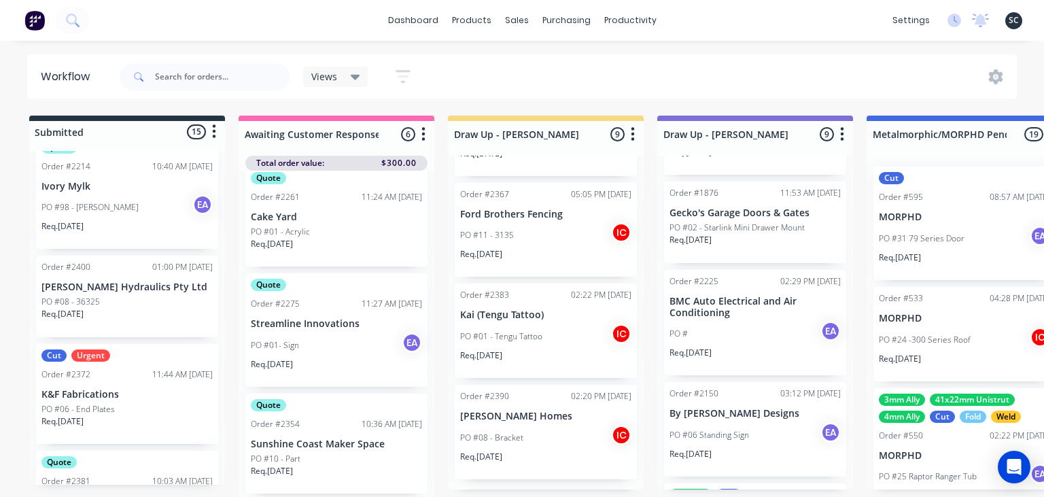
click at [120, 394] on p "K&F Fabrications" at bounding box center [126, 395] width 171 height 12
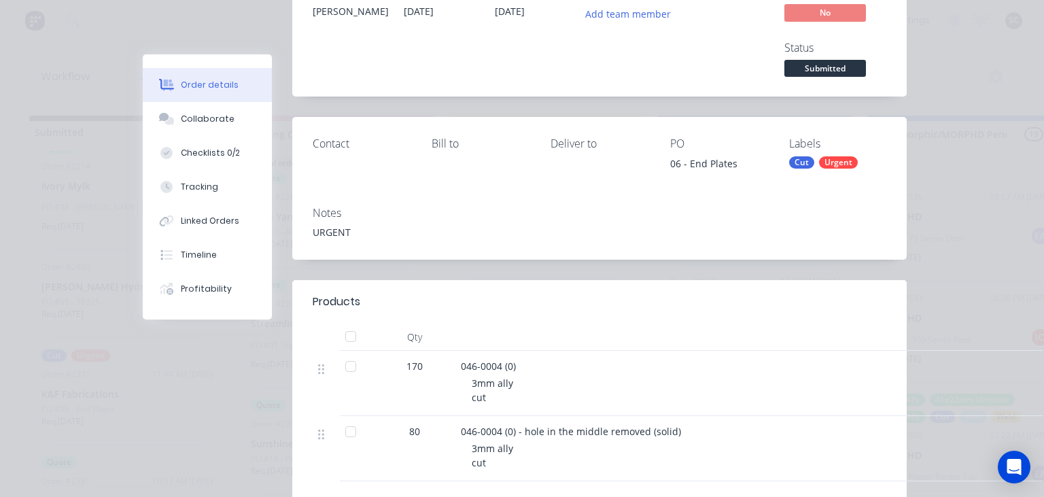
scroll to position [156, 0]
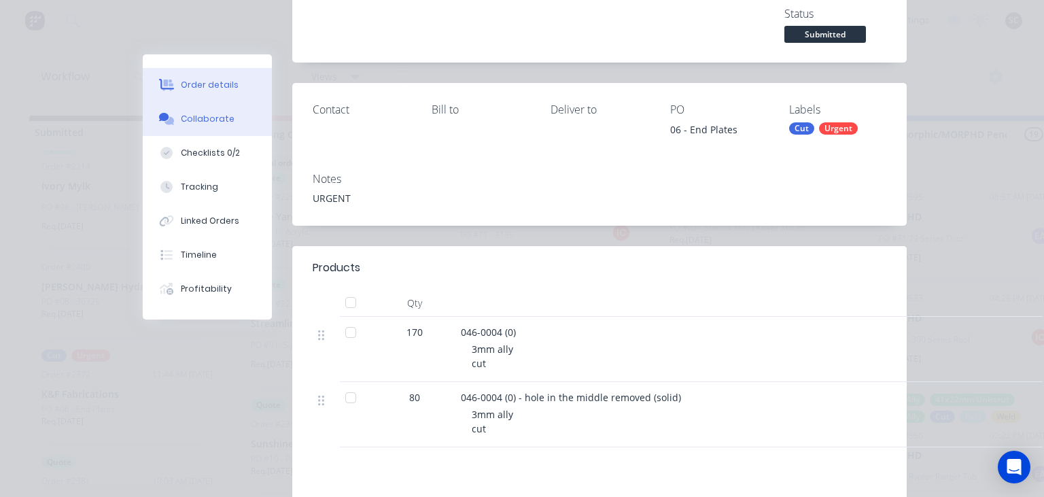
click at [211, 124] on div "Collaborate" at bounding box center [208, 119] width 54 height 12
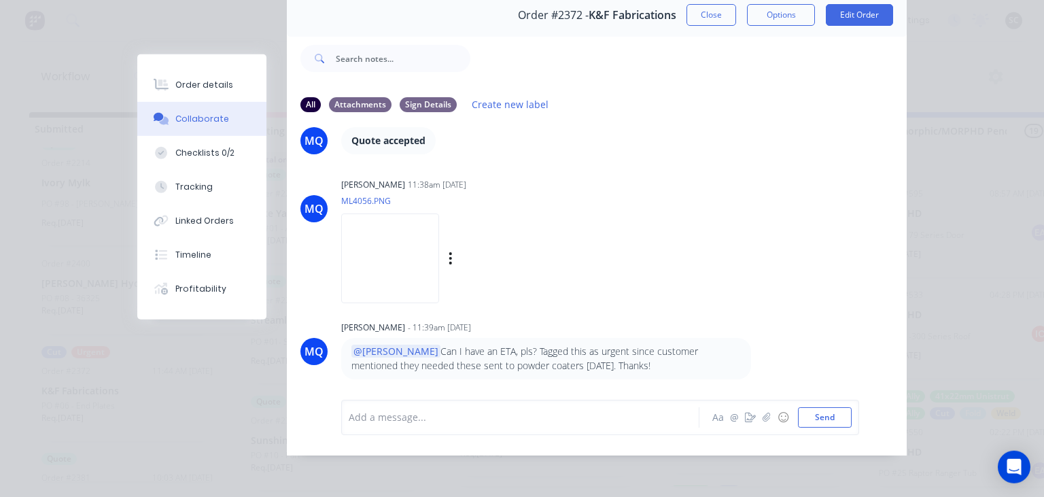
scroll to position [7, 0]
click at [717, 23] on button "Close" at bounding box center [712, 15] width 50 height 22
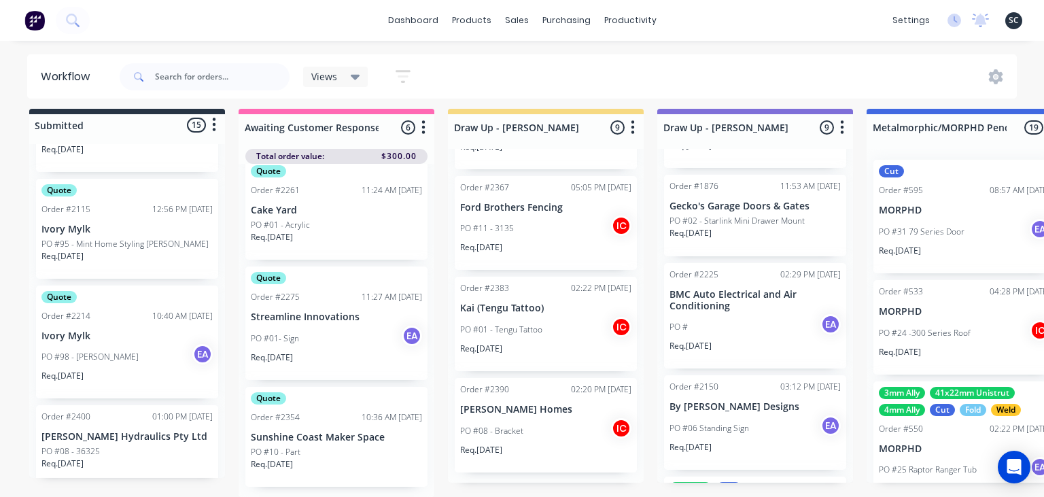
scroll to position [0, 0]
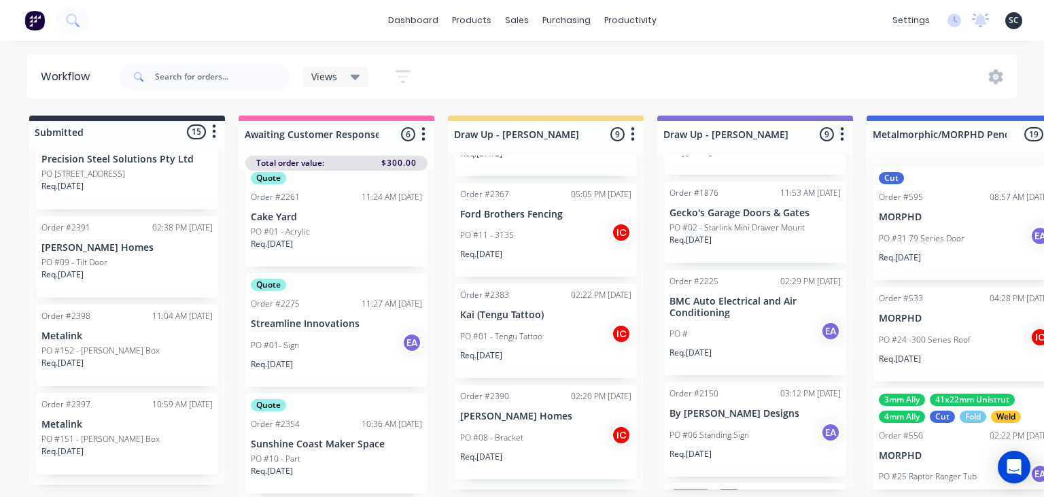
scroll to position [1243, 0]
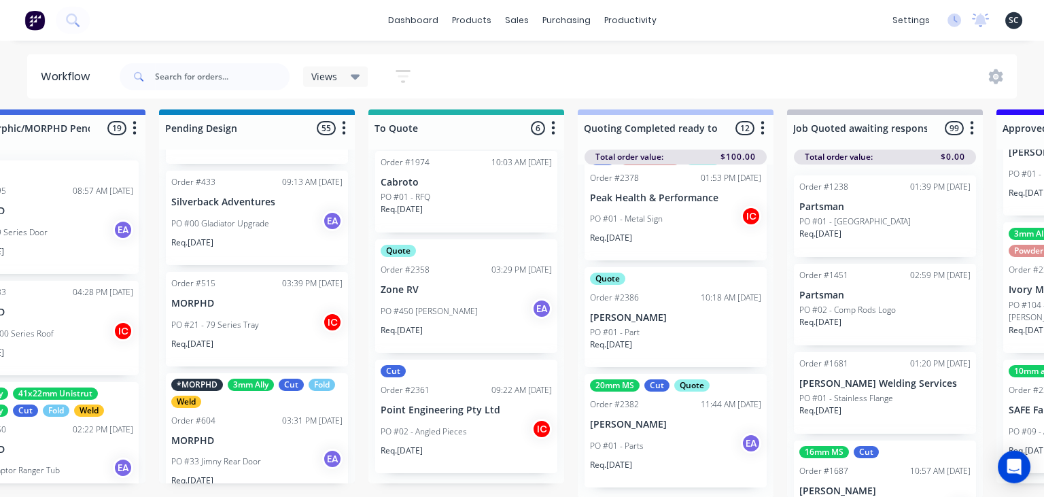
scroll to position [7, 917]
click at [436, 308] on p "PO #450 [PERSON_NAME]" at bounding box center [429, 311] width 97 height 12
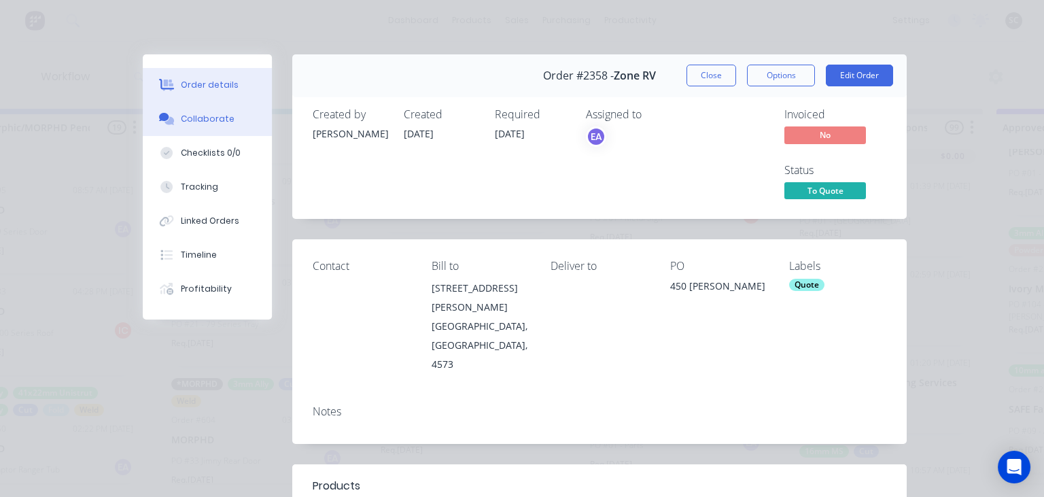
click at [215, 121] on div "Collaborate" at bounding box center [208, 119] width 54 height 12
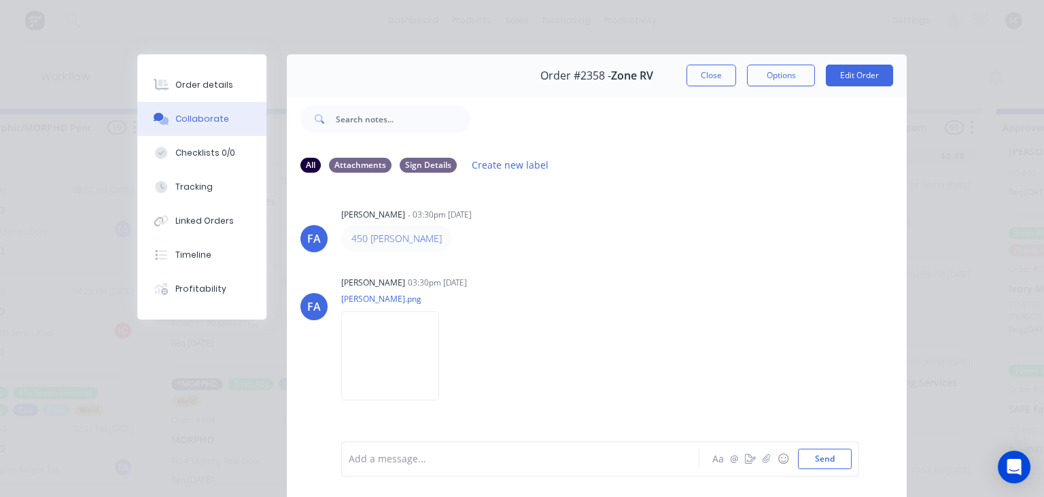
click at [602, 268] on div "FA Francis Adrian Candido - 03:30pm 24/09/25 450 David Rothmann FA Francis Adri…" at bounding box center [597, 312] width 620 height 256
click at [714, 77] on button "Close" at bounding box center [712, 76] width 50 height 22
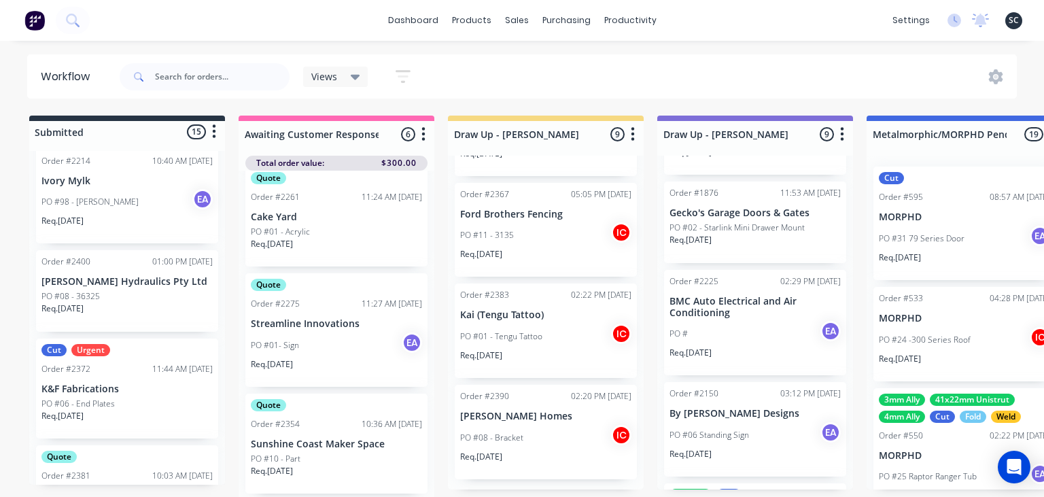
scroll to position [302, 0]
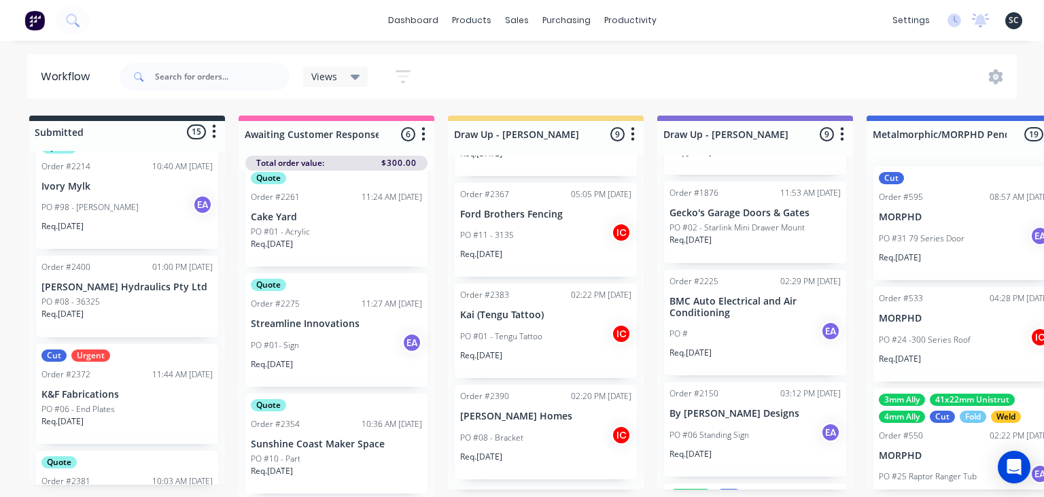
click at [147, 311] on div "Req. 02/10/25" at bounding box center [126, 319] width 171 height 23
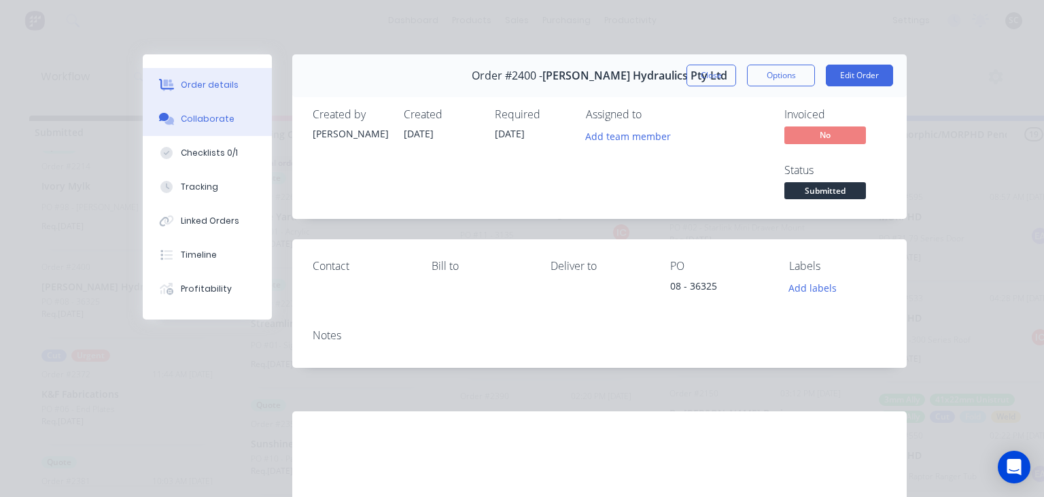
click at [218, 120] on div "Collaborate" at bounding box center [208, 119] width 54 height 12
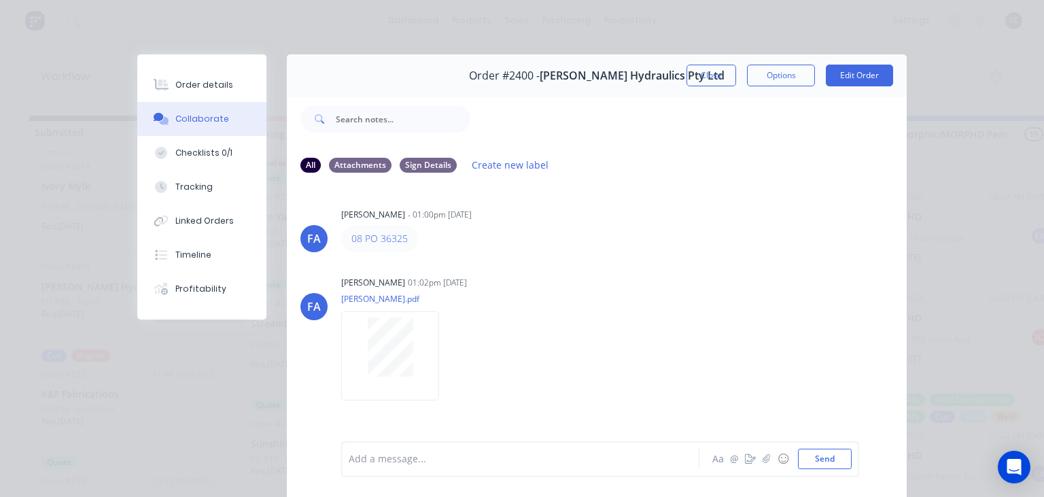
click at [559, 267] on div "FA Francis Adrian Candido - 01:00pm 02/10/25 08 PO 36325 FA Francis Adrian Cand…" at bounding box center [597, 312] width 620 height 256
click at [716, 67] on button "Close" at bounding box center [712, 76] width 50 height 22
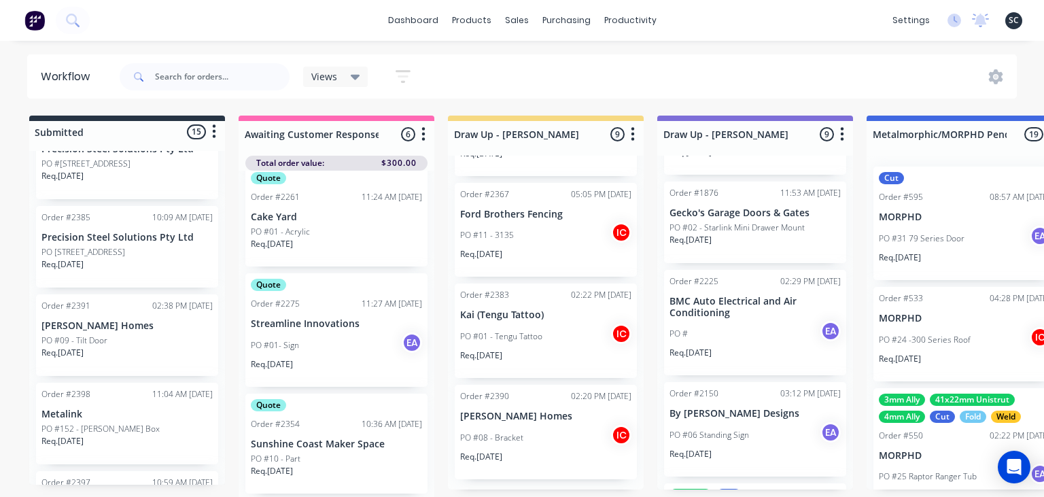
scroll to position [1243, 0]
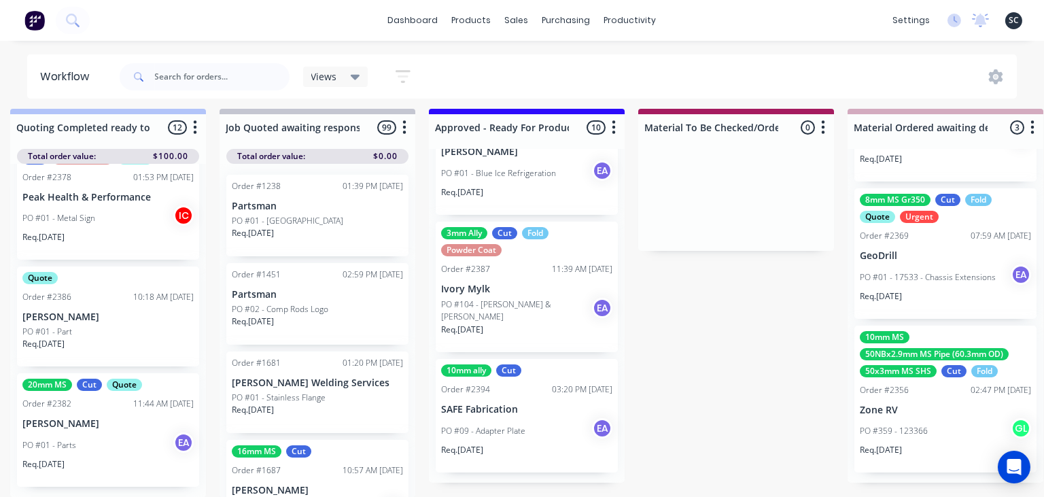
scroll to position [7, 1525]
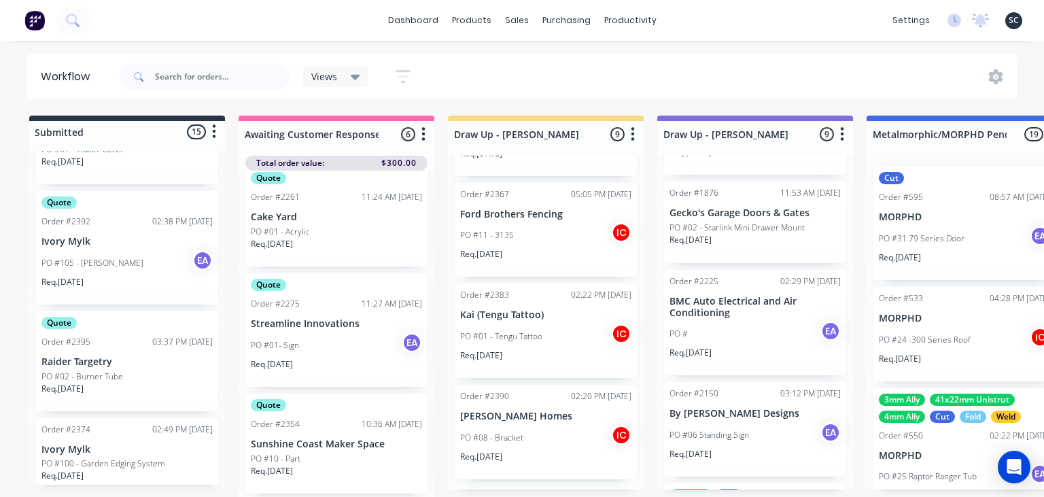
scroll to position [704, 0]
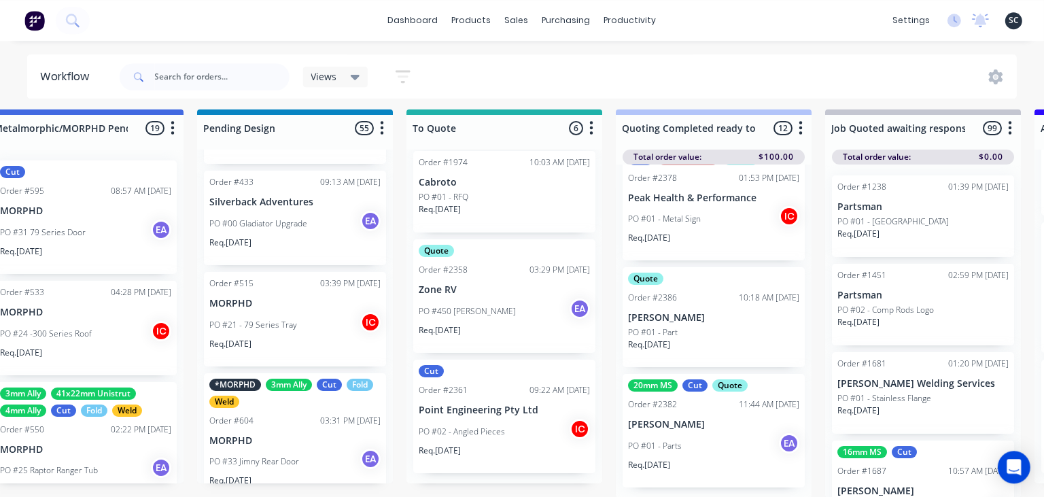
scroll to position [7, 879]
